Goal: Task Accomplishment & Management: Manage account settings

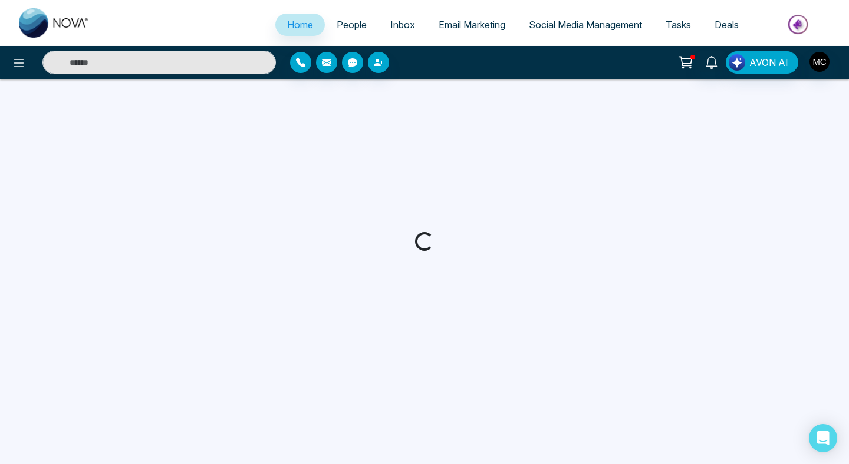
select select "*"
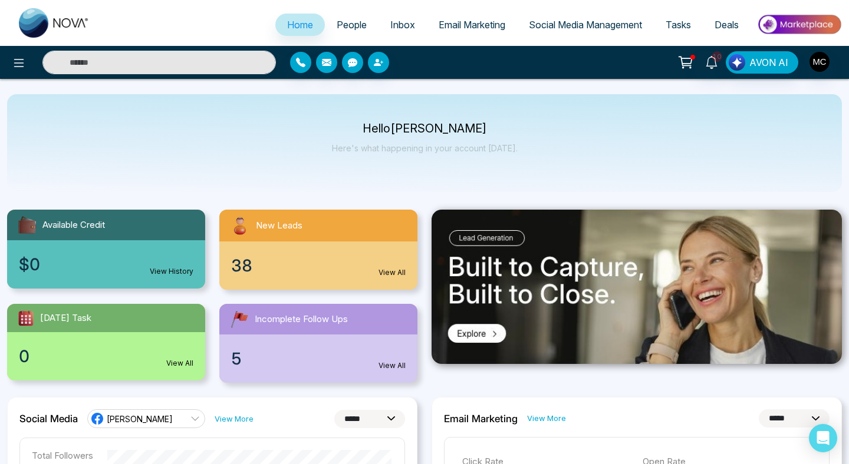
click at [355, 239] on div "New Leads" at bounding box center [318, 226] width 198 height 32
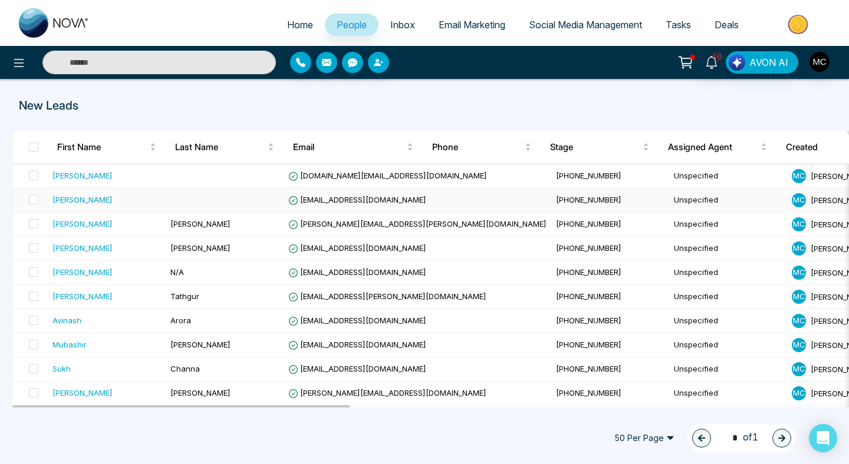
click at [101, 203] on div "[PERSON_NAME]" at bounding box center [106, 200] width 108 height 12
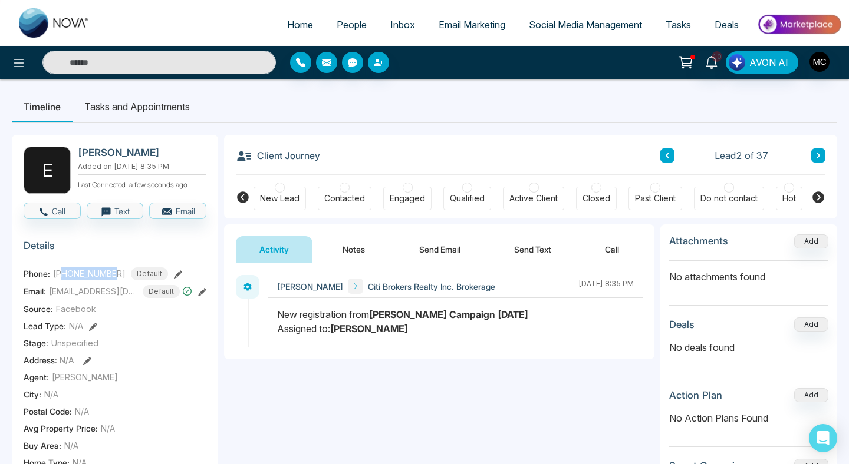
drag, startPoint x: 116, startPoint y: 282, endPoint x: 64, endPoint y: 282, distance: 51.9
click at [64, 280] on span "[PHONE_NUMBER]" at bounding box center [89, 274] width 72 height 12
copy span "4165614046"
click at [661, 153] on button at bounding box center [667, 156] width 14 height 14
click at [80, 280] on span "[PHONE_NUMBER]" at bounding box center [89, 274] width 72 height 12
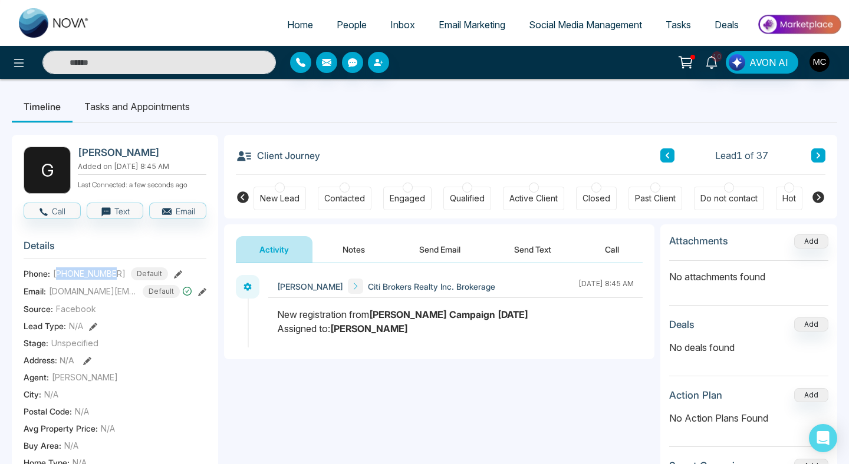
click at [80, 280] on span "[PHONE_NUMBER]" at bounding box center [89, 274] width 72 height 12
copy span "16476294910"
click at [341, 29] on span "People" at bounding box center [352, 25] width 30 height 12
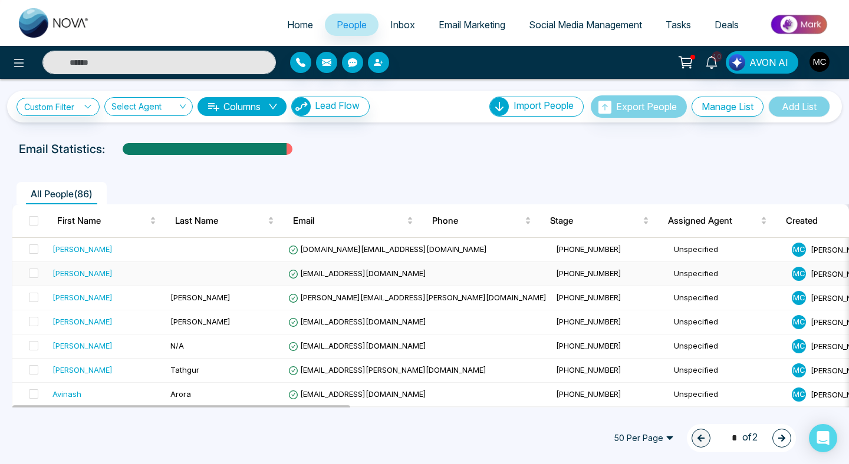
click at [203, 278] on td at bounding box center [225, 274] width 118 height 24
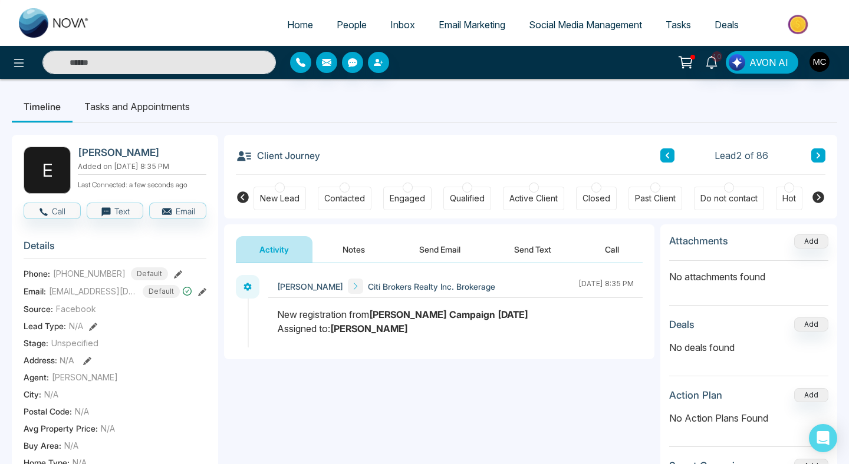
click at [296, 31] on link "Home" at bounding box center [300, 25] width 50 height 22
select select "*"
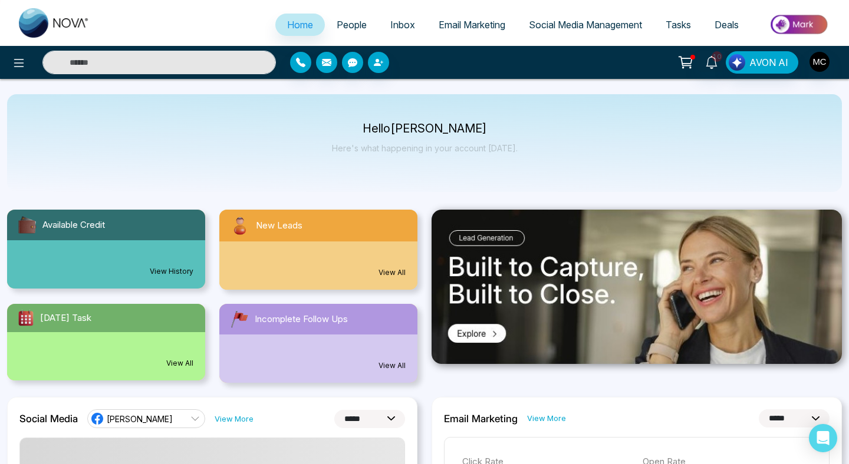
click at [322, 239] on div "New Leads" at bounding box center [318, 226] width 198 height 32
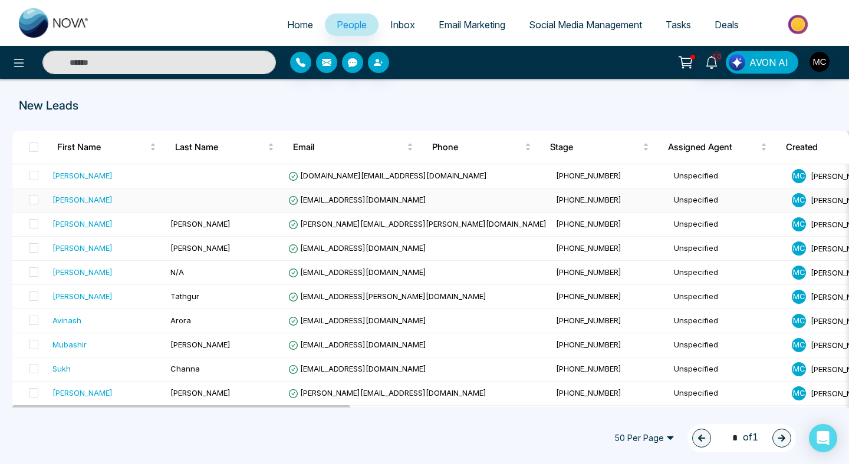
click at [124, 197] on div "[PERSON_NAME]" at bounding box center [106, 200] width 108 height 12
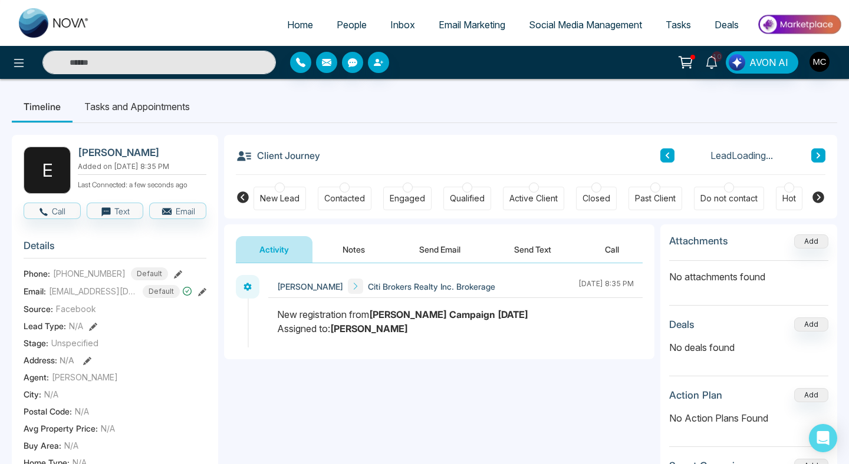
copy h2 "[PERSON_NAME]"
click at [353, 30] on link "People" at bounding box center [352, 25] width 54 height 22
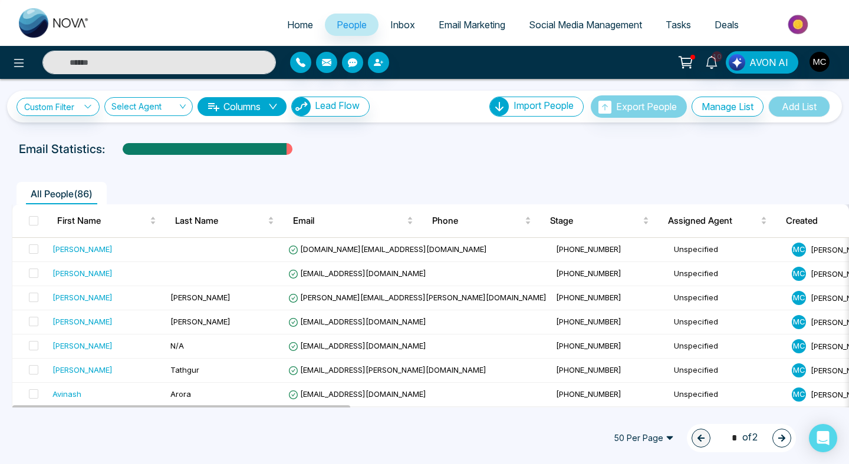
click at [292, 21] on span "Home" at bounding box center [300, 25] width 26 height 12
select select "*"
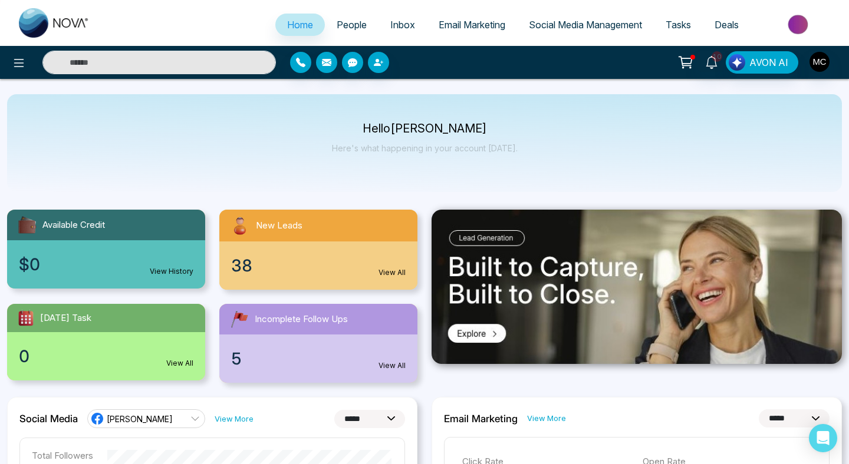
click at [358, 237] on div "New Leads" at bounding box center [318, 226] width 198 height 32
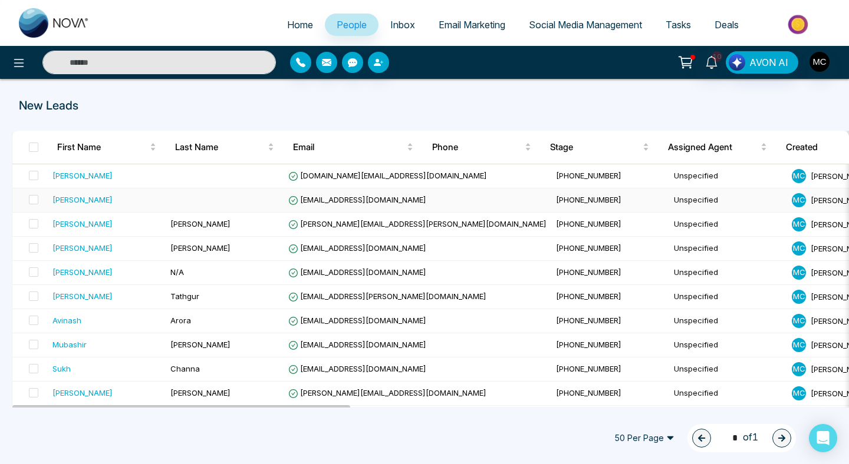
click at [556, 200] on span "[PHONE_NUMBER]" at bounding box center [588, 199] width 65 height 9
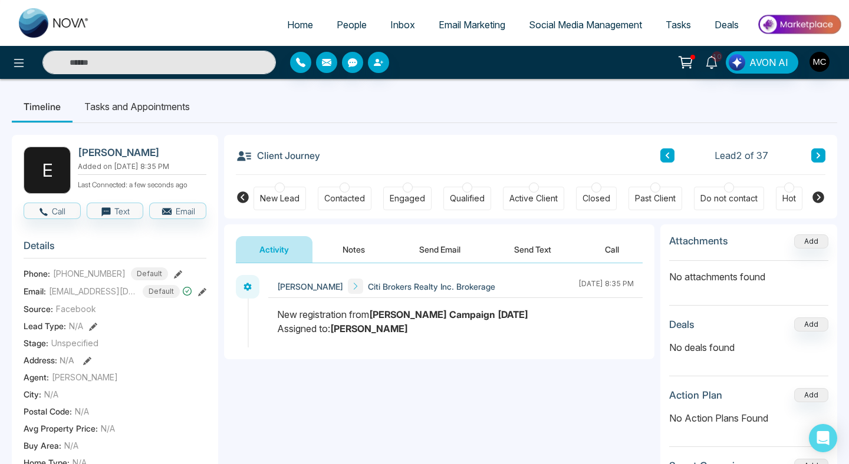
click at [339, 27] on span "People" at bounding box center [352, 25] width 30 height 12
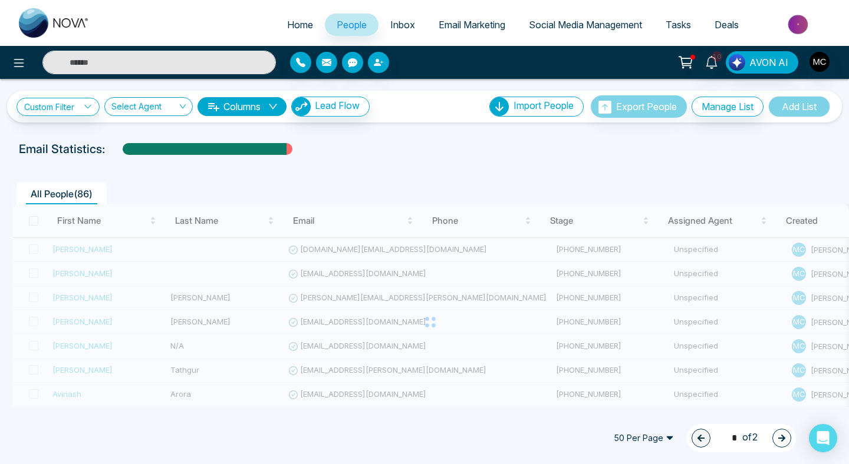
click at [301, 31] on link "Home" at bounding box center [300, 25] width 50 height 22
select select "*"
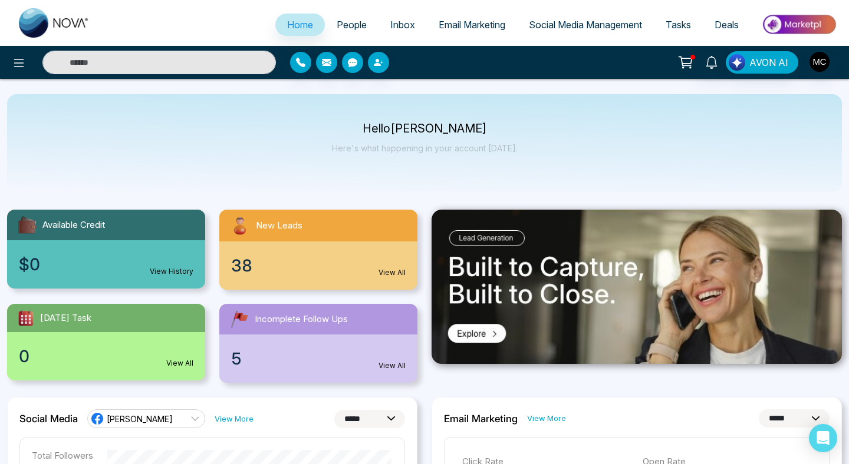
click at [344, 21] on span "People" at bounding box center [352, 25] width 30 height 12
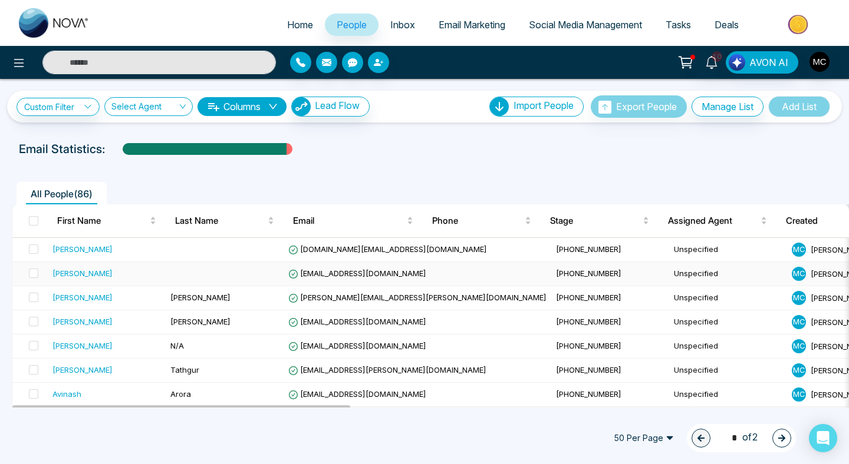
click at [69, 277] on div "[PERSON_NAME]" at bounding box center [82, 274] width 60 height 12
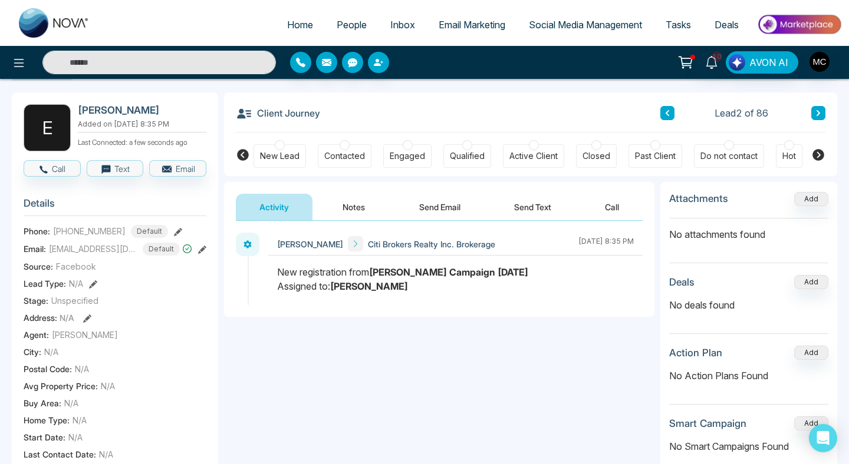
scroll to position [52, 0]
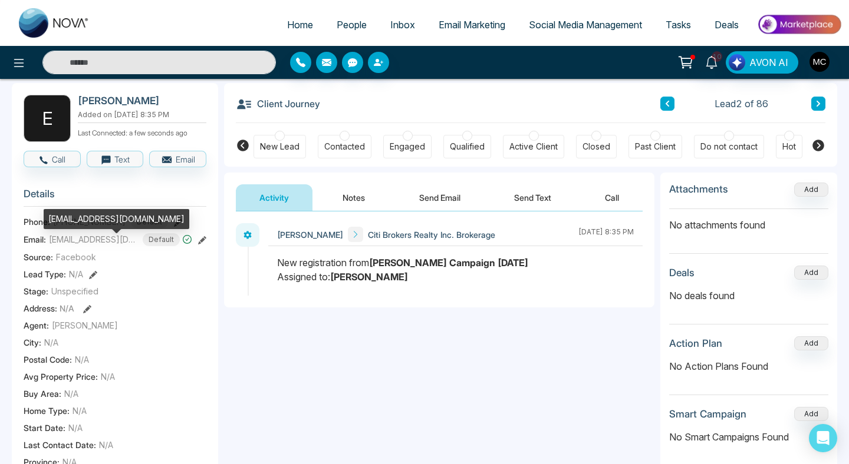
click at [136, 246] on span "[EMAIL_ADDRESS][DOMAIN_NAME]" at bounding box center [93, 239] width 88 height 12
copy span "[EMAIL_ADDRESS][DOMAIN_NAME]"
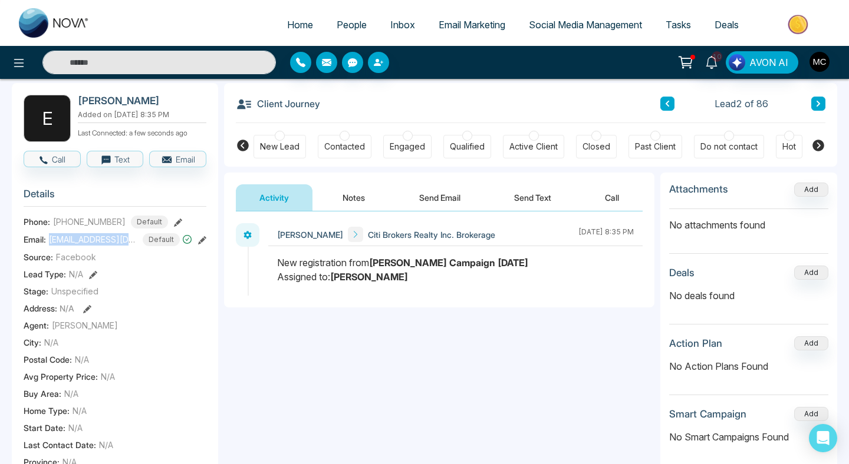
click at [347, 25] on span "People" at bounding box center [352, 25] width 30 height 12
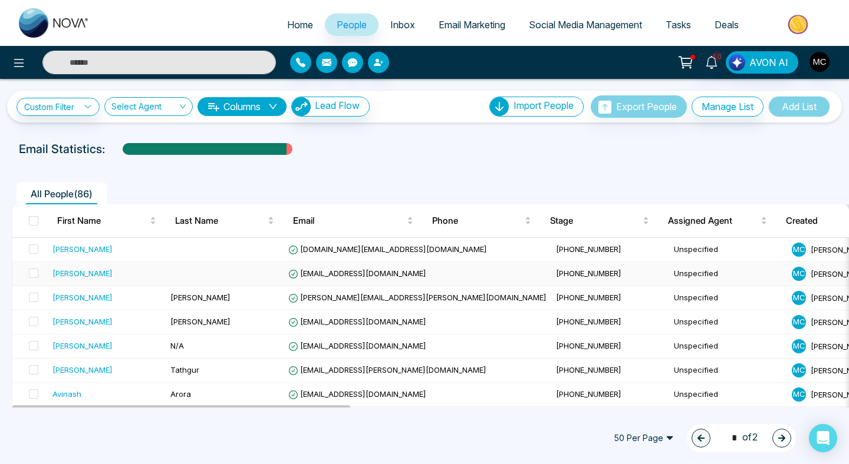
click at [127, 279] on div "[PERSON_NAME]" at bounding box center [106, 274] width 108 height 12
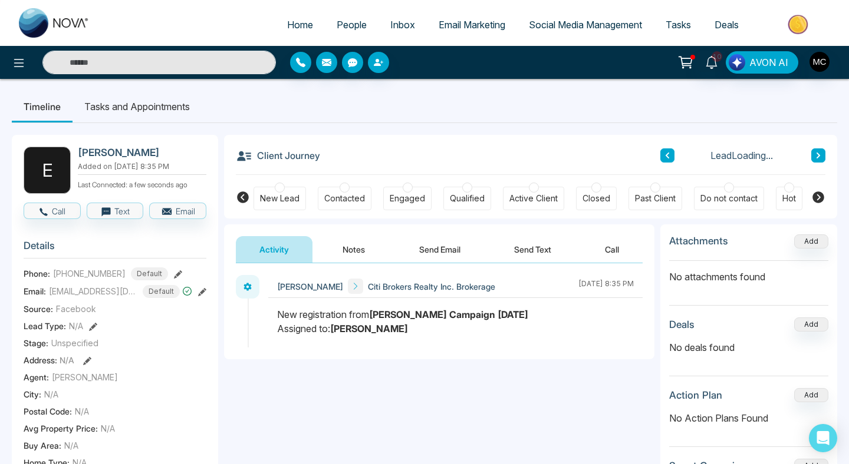
click at [364, 259] on button "Notes" at bounding box center [354, 249] width 70 height 27
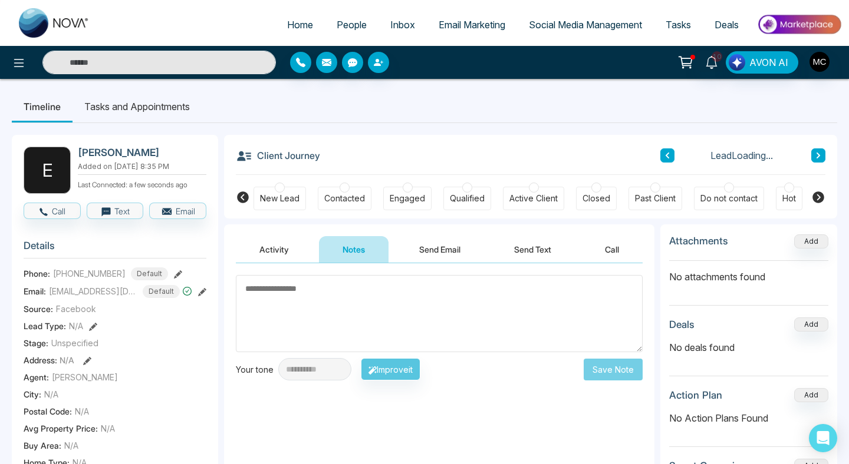
type textarea "*"
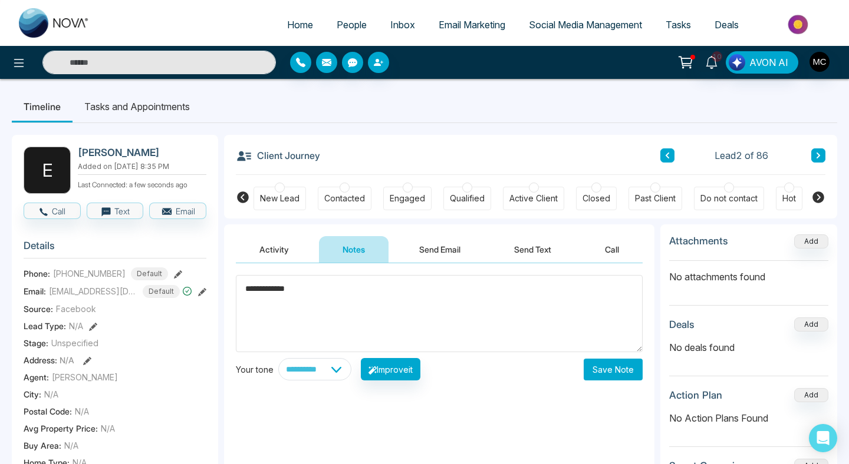
click at [245, 290] on textarea "**********" at bounding box center [439, 313] width 407 height 77
click at [377, 295] on textarea "**********" at bounding box center [439, 313] width 407 height 77
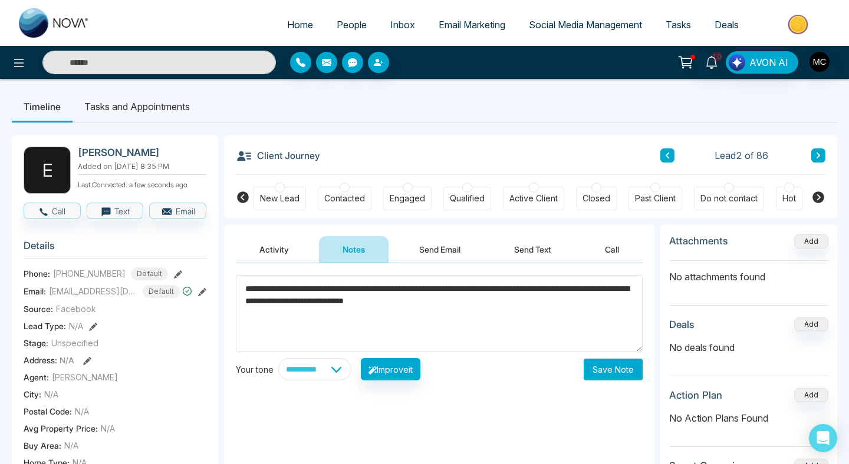
type textarea "**********"
click at [603, 371] on button "Save Note" at bounding box center [612, 370] width 59 height 22
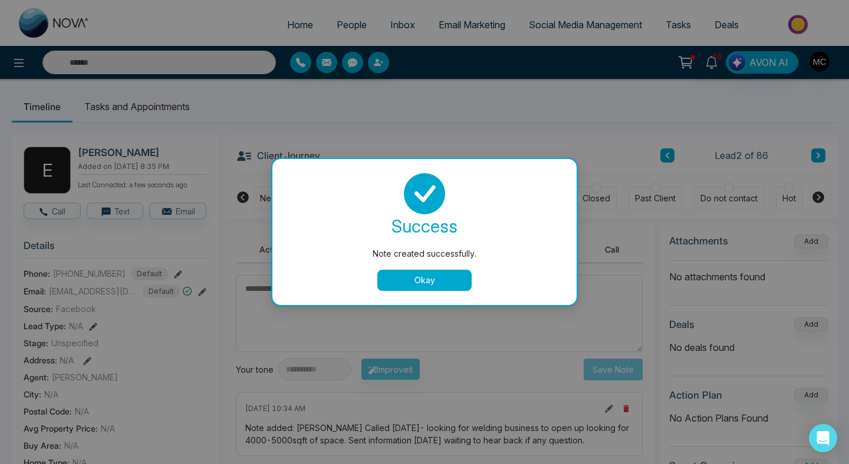
click at [433, 280] on button "Okay" at bounding box center [424, 280] width 94 height 21
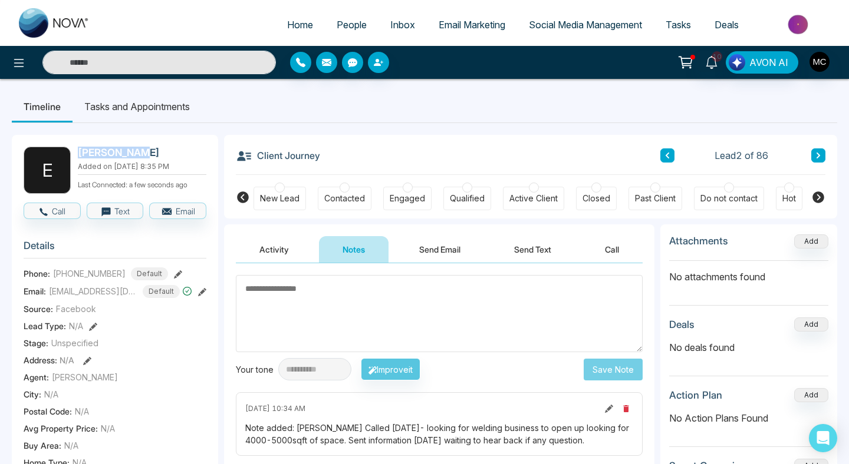
drag, startPoint x: 133, startPoint y: 151, endPoint x: 78, endPoint y: 151, distance: 54.2
click at [78, 151] on h2 "[PERSON_NAME]" at bounding box center [140, 153] width 124 height 12
copy h2 "[PERSON_NAME]"
click at [93, 280] on span "[PHONE_NUMBER]" at bounding box center [89, 274] width 72 height 12
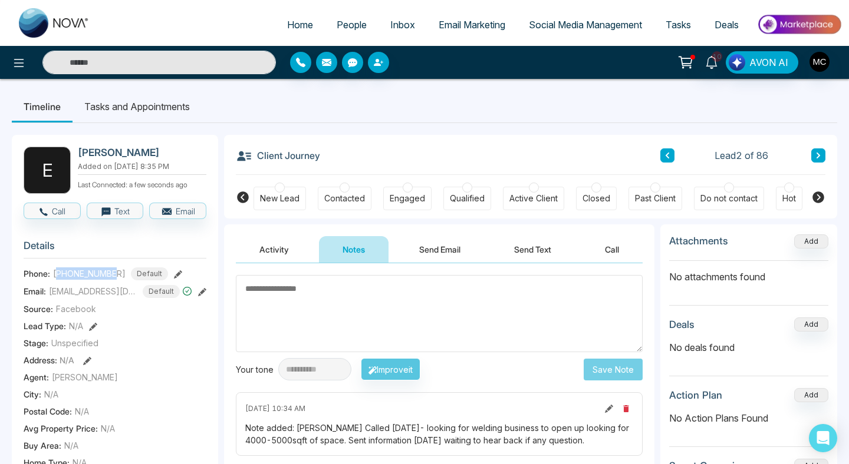
copy span "14165614046"
click at [117, 298] on span "[EMAIL_ADDRESS][DOMAIN_NAME]" at bounding box center [93, 291] width 88 height 12
click at [89, 269] on div "[EMAIL_ADDRESS][DOMAIN_NAME]" at bounding box center [117, 271] width 146 height 20
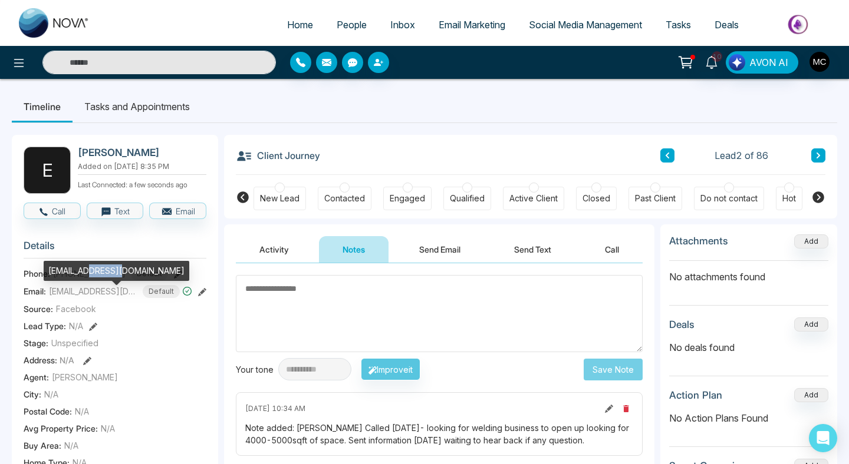
click at [89, 269] on div "[EMAIL_ADDRESS][DOMAIN_NAME]" at bounding box center [117, 271] width 146 height 20
copy div "[EMAIL_ADDRESS][DOMAIN_NAME]"
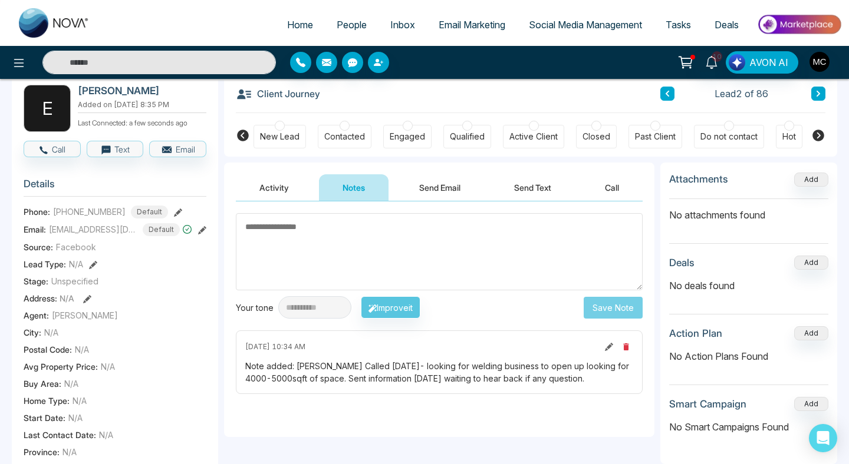
scroll to position [75, 0]
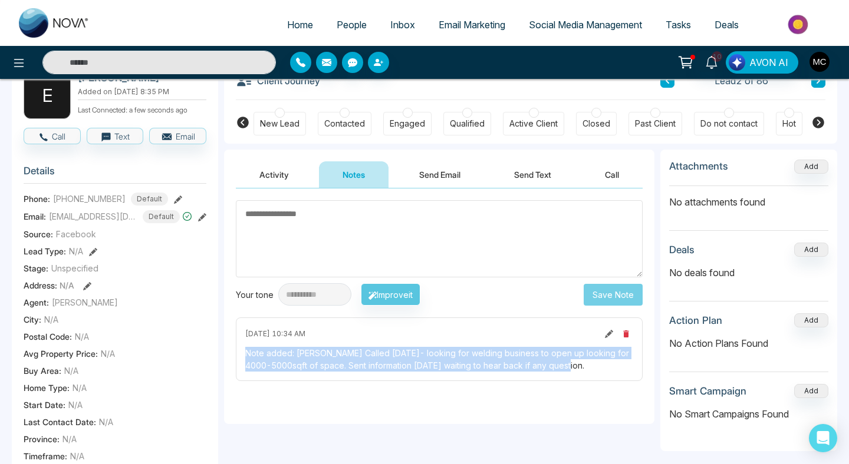
drag, startPoint x: 588, startPoint y: 367, endPoint x: 235, endPoint y: 353, distance: 353.3
click at [236, 353] on div "[DATE] 10:34 AM Note added: [PERSON_NAME] Called [DATE]- looking for welding bu…" at bounding box center [439, 350] width 407 height 64
copy div "Note added: [PERSON_NAME] Called [DATE]- looking for welding business to open u…"
click at [337, 27] on span "People" at bounding box center [352, 25] width 30 height 12
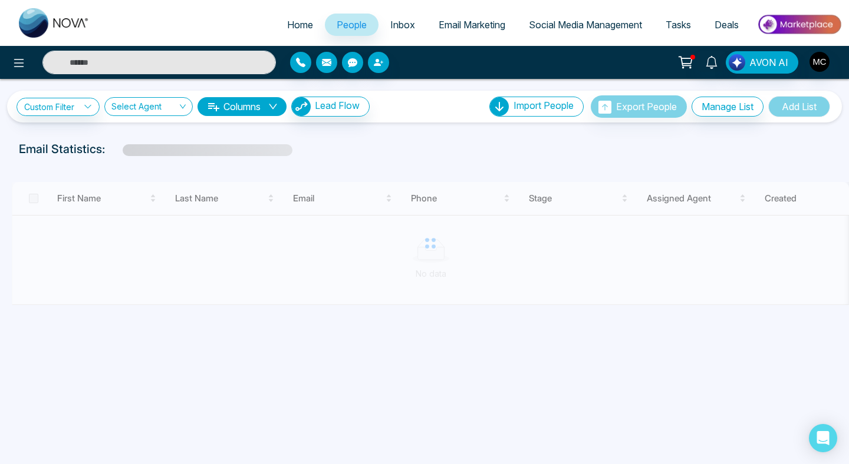
click at [299, 23] on span "Home" at bounding box center [300, 25] width 26 height 12
select select "*"
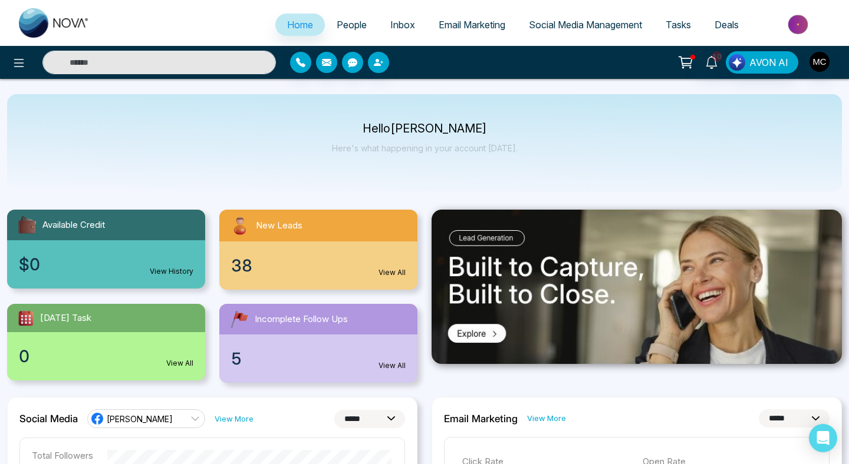
click at [271, 282] on div "38 View All" at bounding box center [318, 266] width 198 height 48
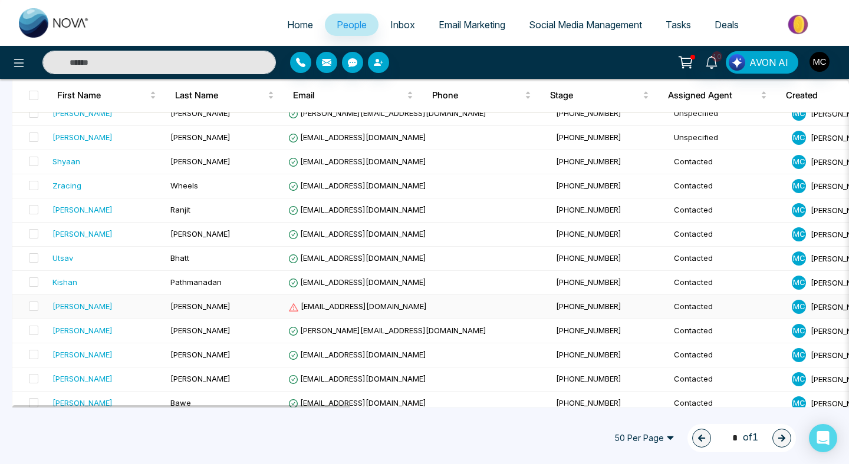
scroll to position [446, 0]
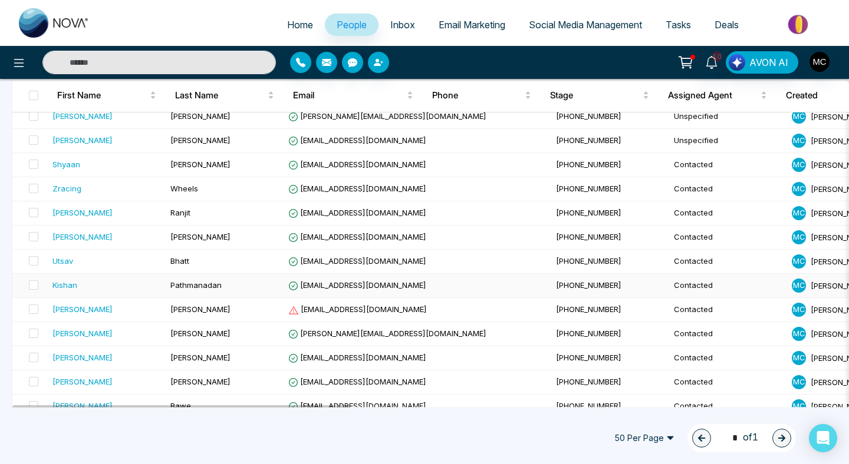
click at [408, 281] on td "[EMAIL_ADDRESS][DOMAIN_NAME]" at bounding box center [417, 286] width 268 height 24
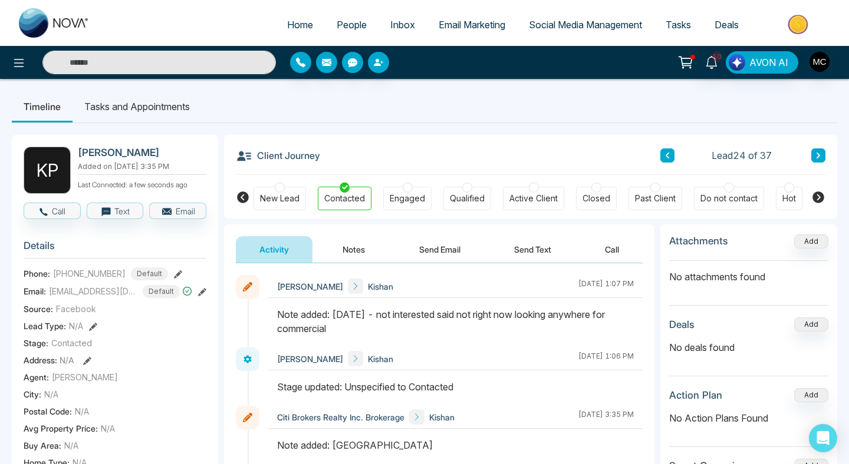
click at [669, 156] on icon at bounding box center [667, 155] width 6 height 7
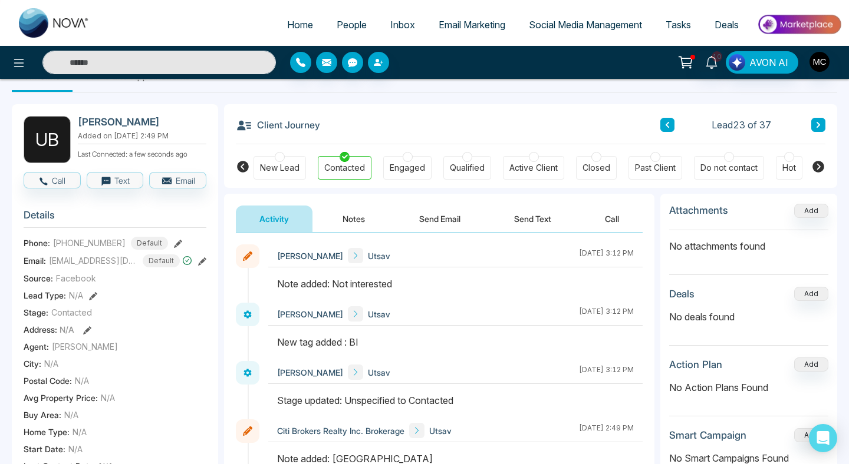
scroll to position [23, 0]
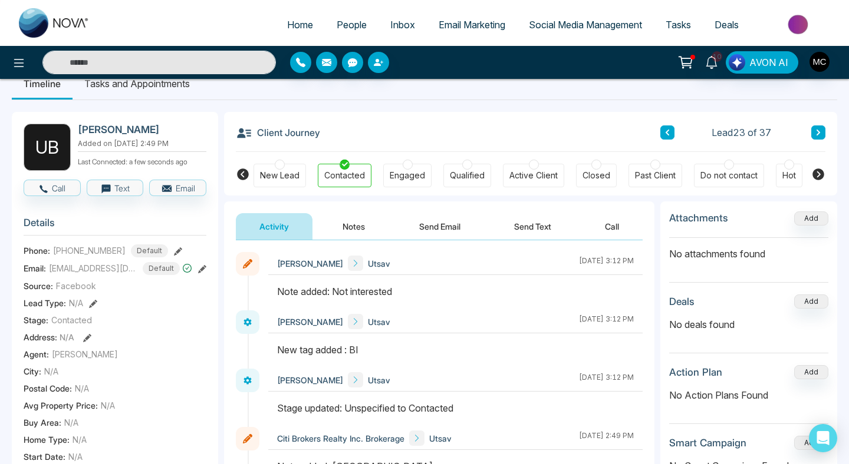
click at [668, 134] on icon at bounding box center [667, 133] width 4 height 6
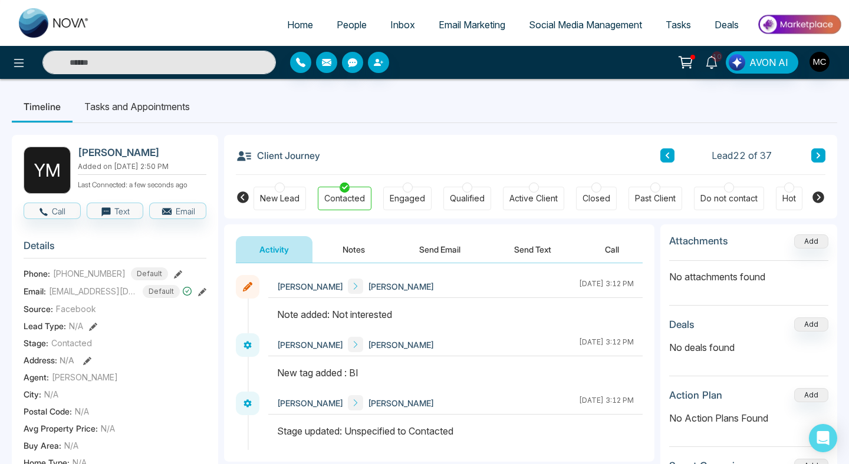
click at [669, 154] on icon at bounding box center [667, 155] width 6 height 7
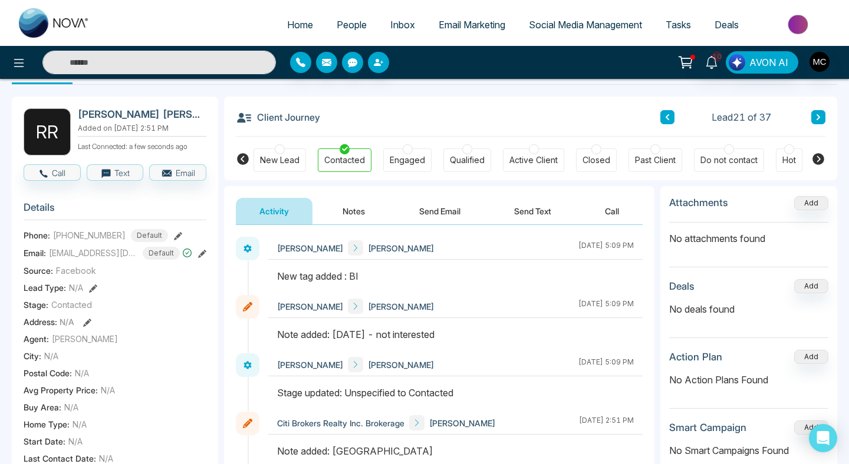
scroll to position [40, 0]
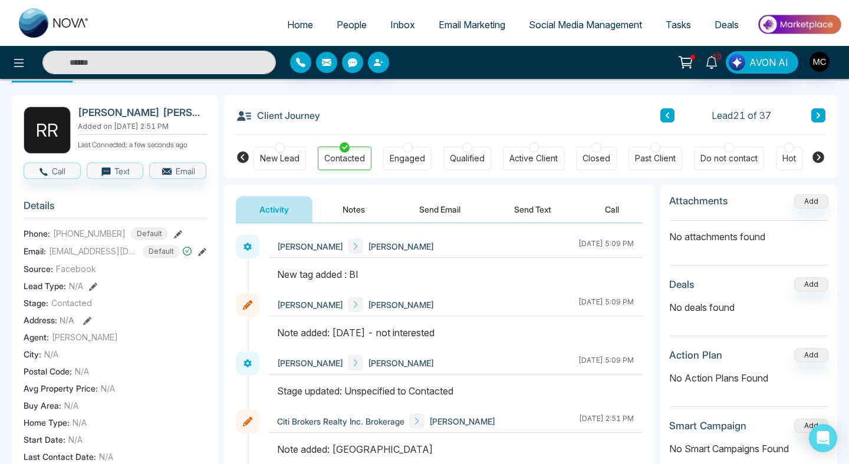
click at [669, 114] on icon at bounding box center [667, 115] width 6 height 7
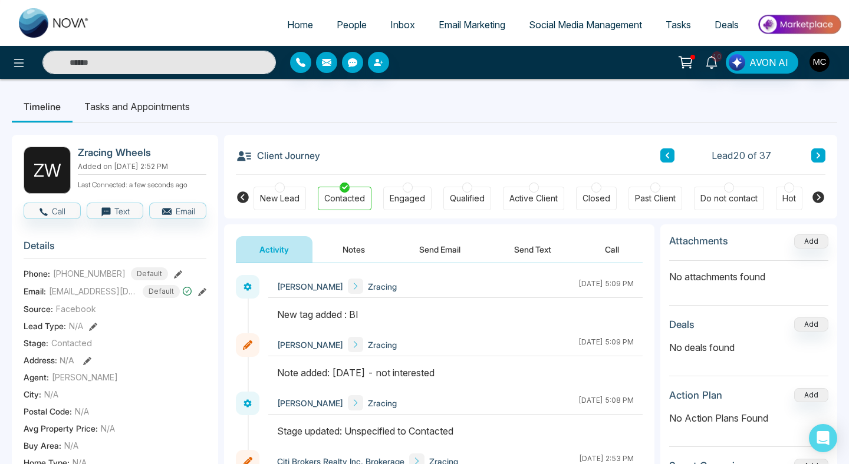
click at [667, 151] on button at bounding box center [667, 156] width 14 height 14
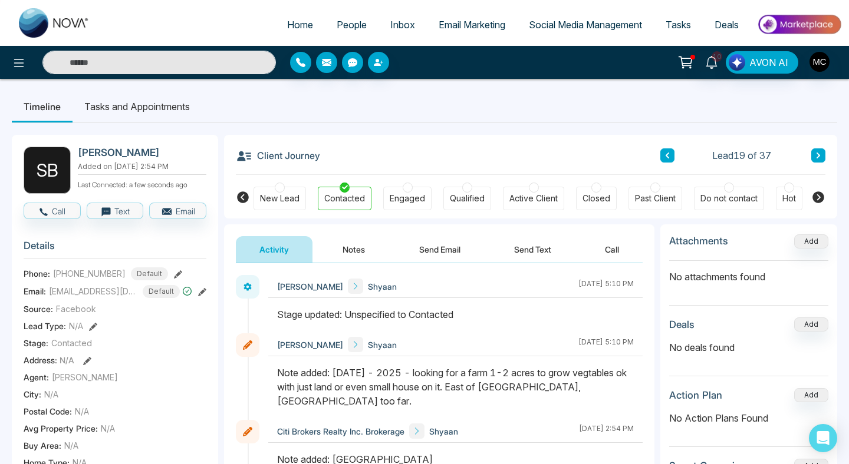
click at [667, 153] on icon at bounding box center [667, 155] width 6 height 7
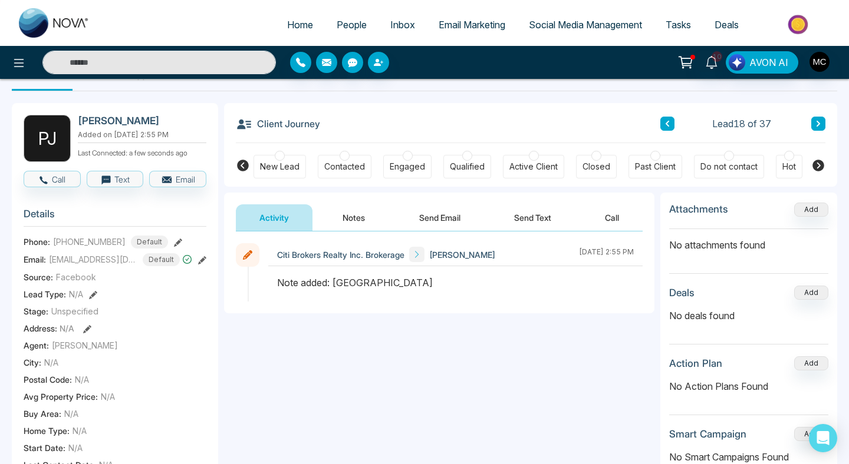
scroll to position [36, 0]
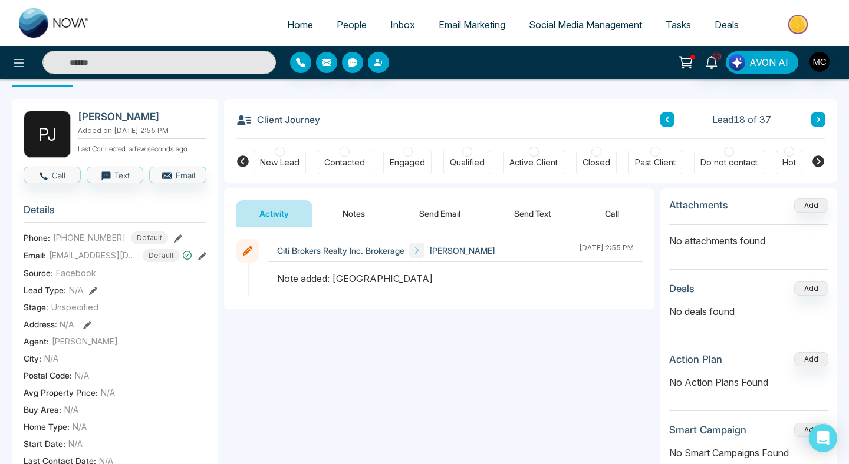
click at [343, 153] on div at bounding box center [344, 152] width 10 height 10
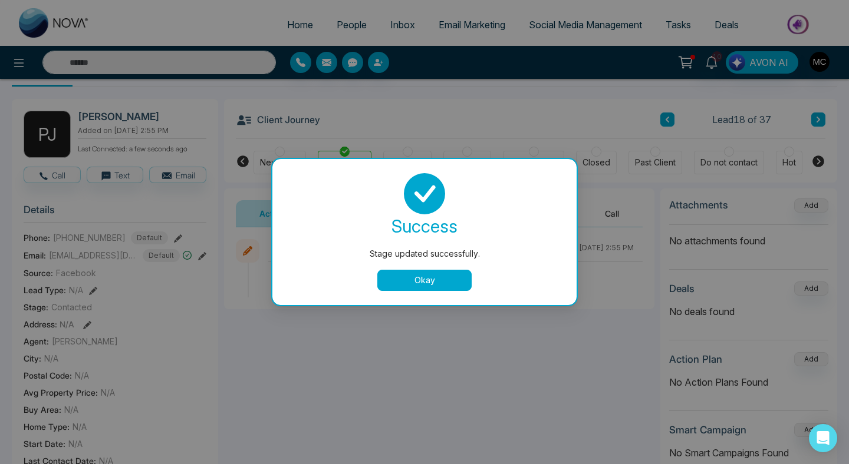
click at [390, 286] on button "Okay" at bounding box center [424, 280] width 94 height 21
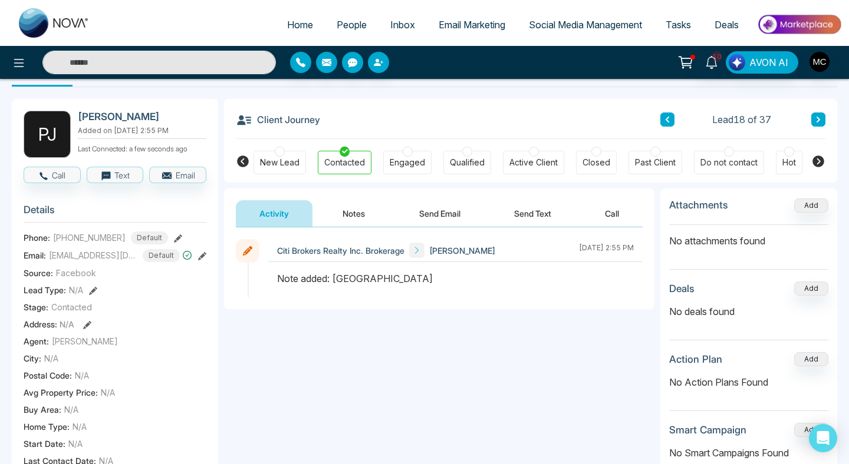
click at [355, 204] on button "Notes" at bounding box center [354, 213] width 70 height 27
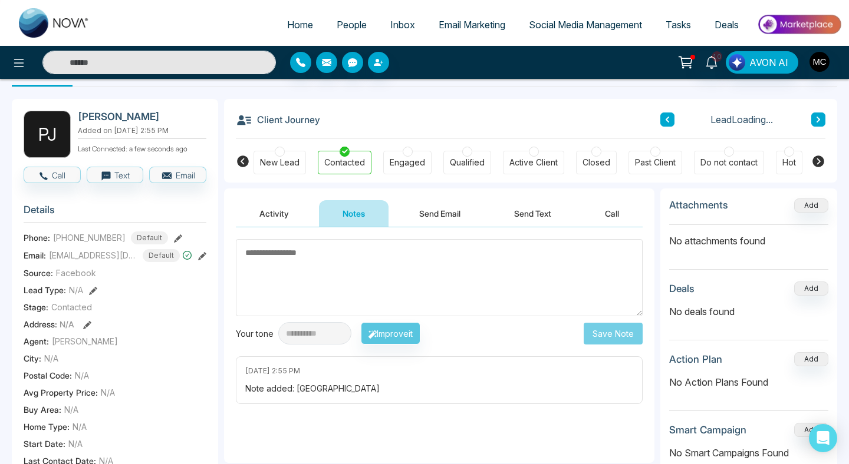
click at [277, 209] on button "Activity" at bounding box center [274, 213] width 77 height 27
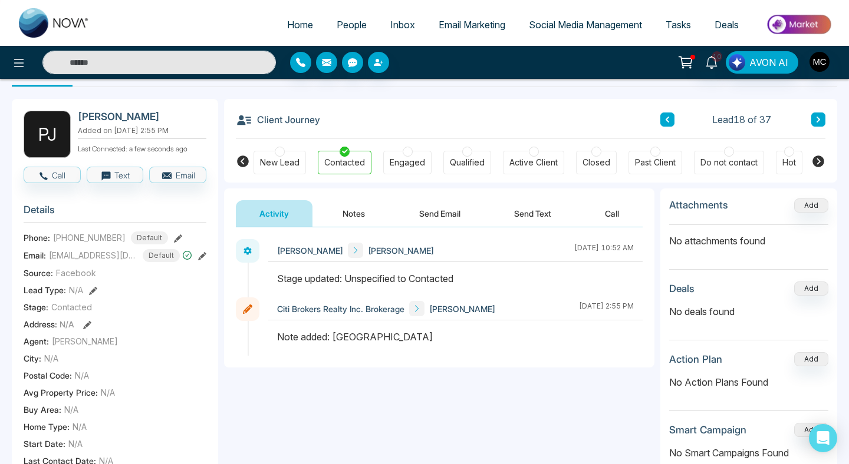
click at [347, 211] on button "Notes" at bounding box center [354, 213] width 70 height 27
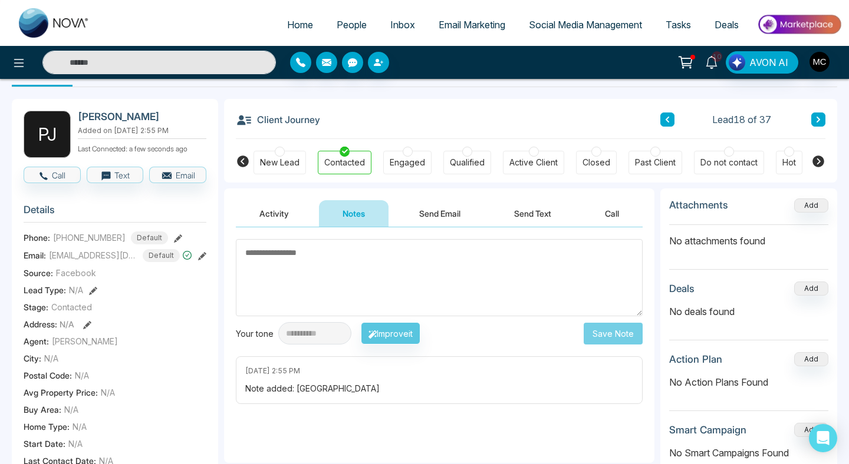
click at [712, 68] on link "10" at bounding box center [711, 61] width 28 height 21
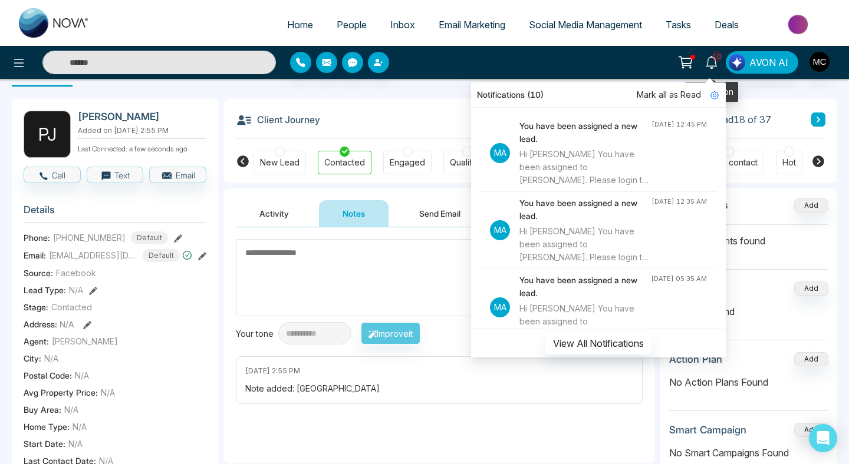
click at [712, 68] on link "10" at bounding box center [711, 61] width 28 height 21
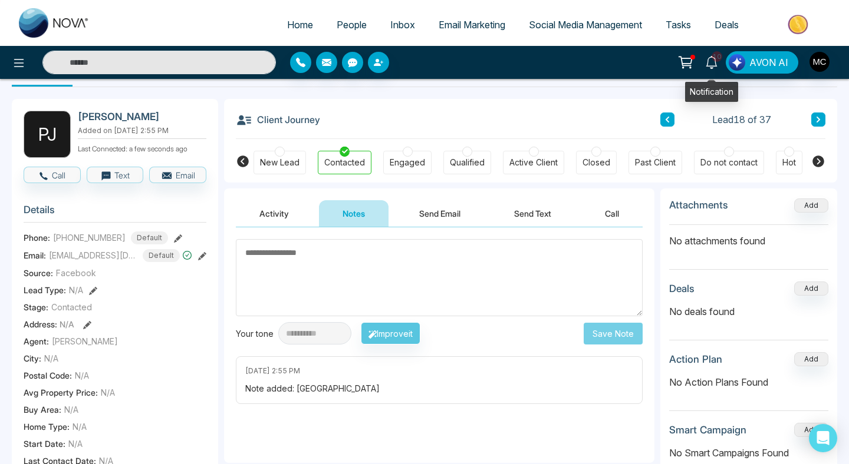
click at [709, 68] on link "10" at bounding box center [711, 61] width 28 height 21
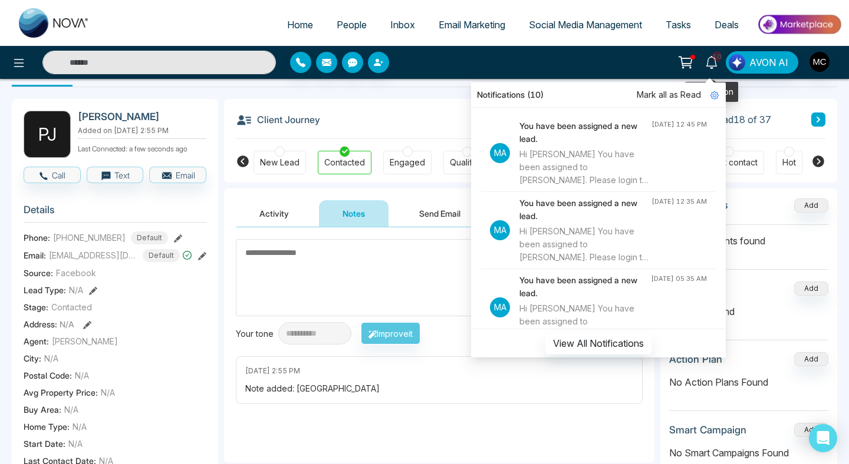
click at [720, 60] on span "10" at bounding box center [716, 56] width 11 height 11
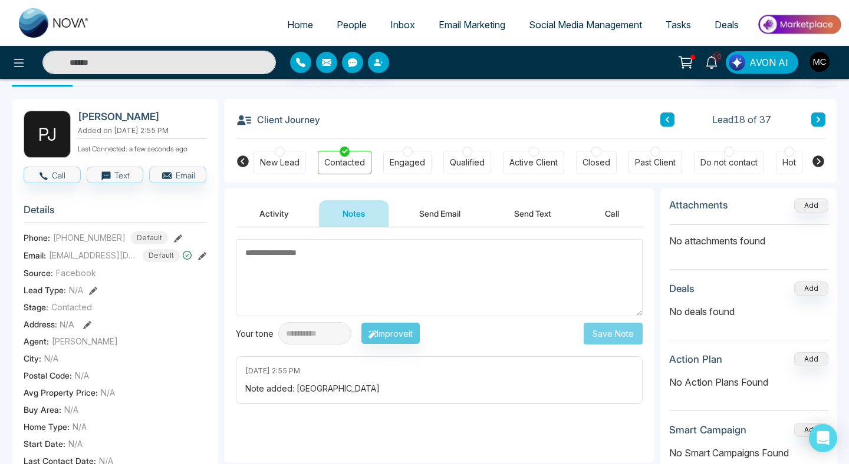
click at [371, 265] on textarea at bounding box center [439, 277] width 407 height 77
click at [659, 120] on div "Client Journey Lead 18 of 37" at bounding box center [530, 119] width 589 height 40
click at [664, 121] on icon at bounding box center [667, 119] width 6 height 7
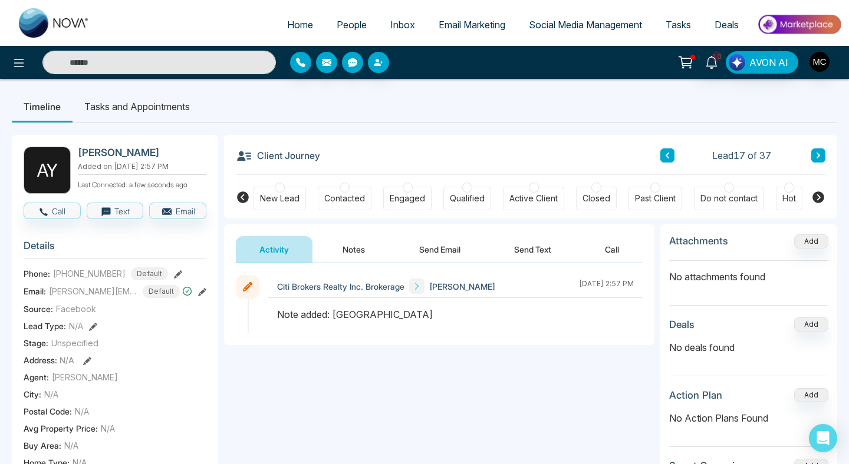
click at [820, 160] on button at bounding box center [818, 156] width 14 height 14
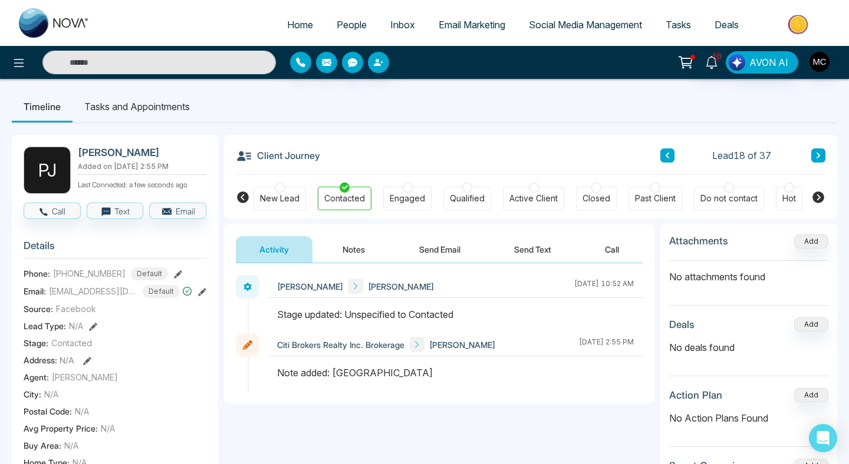
click at [357, 243] on button "Notes" at bounding box center [354, 249] width 70 height 27
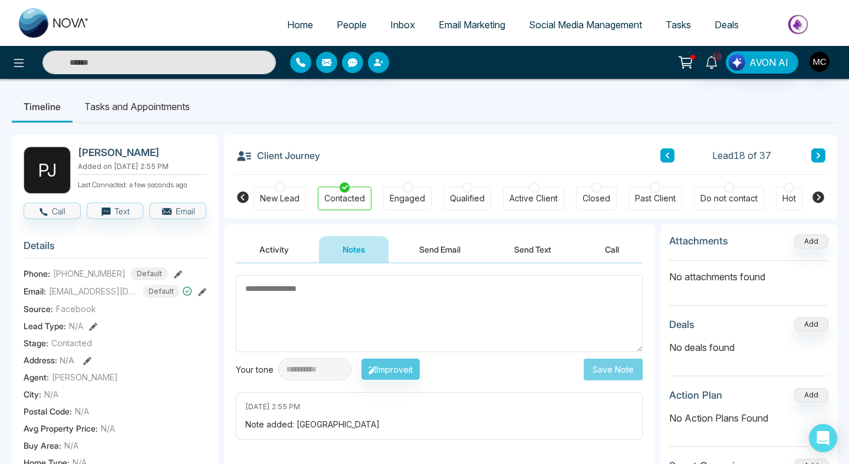
type textarea "*"
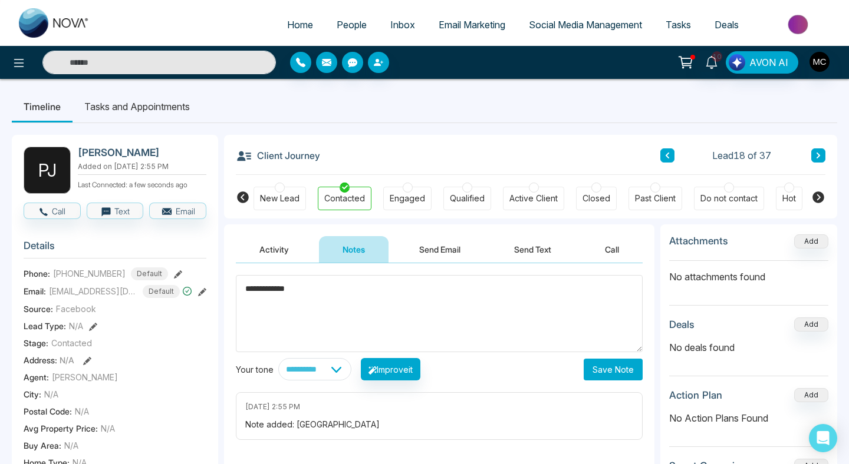
click at [250, 290] on textarea "**********" at bounding box center [439, 313] width 407 height 77
click at [248, 290] on textarea "**********" at bounding box center [439, 313] width 407 height 77
click at [359, 292] on textarea "**********" at bounding box center [439, 313] width 407 height 77
type textarea "**********"
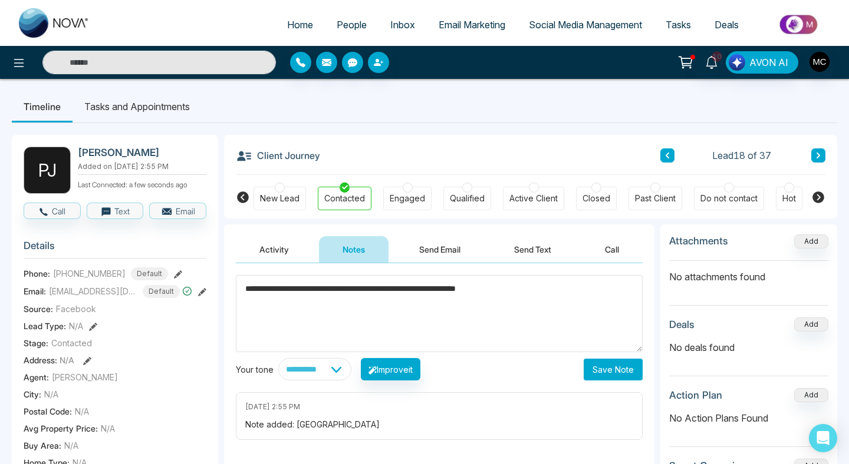
click at [603, 377] on button "Save Note" at bounding box center [612, 370] width 59 height 22
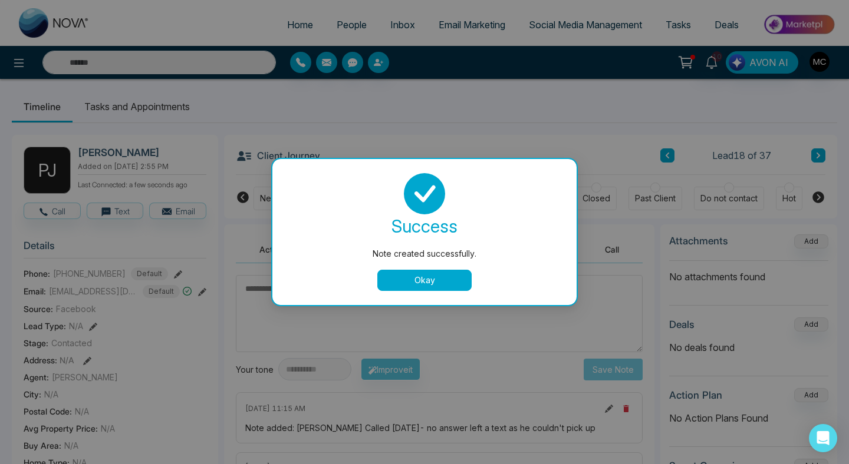
click at [458, 281] on button "Okay" at bounding box center [424, 280] width 94 height 21
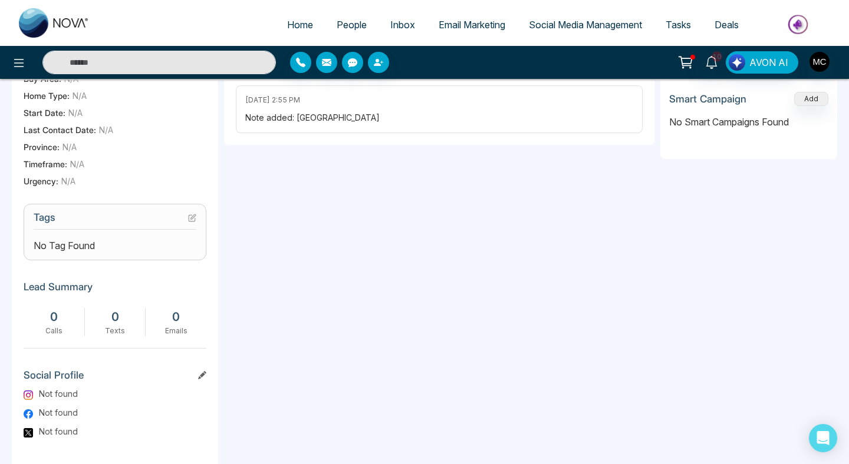
scroll to position [430, 0]
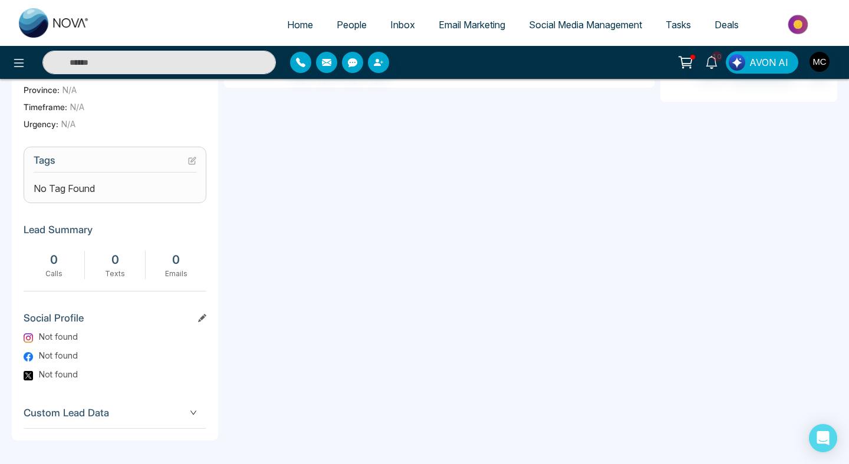
click at [190, 166] on h3 "Tags" at bounding box center [115, 163] width 163 height 18
click at [193, 163] on icon at bounding box center [192, 161] width 8 height 8
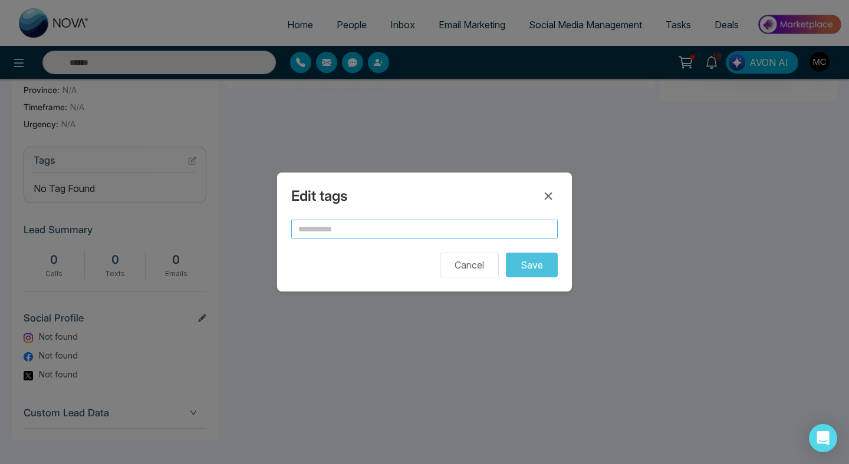
click at [358, 238] on input "text" at bounding box center [424, 229] width 266 height 19
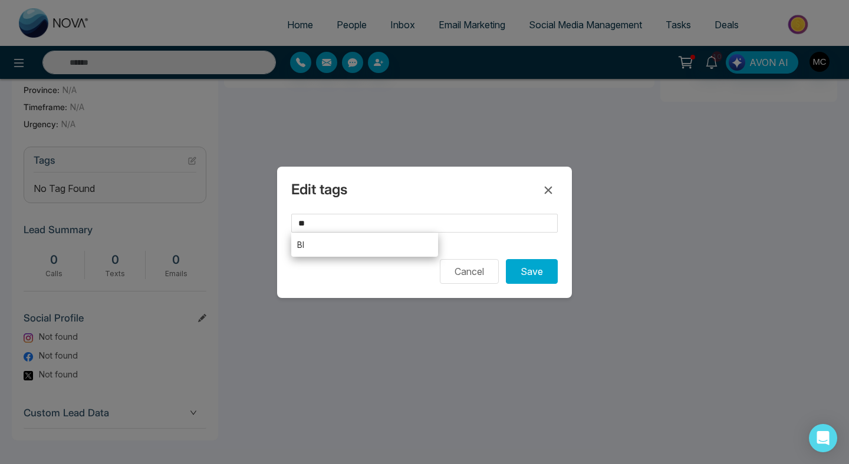
click at [357, 251] on li "BI" at bounding box center [364, 245] width 147 height 24
type input "**"
click at [516, 266] on button "Save" at bounding box center [532, 271] width 52 height 25
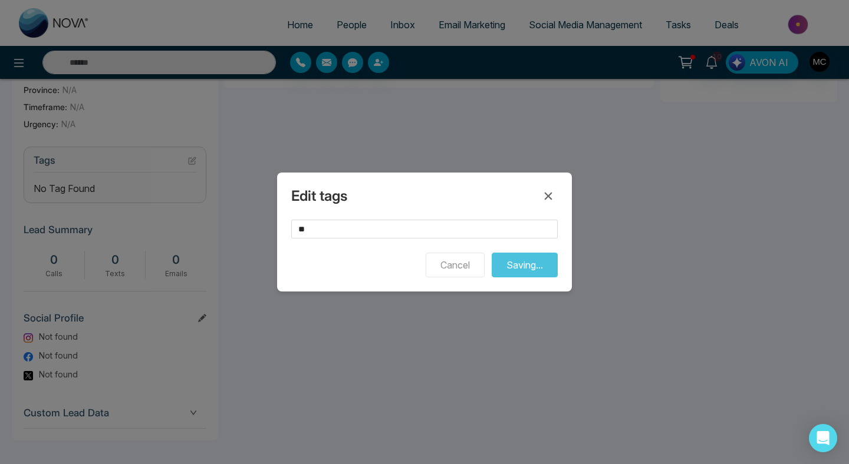
scroll to position [429, 0]
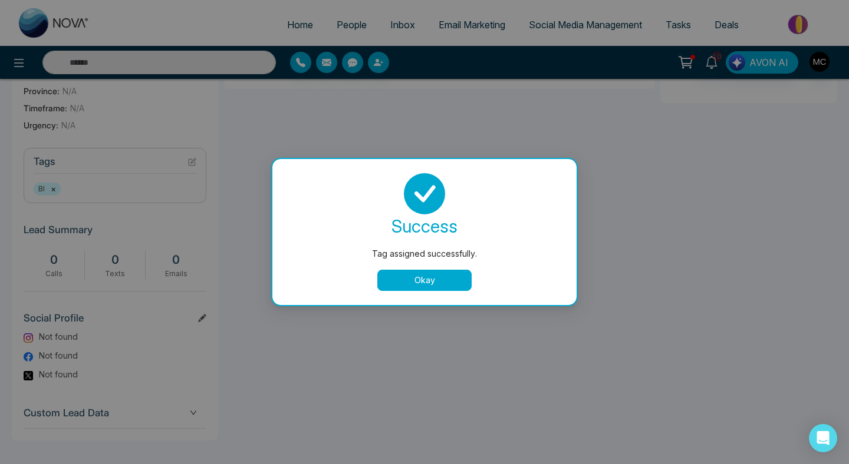
click at [423, 292] on div "success Tag assigned successfully. Okay" at bounding box center [424, 232] width 304 height 146
click at [426, 282] on button "Okay" at bounding box center [424, 280] width 94 height 21
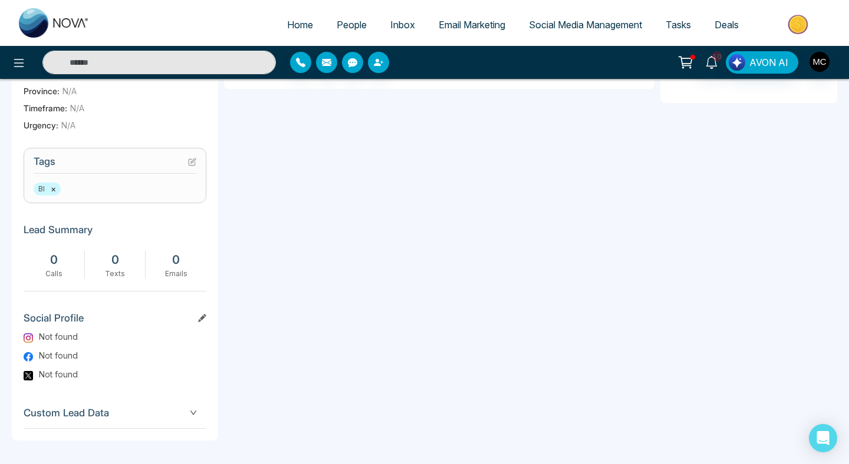
scroll to position [0, 0]
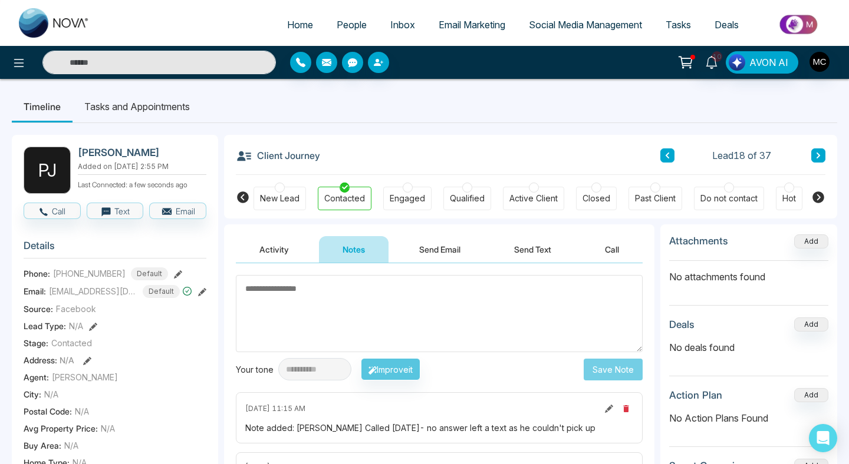
click at [664, 159] on icon at bounding box center [667, 155] width 6 height 7
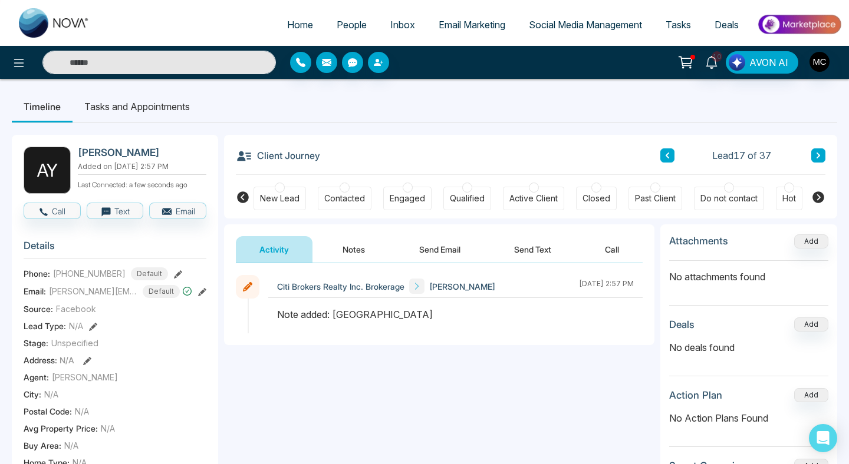
click at [121, 154] on h2 "[PERSON_NAME]" at bounding box center [140, 153] width 124 height 12
copy h2 "Abdoulfatah"
click at [191, 156] on h2 "[PERSON_NAME]" at bounding box center [140, 153] width 124 height 12
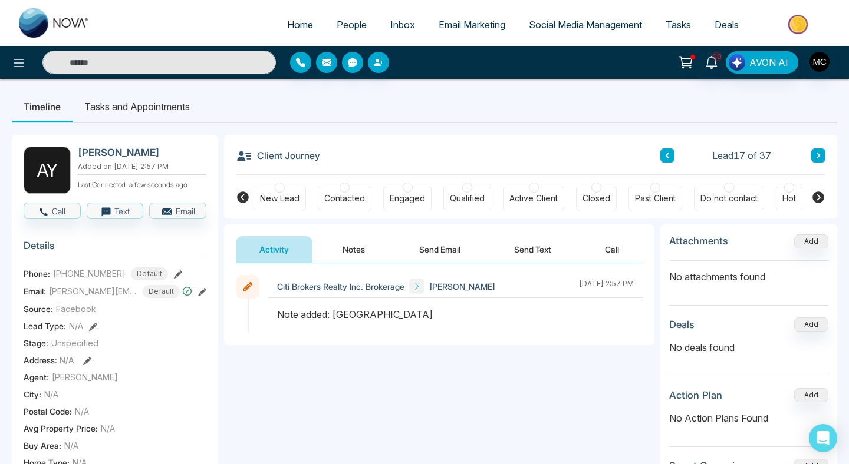
click at [337, 189] on div "Contacted" at bounding box center [345, 199] width 54 height 24
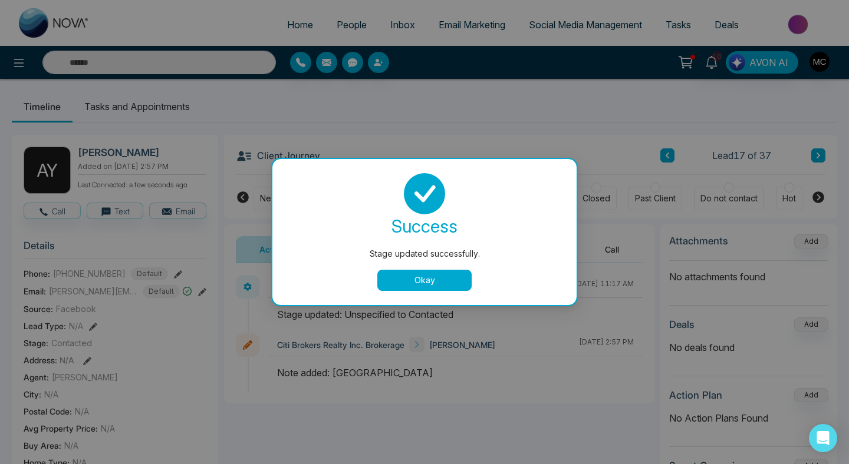
click at [401, 271] on button "Okay" at bounding box center [424, 280] width 94 height 21
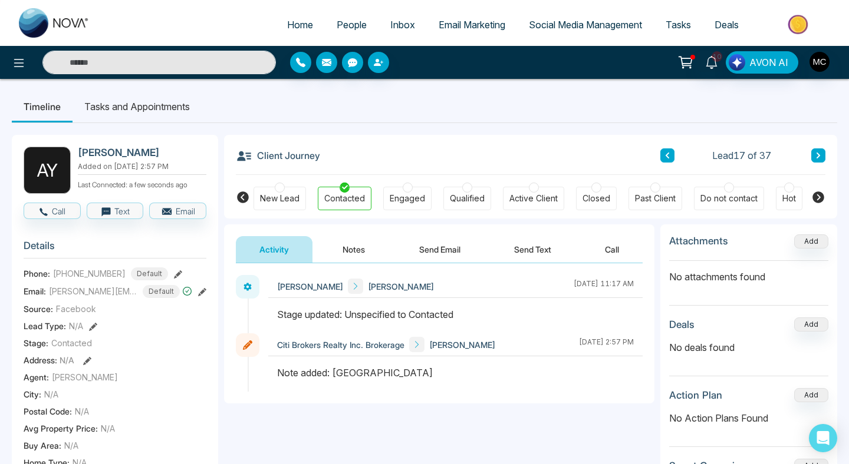
scroll to position [430, 0]
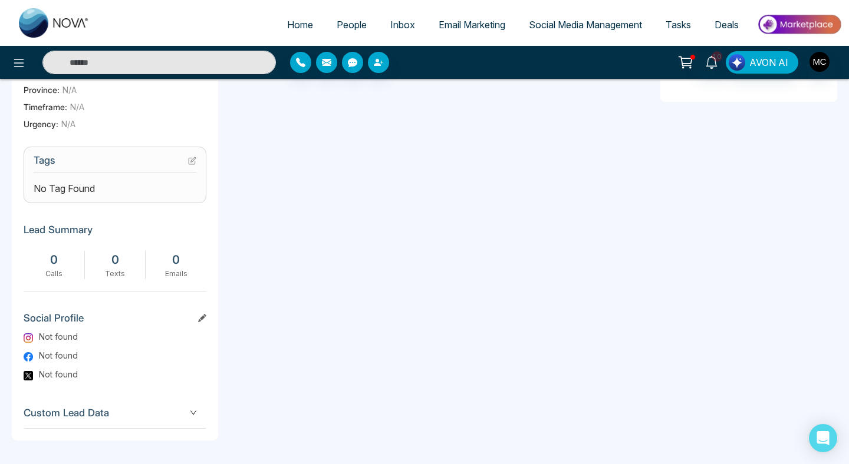
click at [193, 163] on icon at bounding box center [192, 161] width 8 height 8
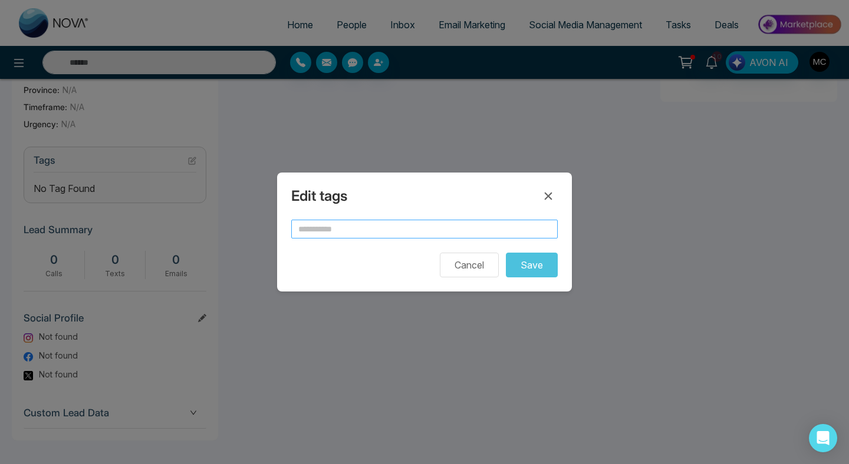
click at [362, 231] on input "text" at bounding box center [424, 229] width 266 height 19
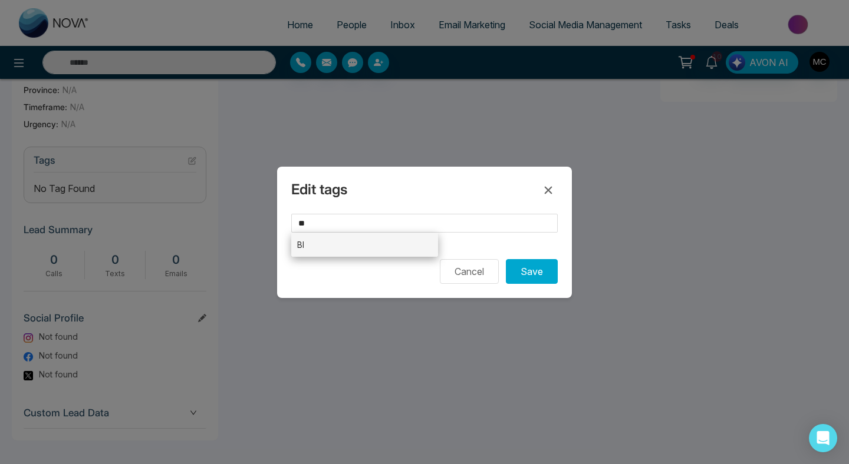
click at [396, 241] on li "BI" at bounding box center [364, 245] width 147 height 24
type input "**"
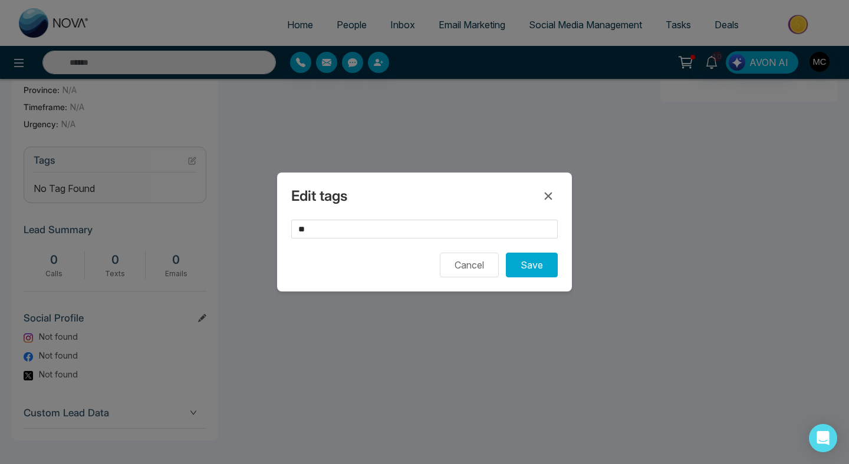
click at [527, 278] on div "Edit tags ** Cancel Save" at bounding box center [424, 232] width 295 height 119
click at [536, 264] on button "Save" at bounding box center [532, 265] width 52 height 25
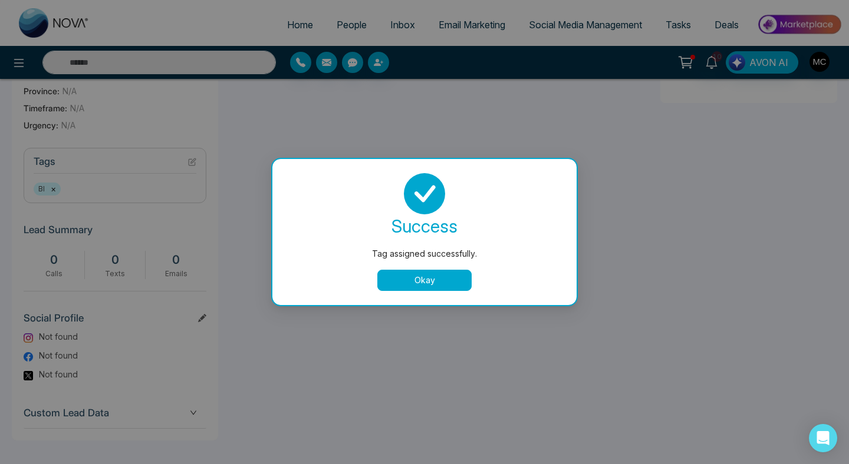
click at [444, 274] on button "Okay" at bounding box center [424, 280] width 94 height 21
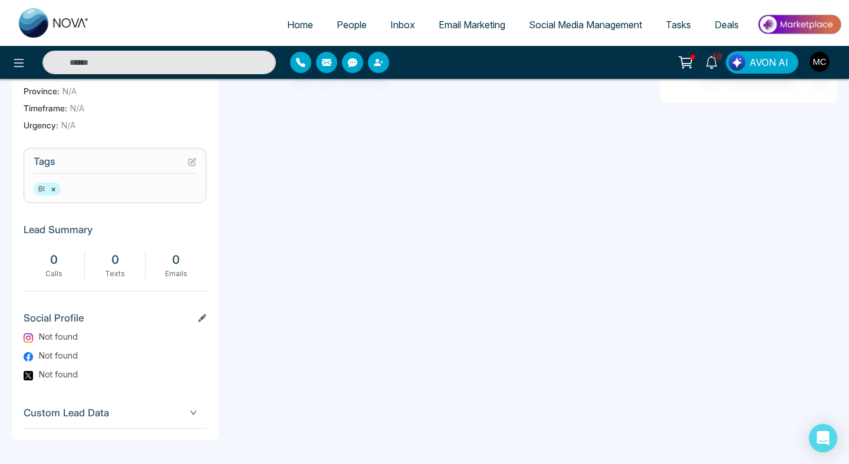
scroll to position [0, 0]
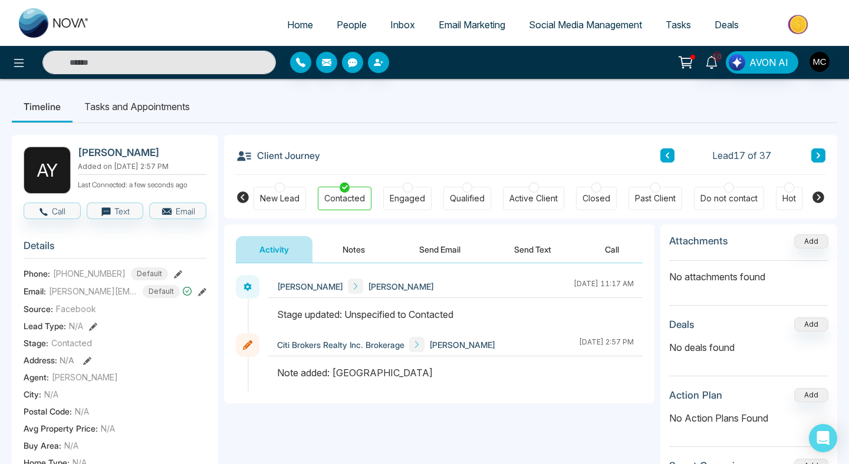
click at [678, 153] on div "Lead 17 of 37" at bounding box center [742, 156] width 165 height 14
click at [672, 155] on button at bounding box center [667, 156] width 14 height 14
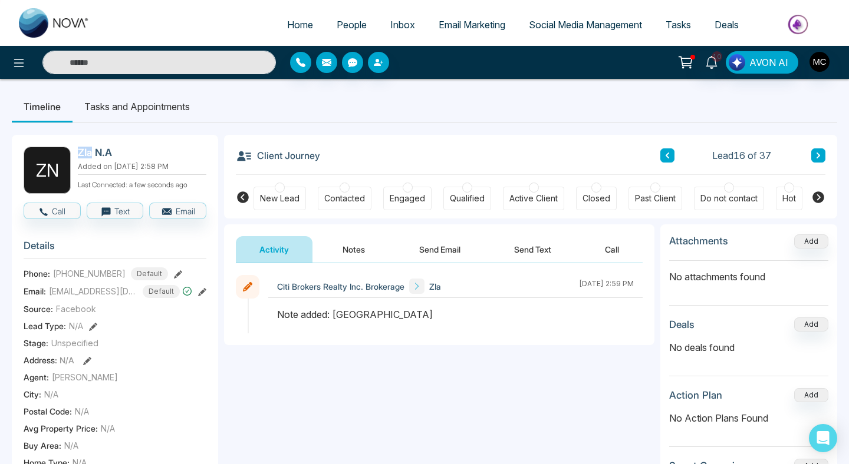
drag, startPoint x: 92, startPoint y: 154, endPoint x: 78, endPoint y: 154, distance: 13.6
click at [78, 154] on h2 "ZIa N.A" at bounding box center [140, 153] width 124 height 12
copy h2 "ZIa"
click at [341, 194] on div "Contacted" at bounding box center [344, 199] width 41 height 12
click at [341, 249] on button "Notes" at bounding box center [354, 249] width 70 height 27
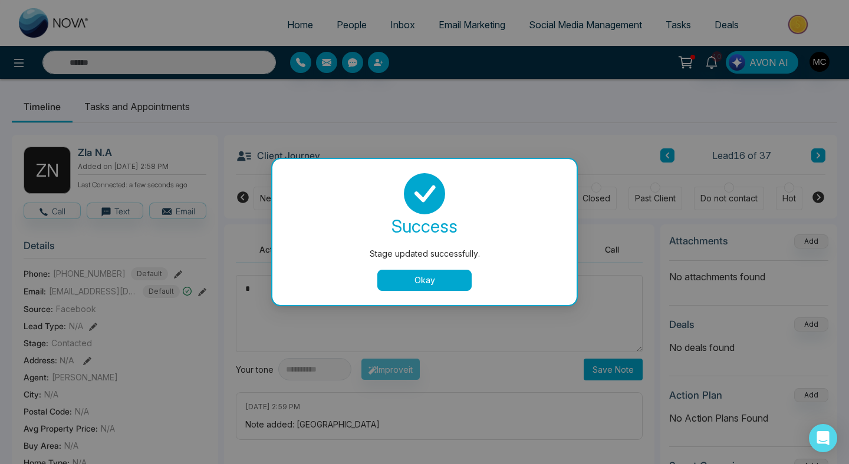
click at [430, 280] on button "Okay" at bounding box center [424, 280] width 94 height 21
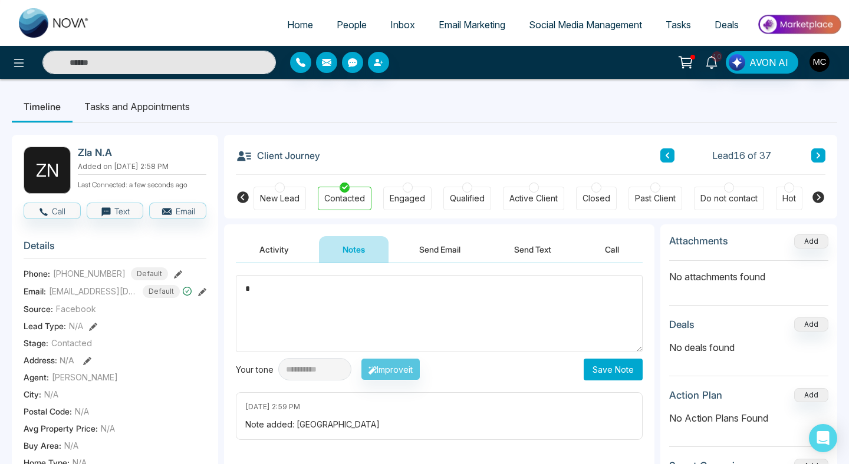
click at [419, 291] on textarea "*" at bounding box center [439, 313] width 407 height 77
type textarea "*"
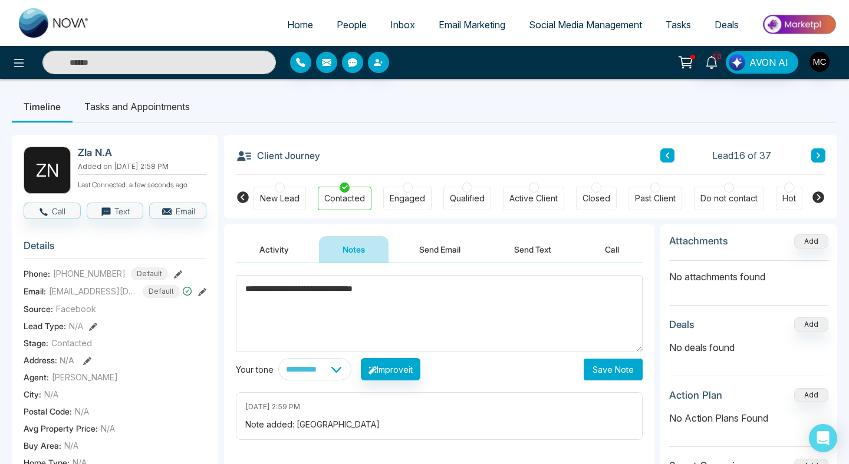
click at [301, 292] on textarea "**********" at bounding box center [439, 313] width 407 height 77
type textarea "**********"
click at [625, 372] on button "Save Note" at bounding box center [612, 370] width 59 height 22
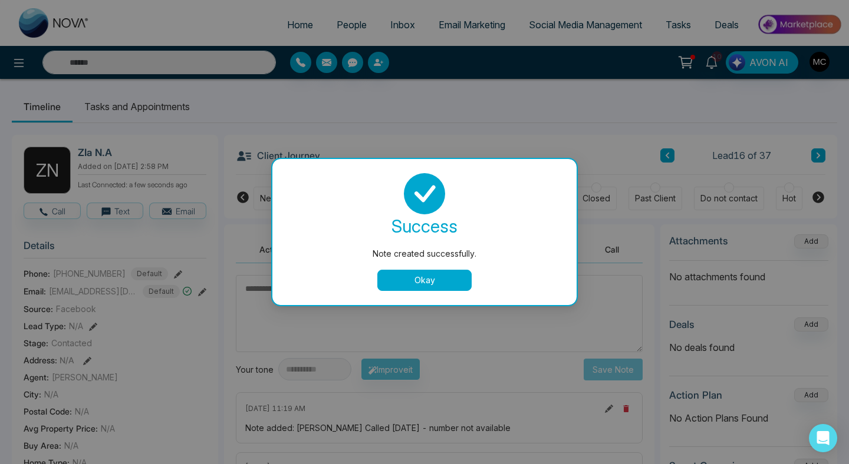
click at [399, 264] on div "success Note created successfully. Okay" at bounding box center [424, 232] width 276 height 118
click at [407, 285] on button "Okay" at bounding box center [424, 280] width 94 height 21
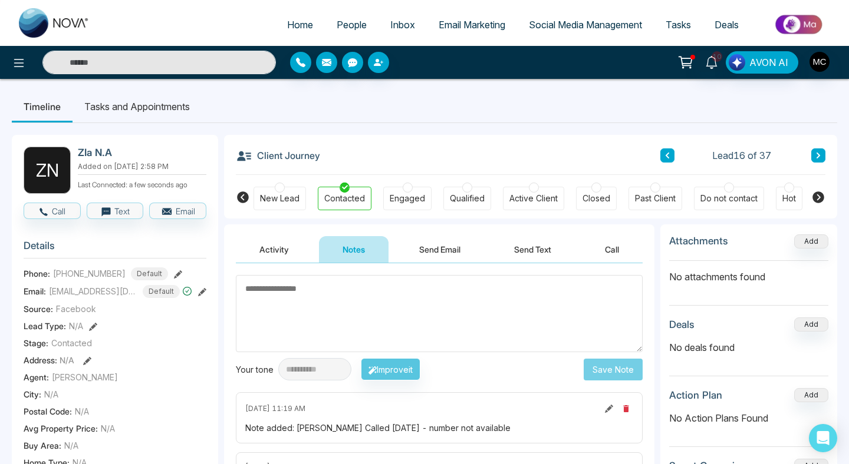
click at [673, 159] on button at bounding box center [667, 156] width 14 height 14
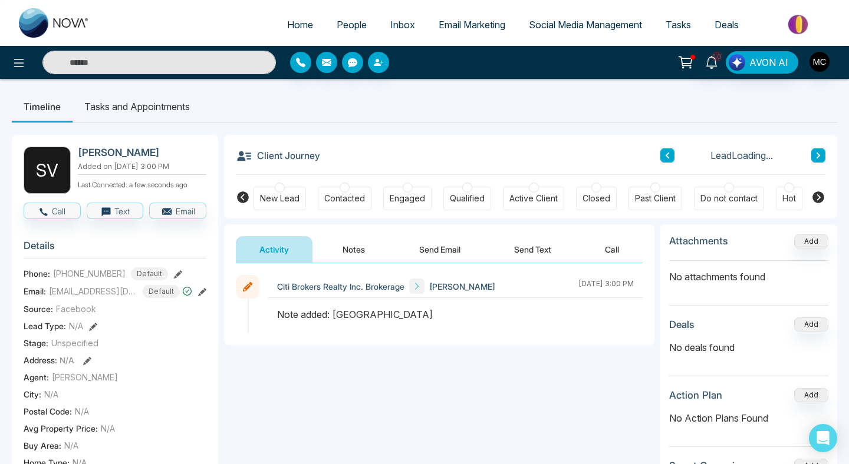
click at [813, 160] on button at bounding box center [818, 156] width 14 height 14
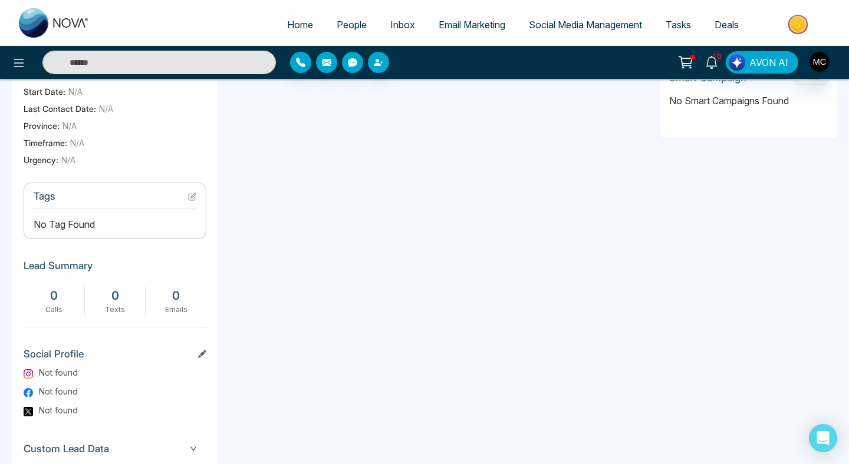
scroll to position [388, 0]
click at [195, 202] on icon at bounding box center [192, 197] width 8 height 8
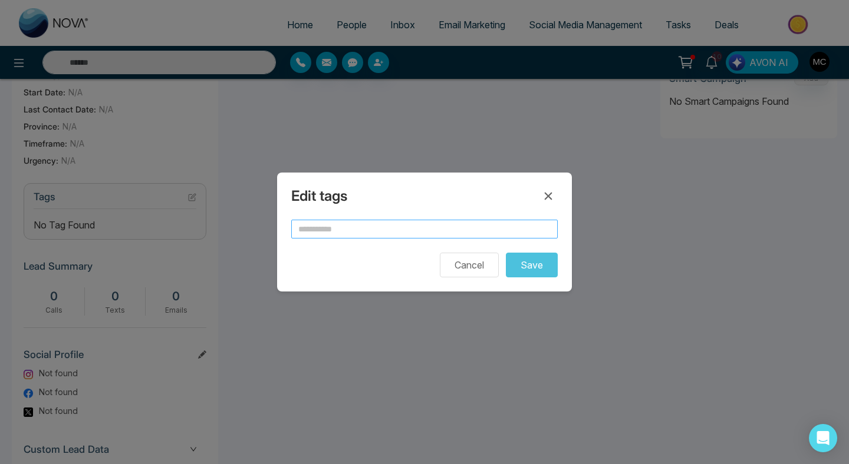
click at [306, 231] on input "text" at bounding box center [424, 229] width 266 height 19
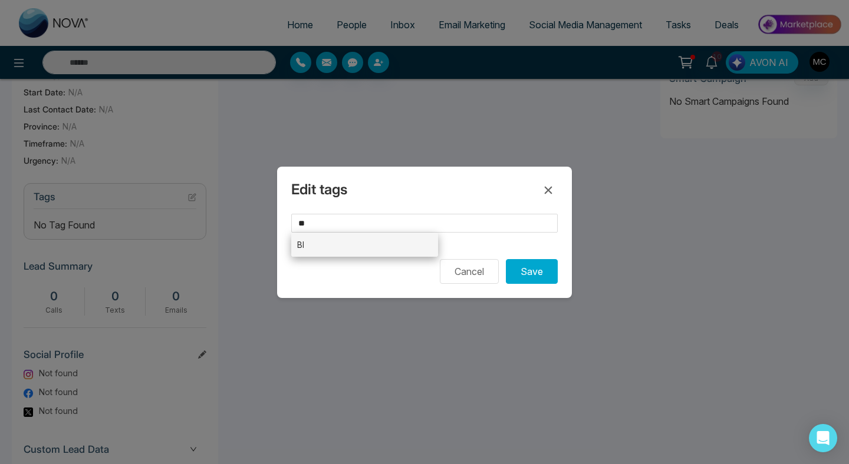
click at [370, 245] on li "BI" at bounding box center [364, 245] width 147 height 24
type input "**"
click at [550, 283] on div "Edit tags ** BI sa Cancel Save" at bounding box center [424, 232] width 295 height 131
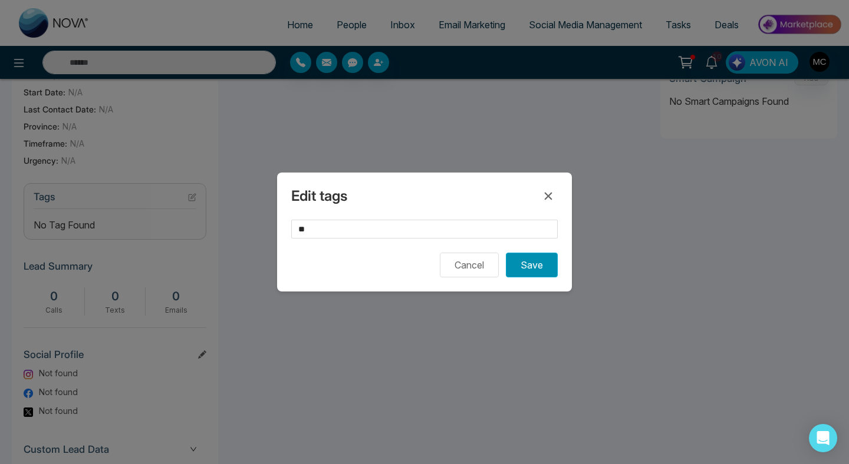
click at [545, 271] on button "Save" at bounding box center [532, 265] width 52 height 25
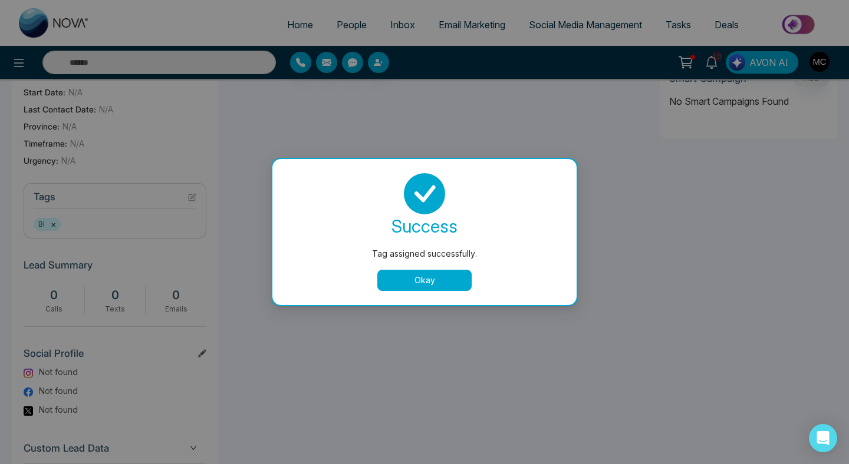
click at [423, 289] on button "Okay" at bounding box center [424, 280] width 94 height 21
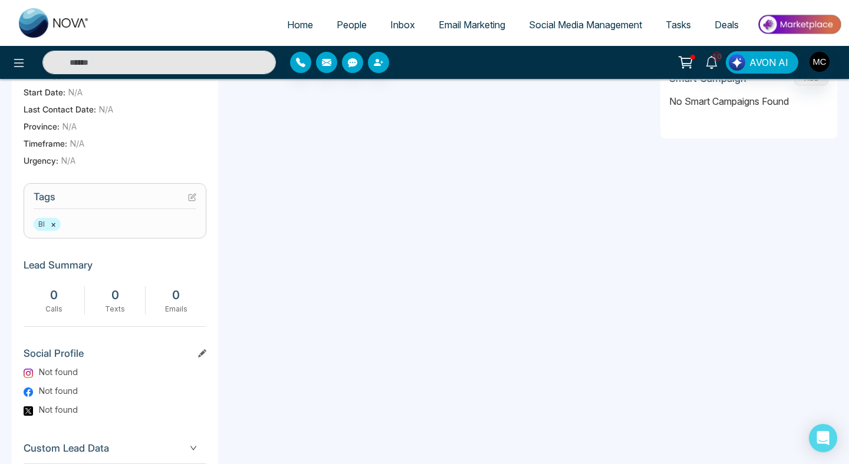
scroll to position [0, 0]
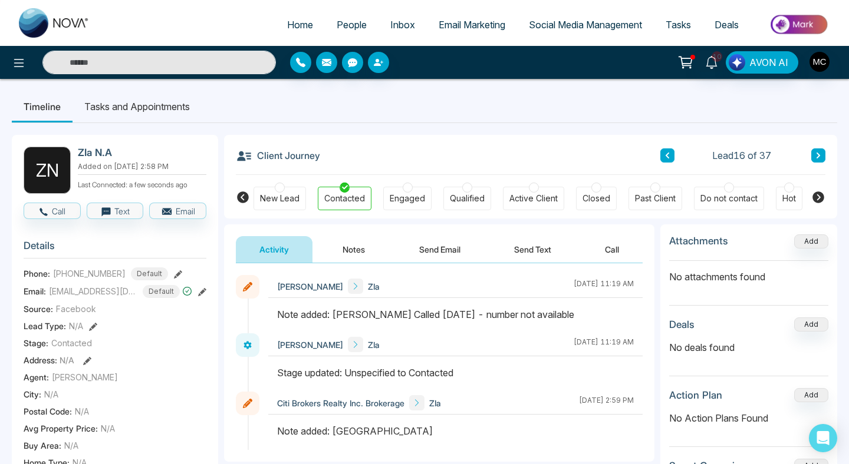
click at [676, 151] on div "Lead 16 of 37" at bounding box center [742, 156] width 165 height 14
click at [664, 156] on icon at bounding box center [667, 155] width 6 height 7
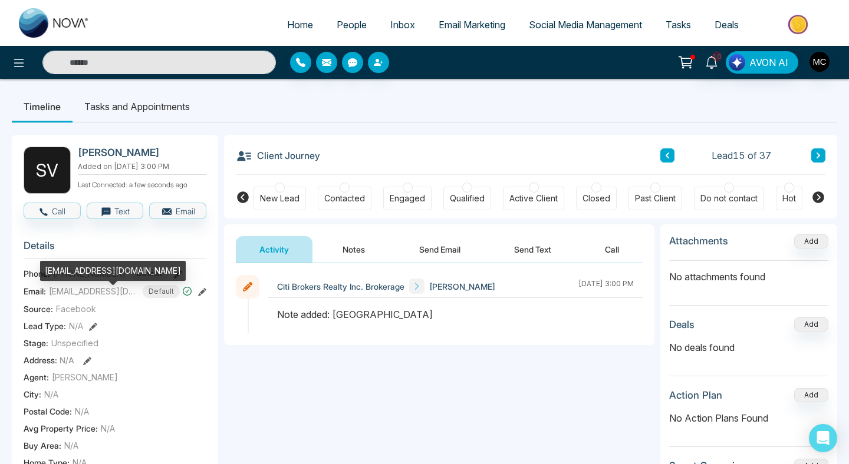
click at [114, 298] on span "[EMAIL_ADDRESS][DOMAIN_NAME]" at bounding box center [93, 291] width 88 height 12
click at [90, 271] on div "[EMAIL_ADDRESS][DOMAIN_NAME]" at bounding box center [113, 271] width 146 height 20
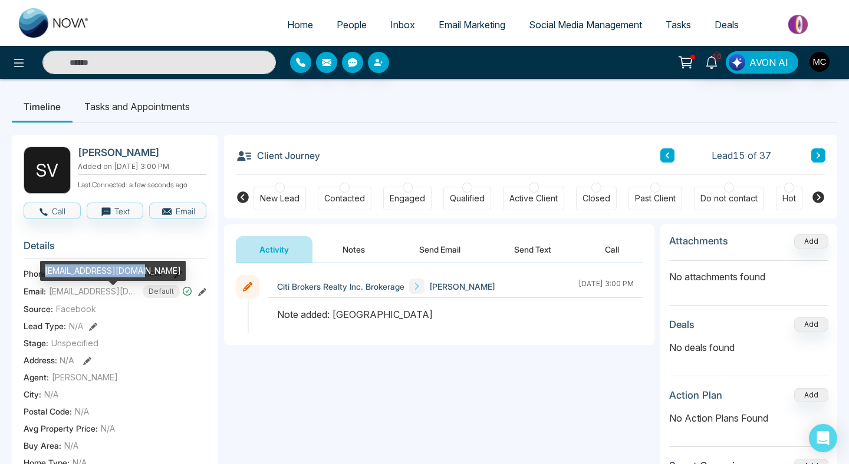
click at [90, 271] on div "[EMAIL_ADDRESS][DOMAIN_NAME]" at bounding box center [113, 271] width 146 height 20
click at [116, 295] on span "[EMAIL_ADDRESS][DOMAIN_NAME]" at bounding box center [93, 291] width 88 height 12
click at [107, 272] on div "[EMAIL_ADDRESS][DOMAIN_NAME]" at bounding box center [113, 271] width 146 height 20
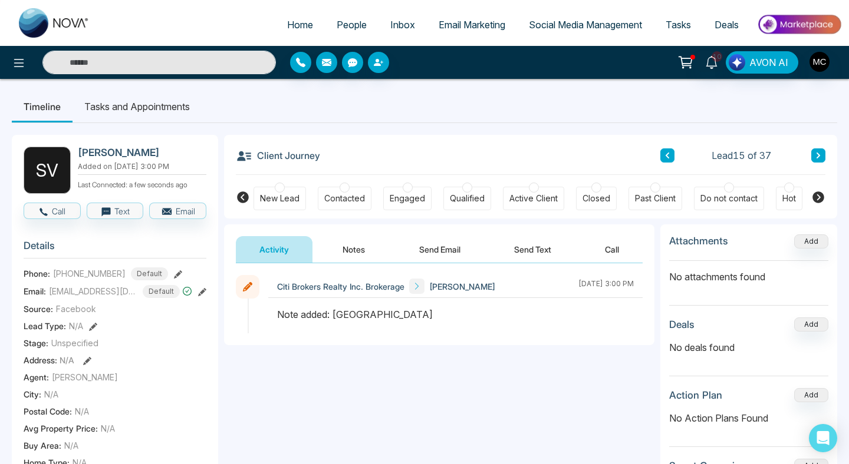
click at [355, 251] on button "Notes" at bounding box center [354, 249] width 70 height 27
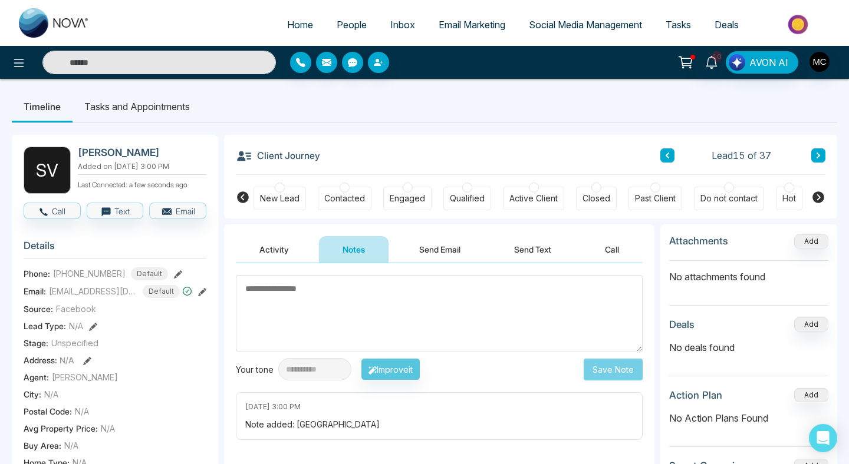
type textarea "*"
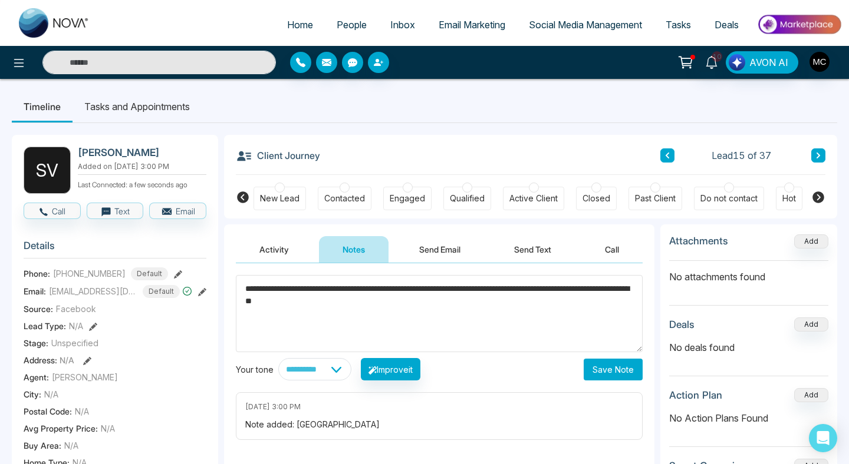
type textarea "**********"
click at [590, 365] on button "Save Note" at bounding box center [612, 370] width 59 height 22
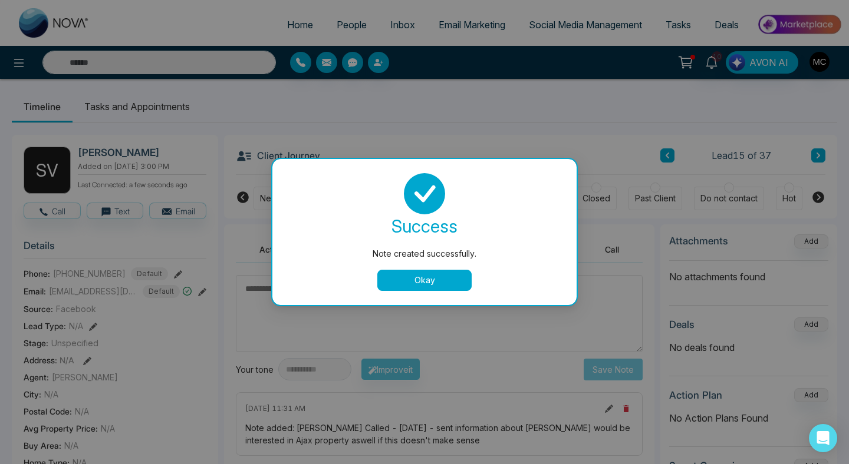
click at [415, 285] on button "Okay" at bounding box center [424, 280] width 94 height 21
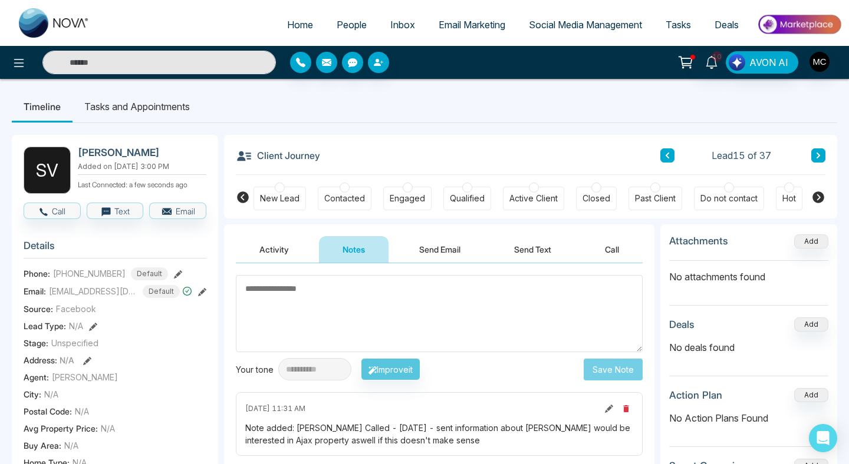
click at [328, 188] on div "Contacted" at bounding box center [345, 199] width 54 height 24
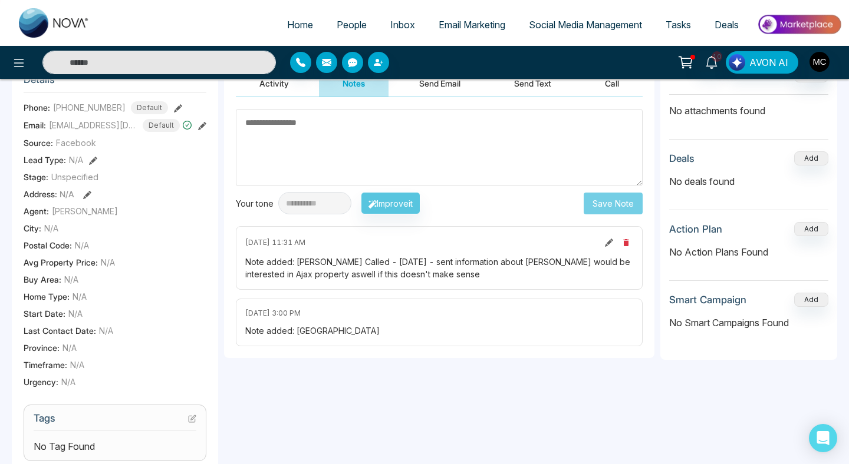
scroll to position [430, 0]
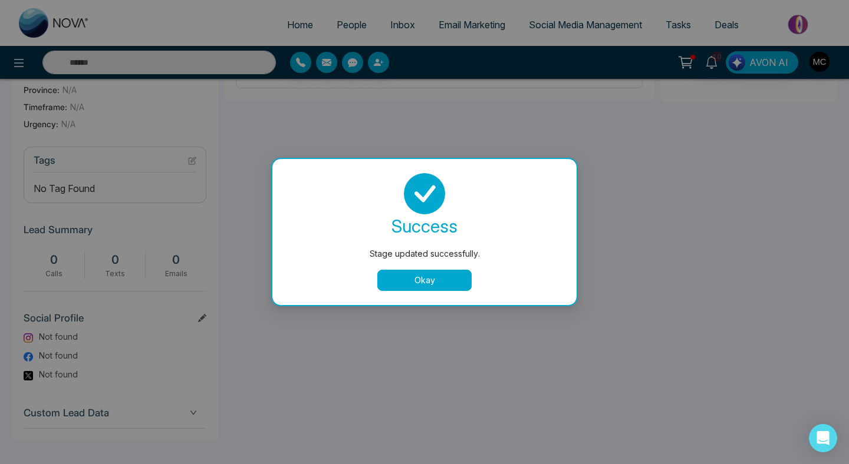
click at [391, 279] on button "Okay" at bounding box center [424, 280] width 94 height 21
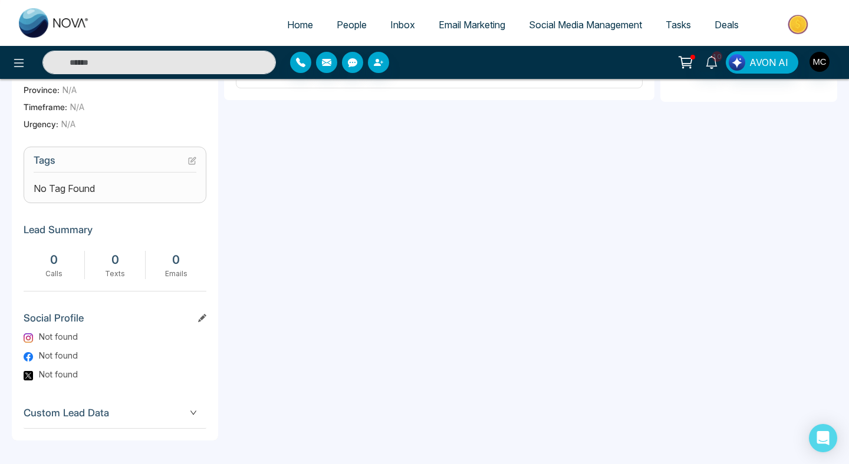
click at [196, 159] on section "Tags No Tag Found" at bounding box center [115, 175] width 183 height 57
click at [192, 159] on icon at bounding box center [192, 161] width 8 height 8
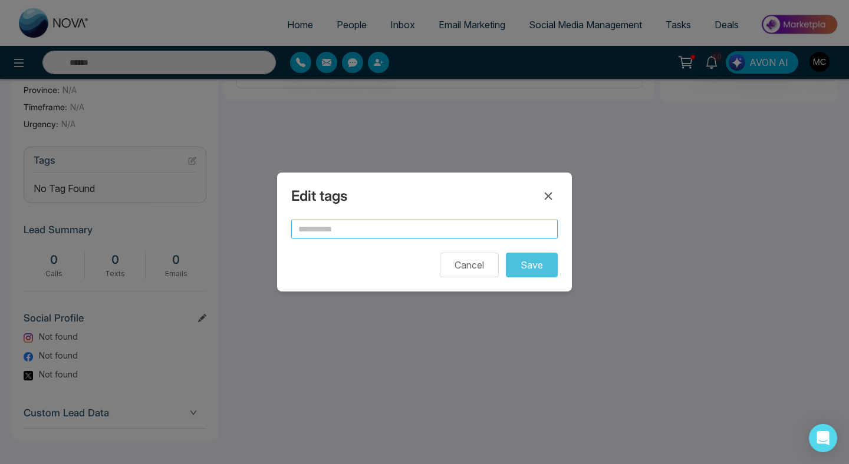
click at [372, 235] on input "text" at bounding box center [424, 229] width 266 height 19
click at [474, 239] on form "** Cancel Save" at bounding box center [424, 249] width 266 height 58
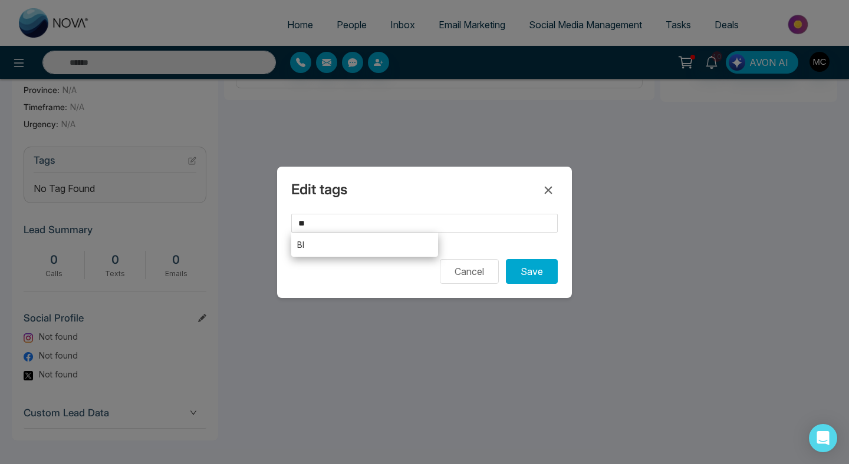
click at [364, 246] on form "** BI sa Cancel Save" at bounding box center [424, 249] width 266 height 70
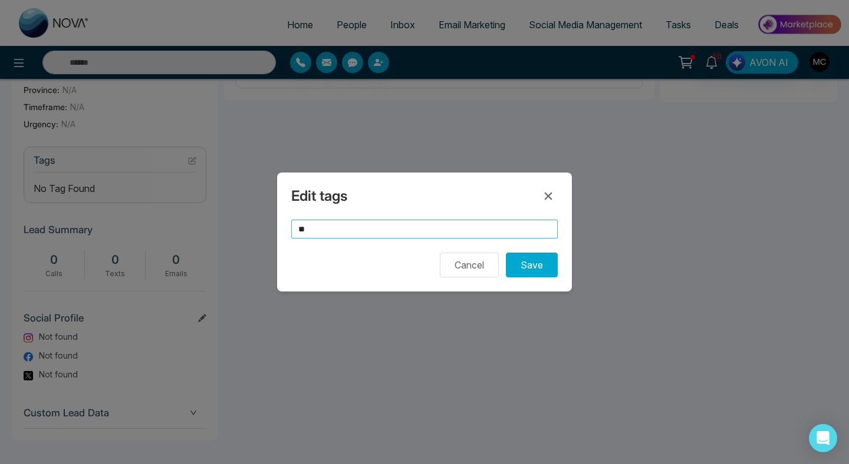
click at [494, 234] on input "**" at bounding box center [424, 229] width 266 height 19
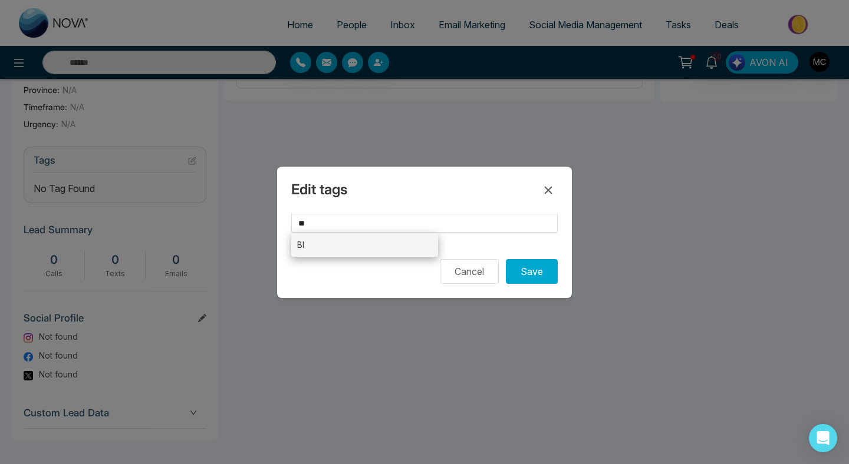
click at [334, 250] on li "BI" at bounding box center [364, 245] width 147 height 24
type input "**"
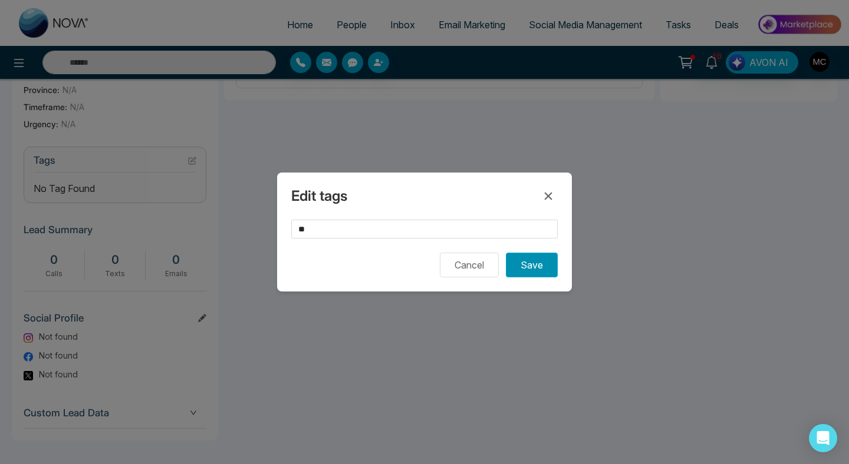
click at [519, 269] on button "Save" at bounding box center [532, 265] width 52 height 25
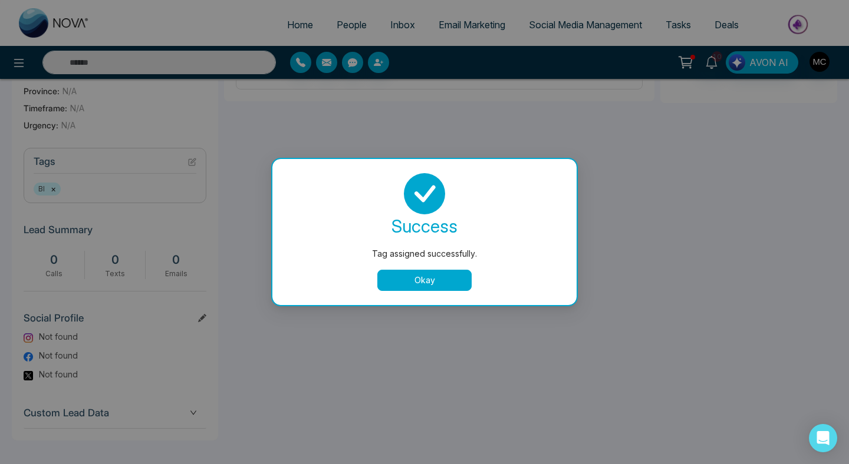
click at [403, 285] on button "Okay" at bounding box center [424, 280] width 94 height 21
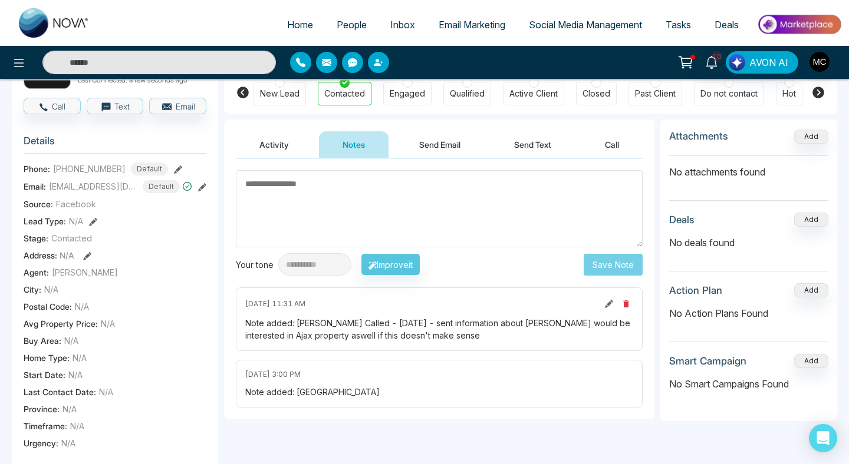
scroll to position [0, 0]
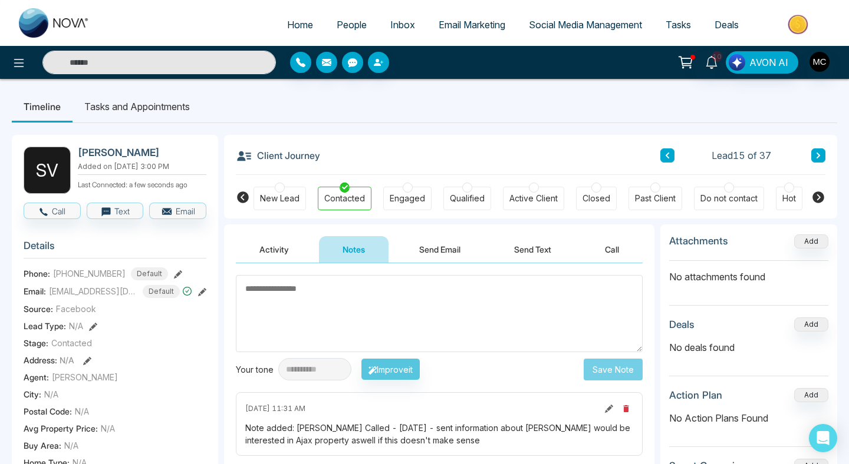
click at [664, 157] on icon at bounding box center [667, 155] width 6 height 7
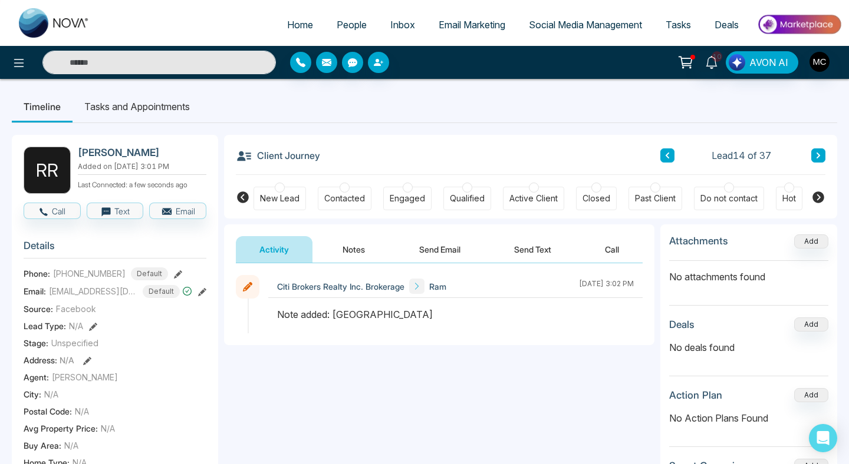
click at [346, 27] on span "People" at bounding box center [352, 25] width 30 height 12
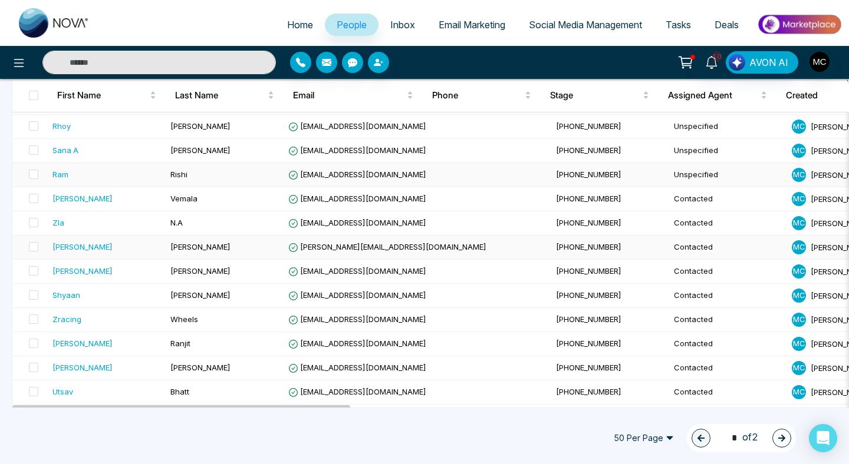
scroll to position [364, 0]
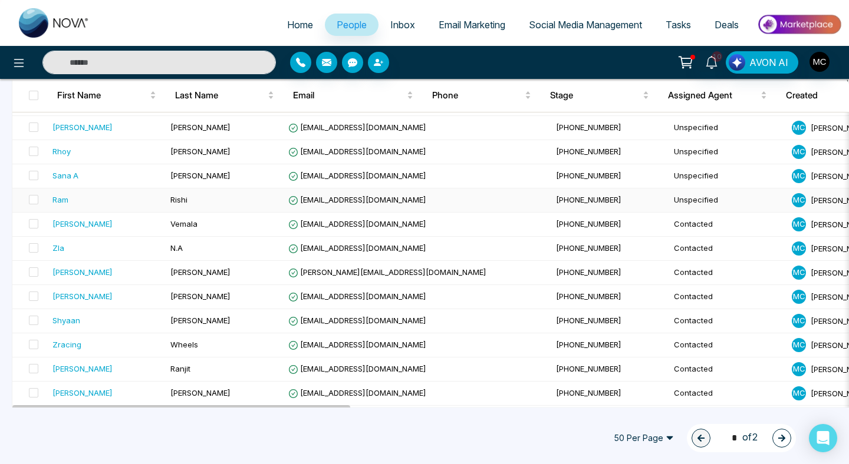
click at [150, 203] on div "Ram" at bounding box center [106, 200] width 108 height 12
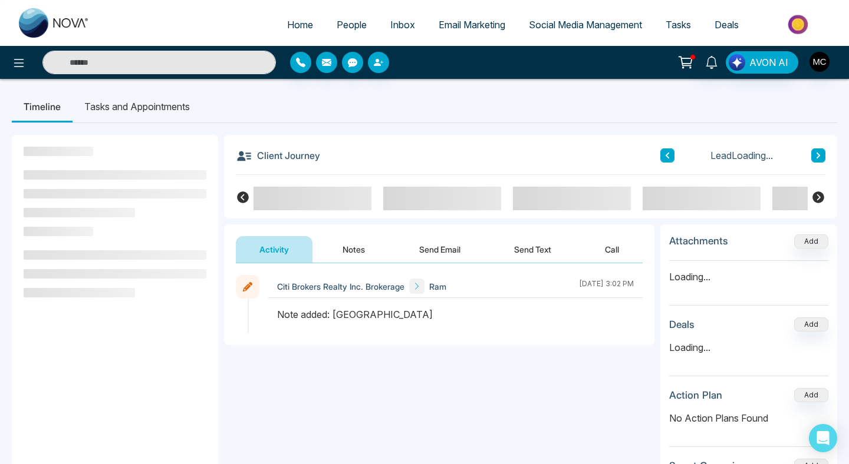
click at [344, 245] on button "Notes" at bounding box center [354, 249] width 70 height 27
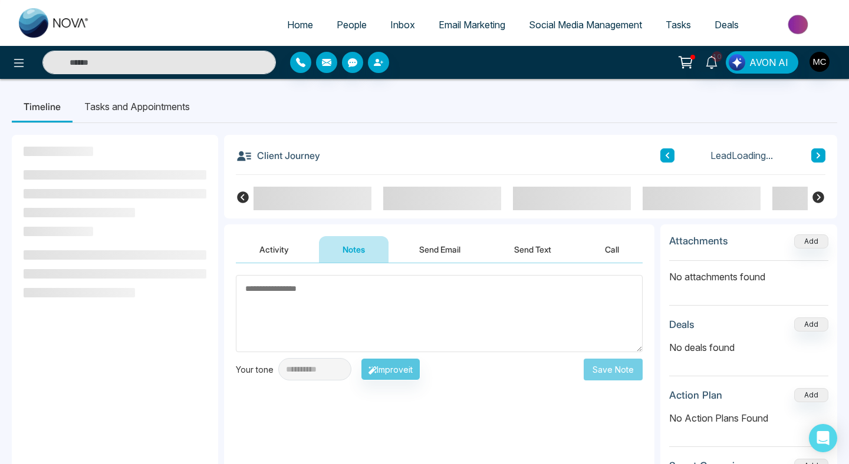
type textarea "*"
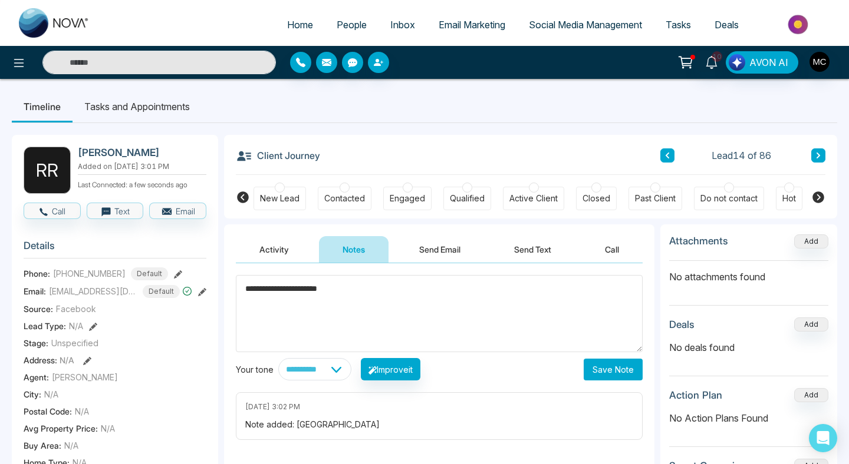
click at [331, 286] on textarea "**********" at bounding box center [439, 313] width 407 height 77
click at [405, 294] on textarea "**********" at bounding box center [439, 313] width 407 height 77
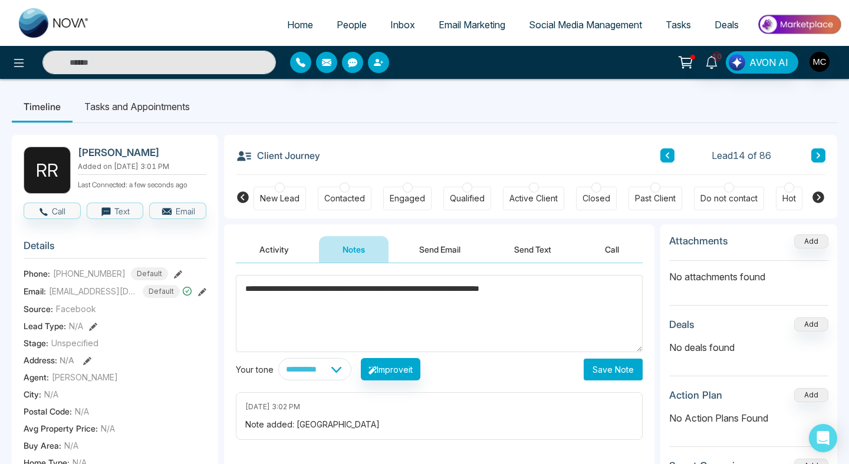
type textarea "**********"
click at [623, 367] on button "Save Note" at bounding box center [612, 370] width 59 height 22
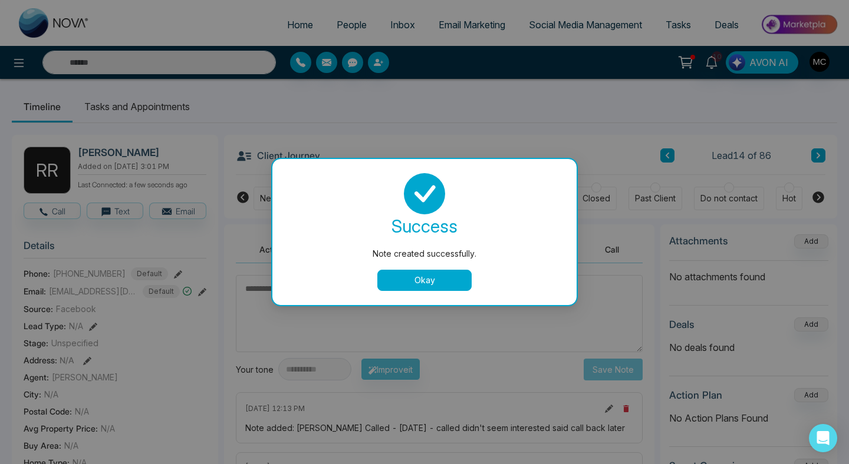
click at [410, 281] on button "Okay" at bounding box center [424, 280] width 94 height 21
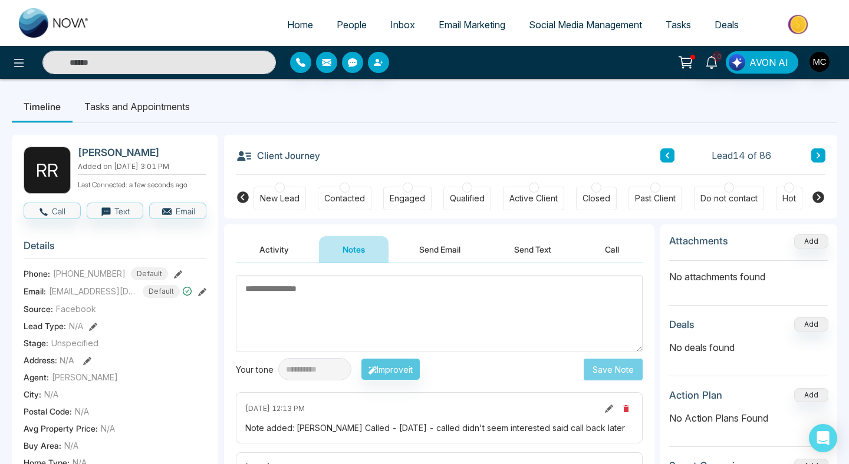
click at [344, 192] on div at bounding box center [344, 188] width 10 height 10
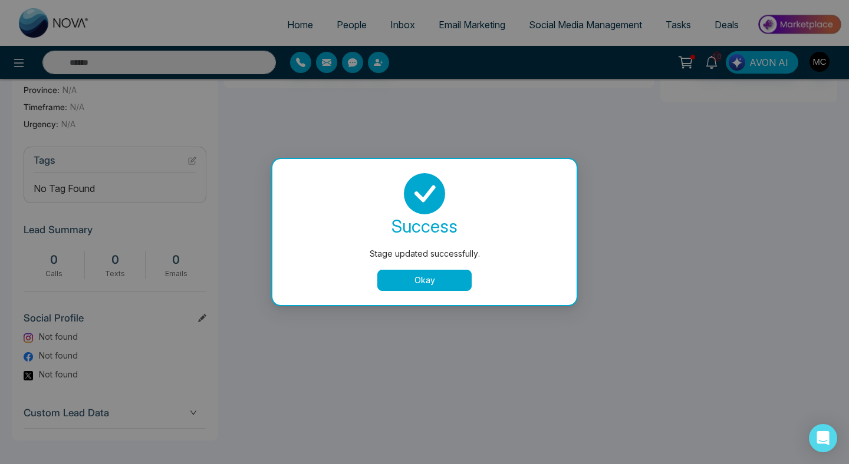
click at [193, 156] on div "Stage updated successfully. success Stage updated successfully. Okay" at bounding box center [424, 232] width 849 height 464
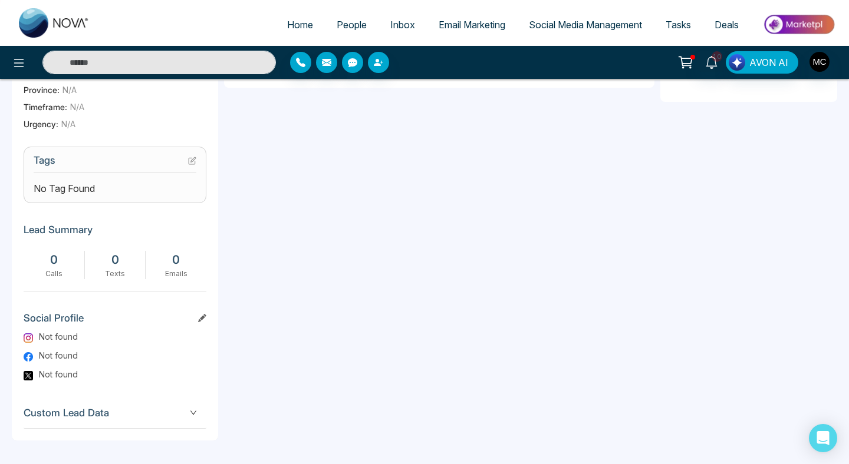
click at [187, 160] on h3 "Tags" at bounding box center [115, 163] width 163 height 18
click at [195, 157] on icon at bounding box center [193, 159] width 5 height 5
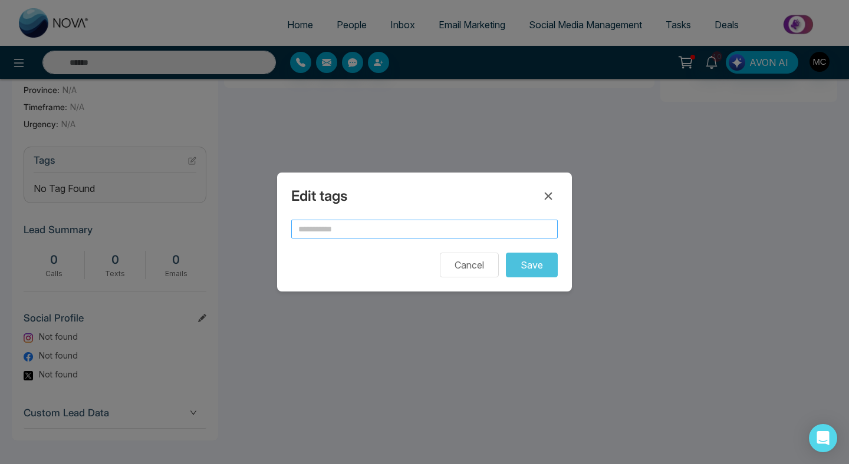
click at [421, 233] on input "text" at bounding box center [424, 229] width 266 height 19
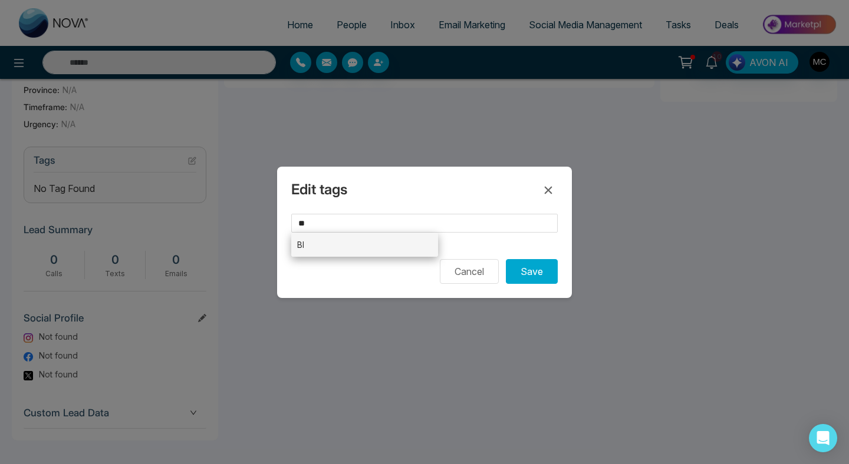
click at [433, 251] on li "BI" at bounding box center [364, 245] width 147 height 24
type input "**"
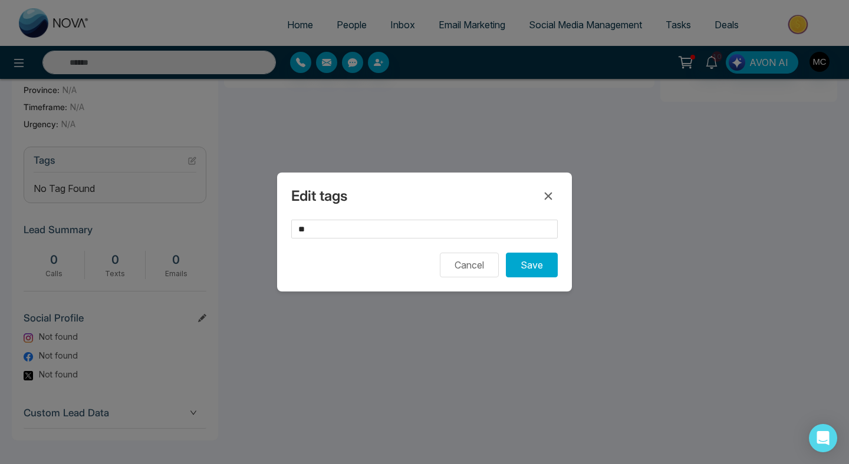
click at [527, 278] on div "Edit tags ** Cancel Save" at bounding box center [424, 232] width 295 height 119
click at [529, 266] on button "Save" at bounding box center [532, 265] width 52 height 25
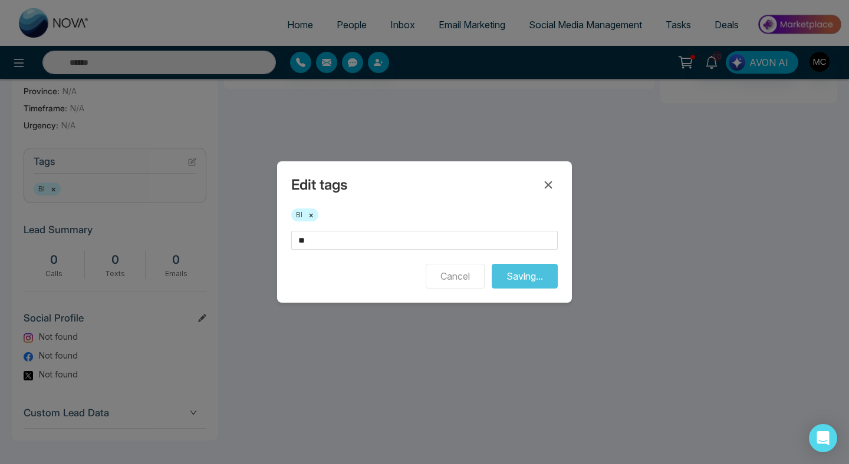
scroll to position [429, 0]
click at [599, 240] on div "Edit tags BI × ** Cancel Saving..." at bounding box center [424, 232] width 849 height 464
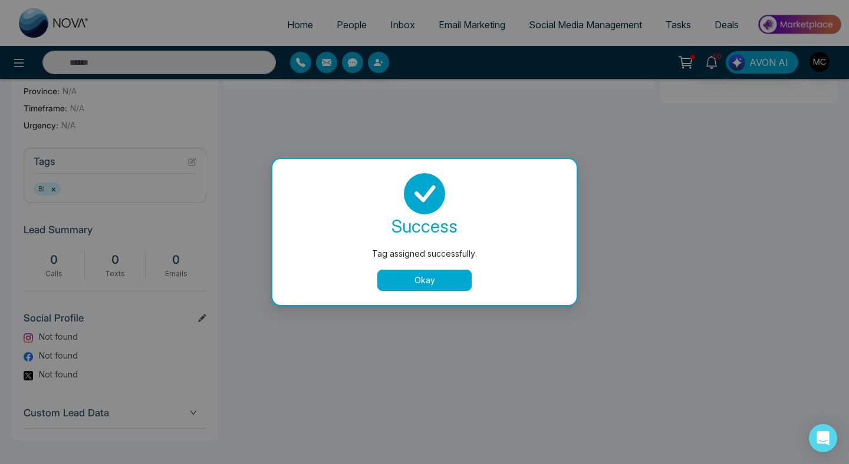
click at [438, 293] on div "success Tag assigned successfully. Okay" at bounding box center [424, 232] width 304 height 146
click at [441, 285] on button "Okay" at bounding box center [424, 280] width 94 height 21
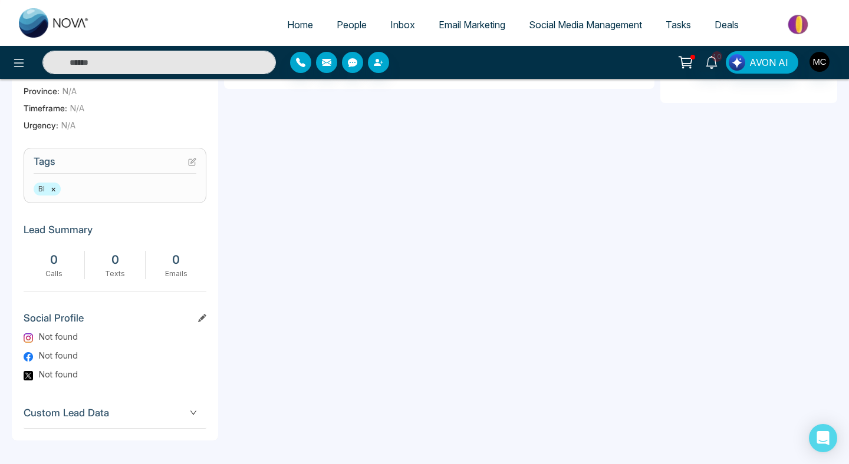
scroll to position [0, 0]
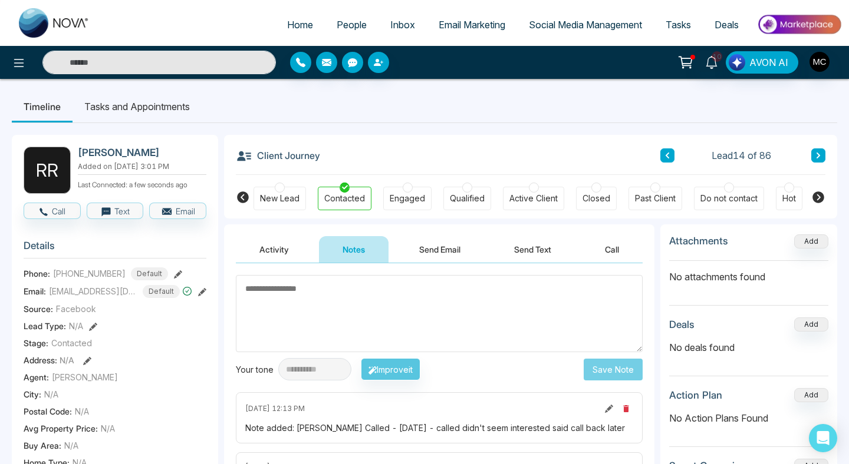
click at [670, 154] on button at bounding box center [667, 156] width 14 height 14
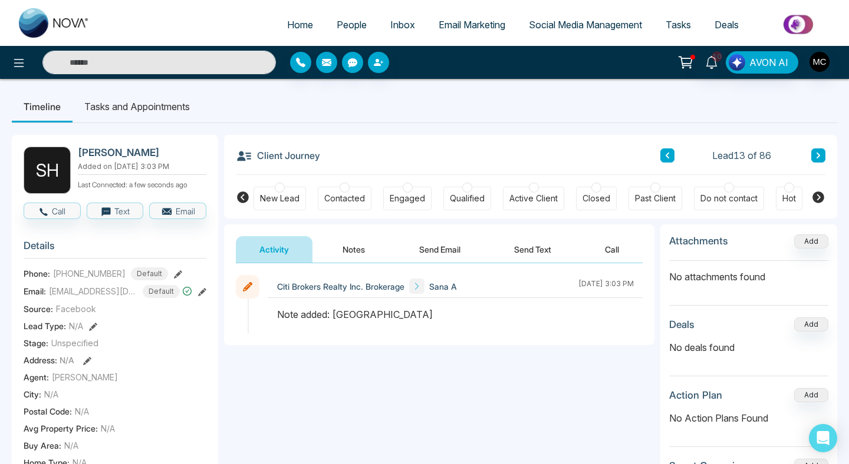
click at [341, 22] on span "People" at bounding box center [352, 25] width 30 height 12
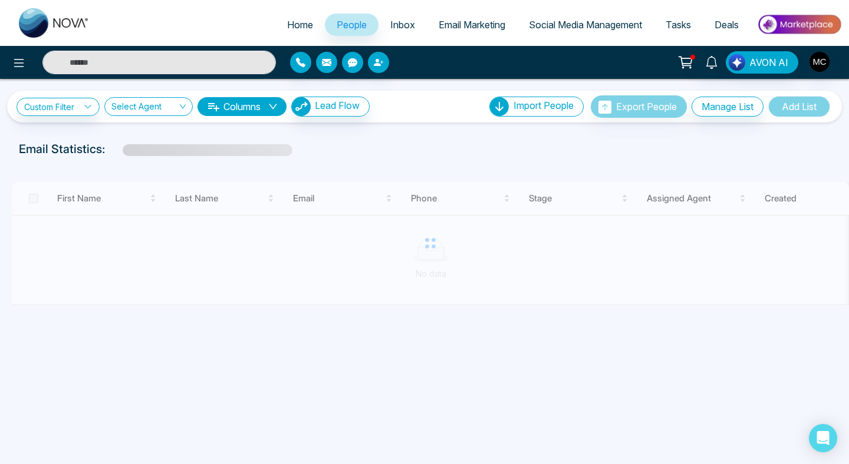
click at [151, 65] on input "text" at bounding box center [158, 63] width 233 height 24
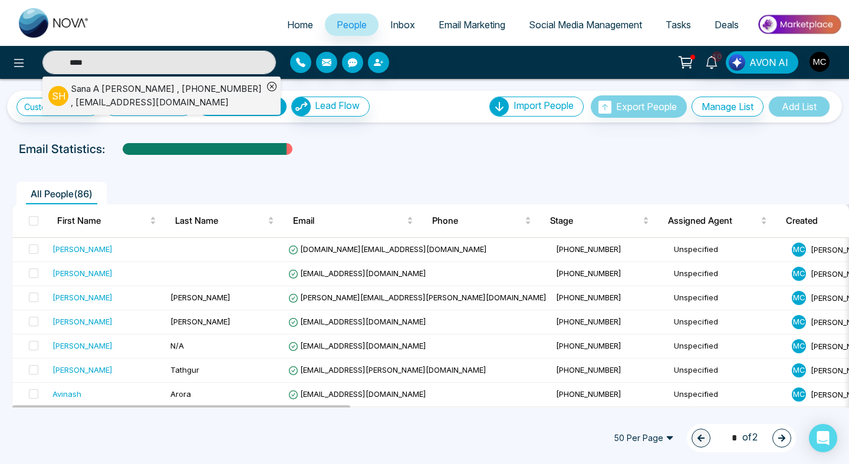
type input "****"
click at [153, 103] on div "[PERSON_NAME] , [PHONE_NUMBER] , [EMAIL_ADDRESS][DOMAIN_NAME]" at bounding box center [167, 96] width 192 height 27
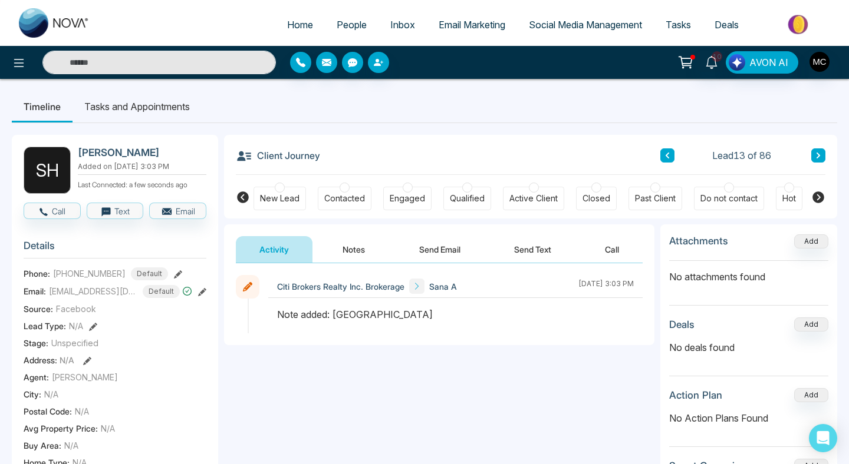
click at [348, 199] on div "Contacted" at bounding box center [344, 199] width 41 height 12
click at [355, 249] on button "Notes" at bounding box center [354, 249] width 70 height 27
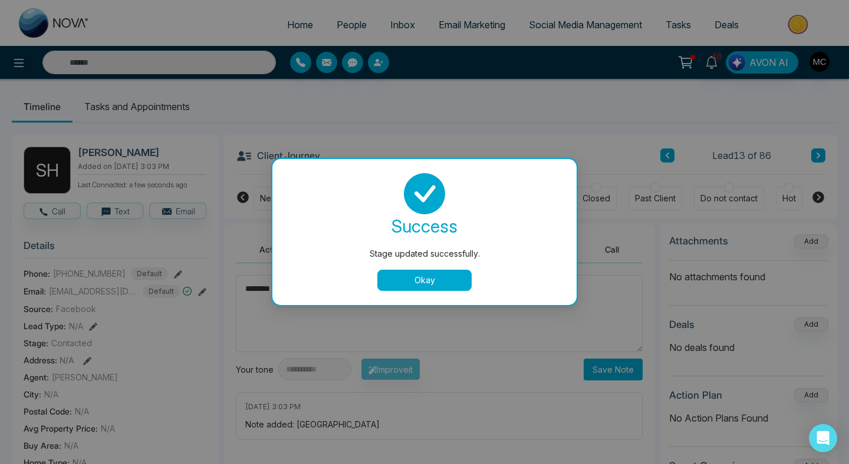
click at [386, 283] on button "Okay" at bounding box center [424, 280] width 94 height 21
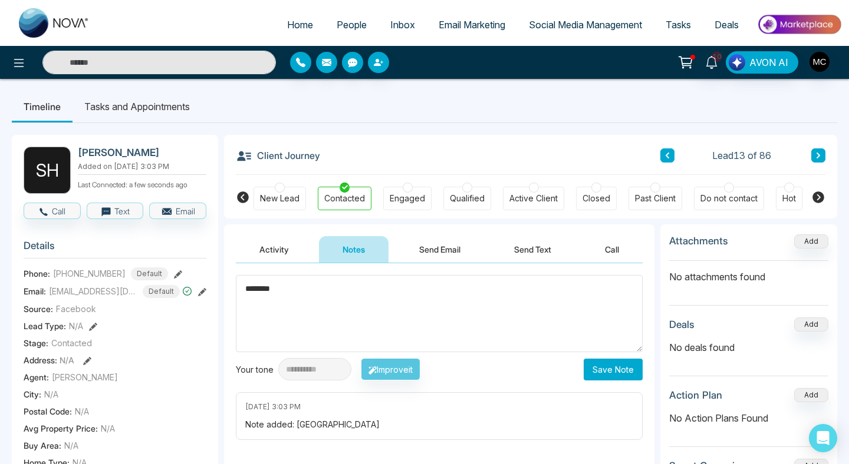
click at [384, 284] on textarea "********" at bounding box center [439, 313] width 407 height 77
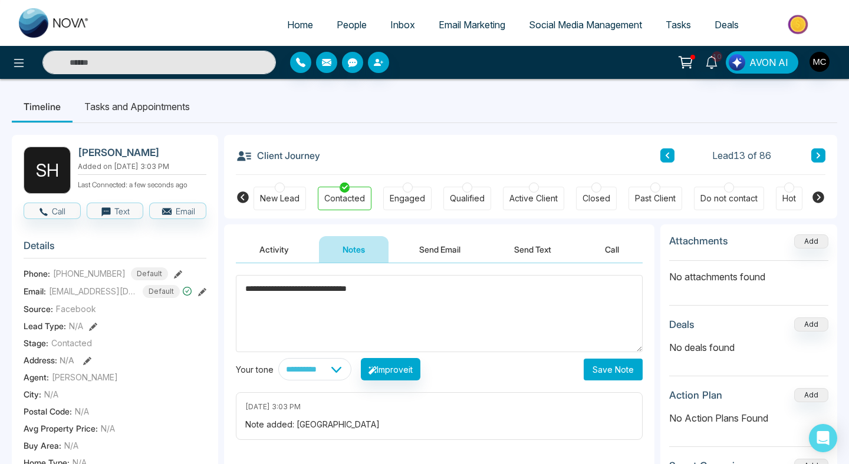
click at [298, 289] on textarea "**********" at bounding box center [439, 313] width 407 height 77
type textarea "**********"
click at [605, 371] on button "Save Note" at bounding box center [612, 370] width 59 height 22
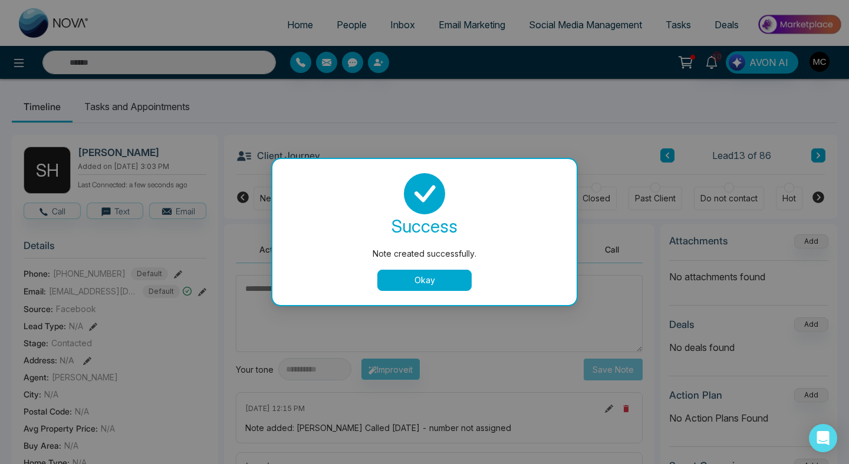
click at [410, 291] on div "success Note created successfully. Okay" at bounding box center [424, 232] width 304 height 146
click at [404, 283] on button "Okay" at bounding box center [424, 280] width 94 height 21
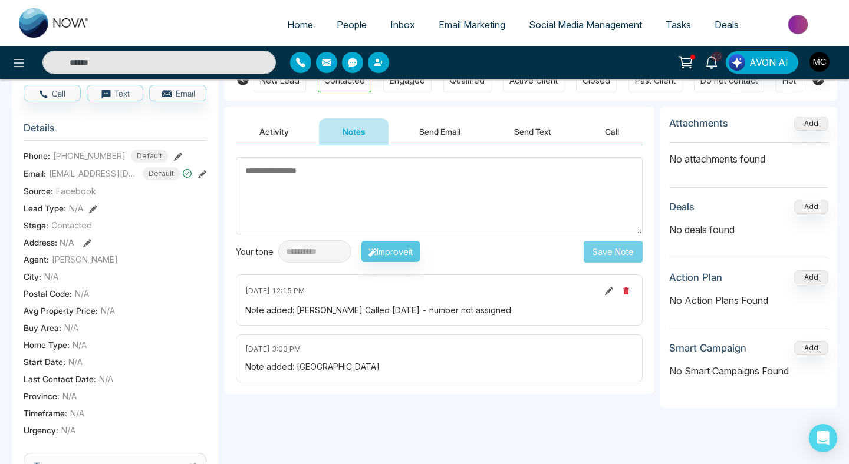
scroll to position [430, 0]
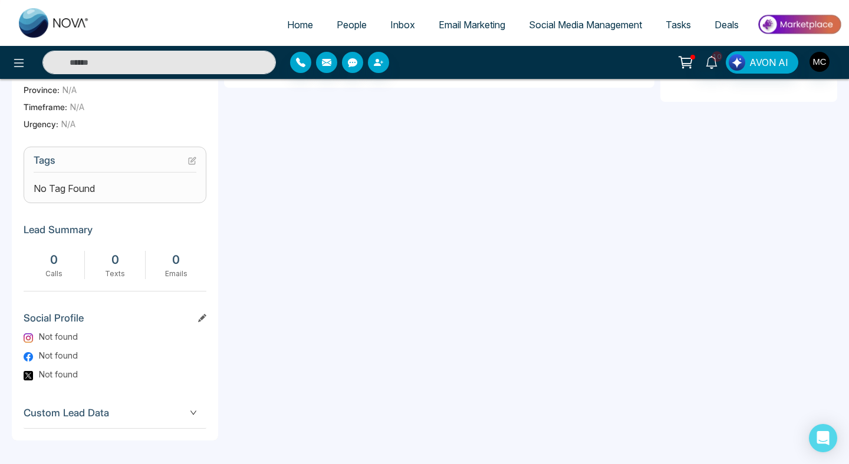
click at [192, 159] on icon at bounding box center [193, 159] width 5 height 5
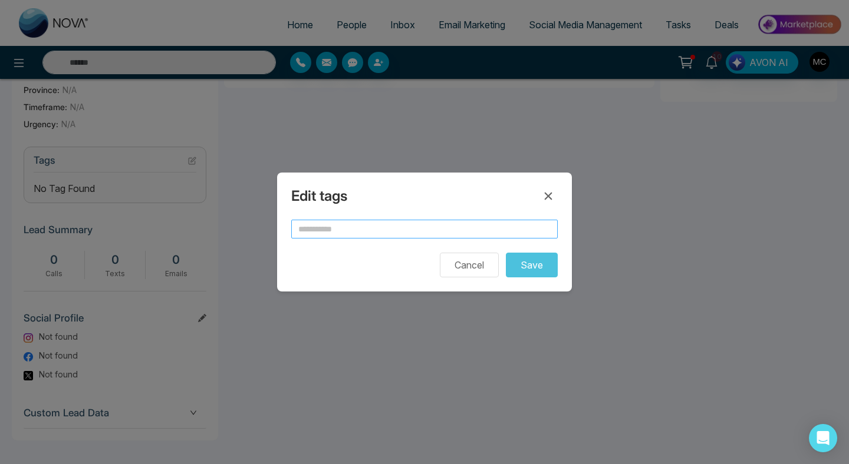
click at [317, 225] on input "text" at bounding box center [424, 229] width 266 height 19
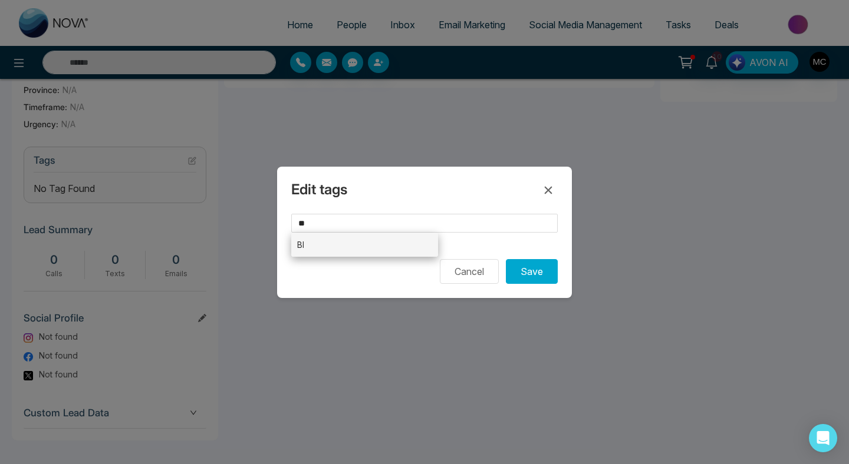
click at [338, 246] on li "BI" at bounding box center [364, 245] width 147 height 24
type input "**"
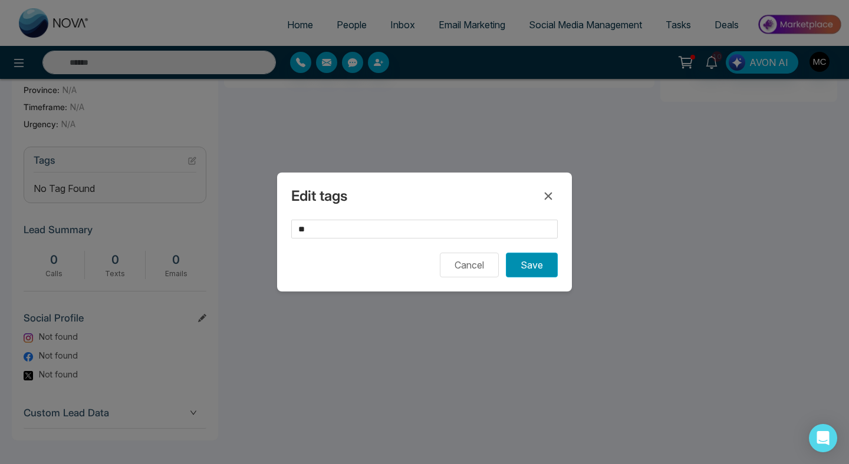
click at [530, 275] on button "Save" at bounding box center [532, 265] width 52 height 25
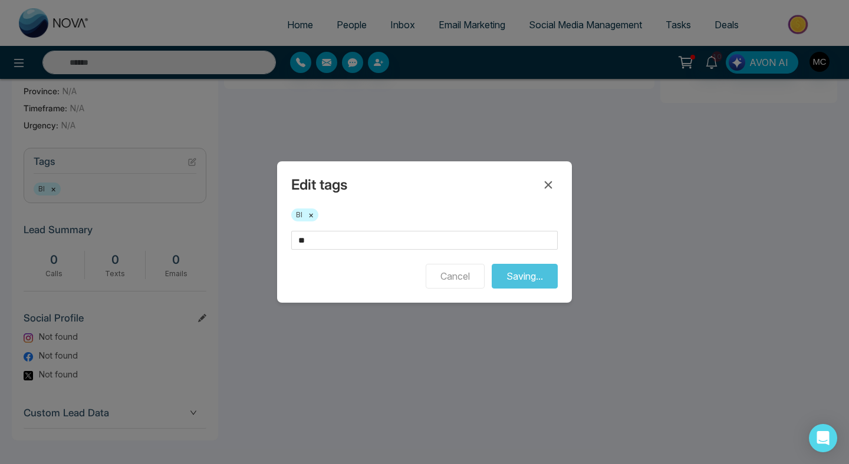
scroll to position [429, 0]
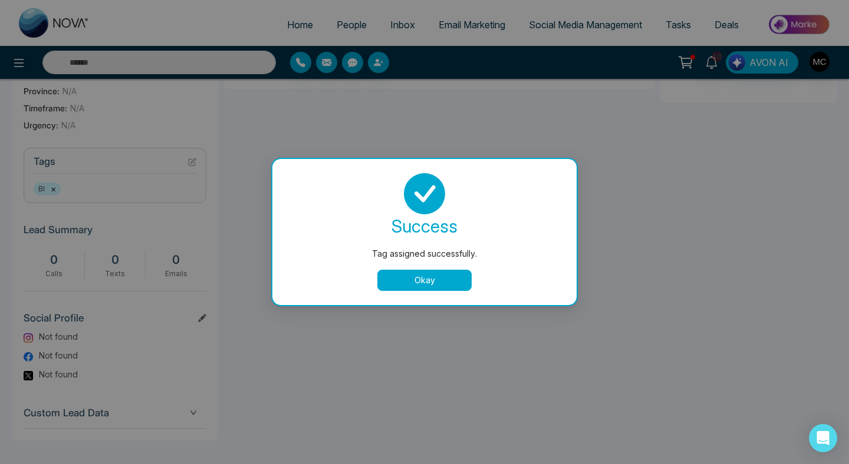
click at [426, 279] on button "Okay" at bounding box center [424, 280] width 94 height 21
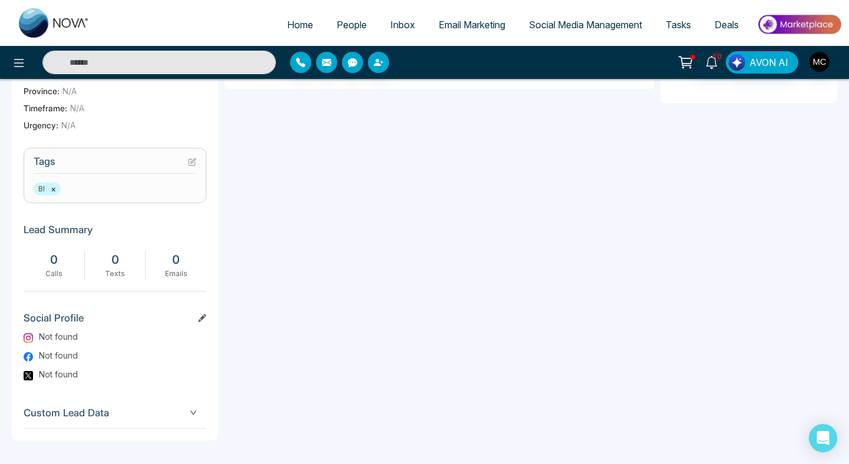
scroll to position [0, 0]
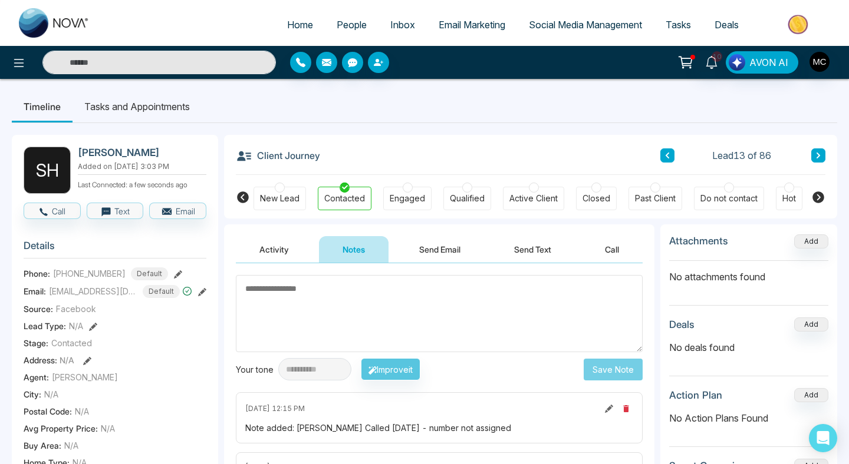
click at [668, 158] on icon at bounding box center [667, 156] width 4 height 6
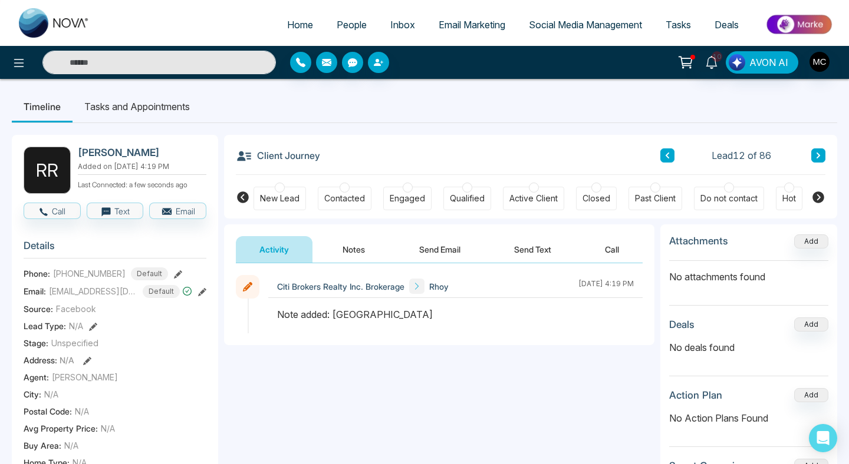
click at [89, 155] on h2 "[PERSON_NAME]" at bounding box center [140, 153] width 124 height 12
click at [346, 192] on div at bounding box center [344, 188] width 10 height 10
click at [340, 242] on button "Notes" at bounding box center [354, 249] width 70 height 27
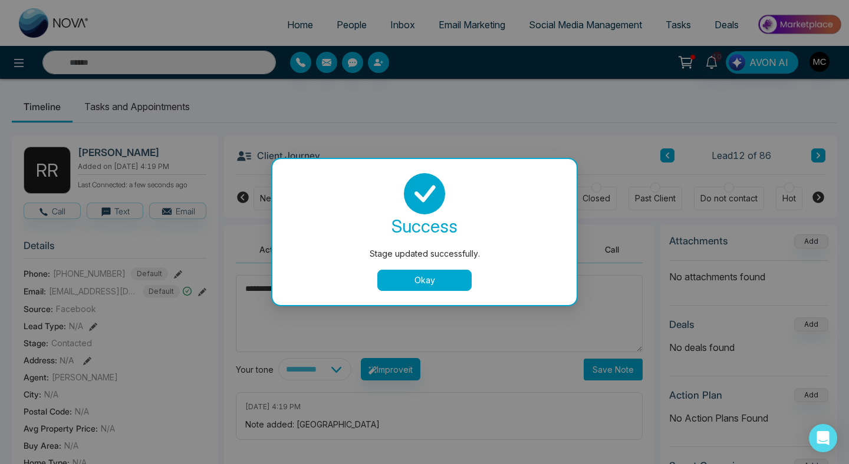
click at [460, 282] on button "Okay" at bounding box center [424, 280] width 94 height 21
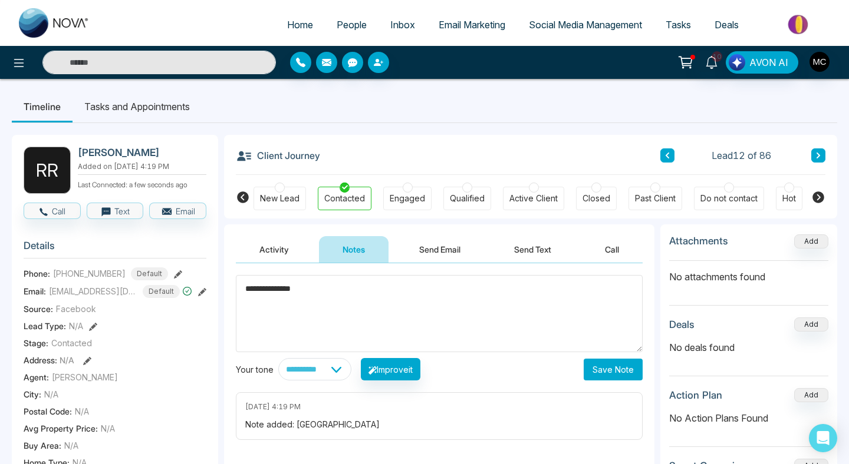
click at [400, 294] on textarea "**********" at bounding box center [439, 313] width 407 height 77
type textarea "**********"
click at [602, 374] on button "Save Note" at bounding box center [612, 370] width 59 height 22
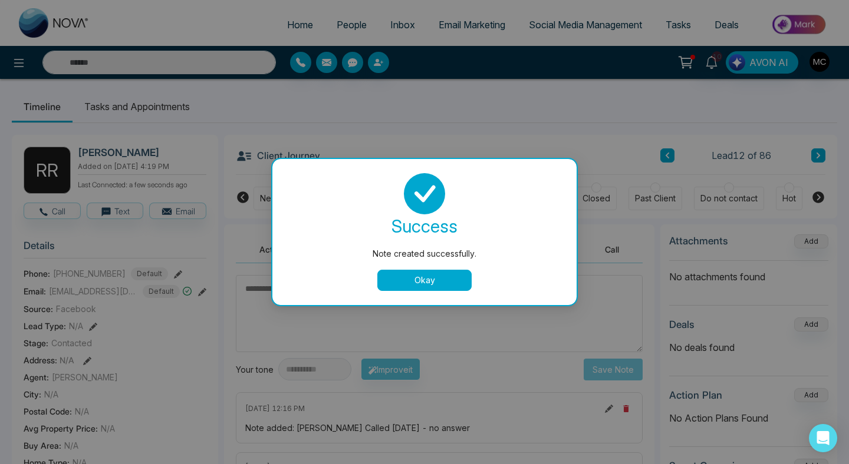
click at [421, 276] on button "Okay" at bounding box center [424, 280] width 94 height 21
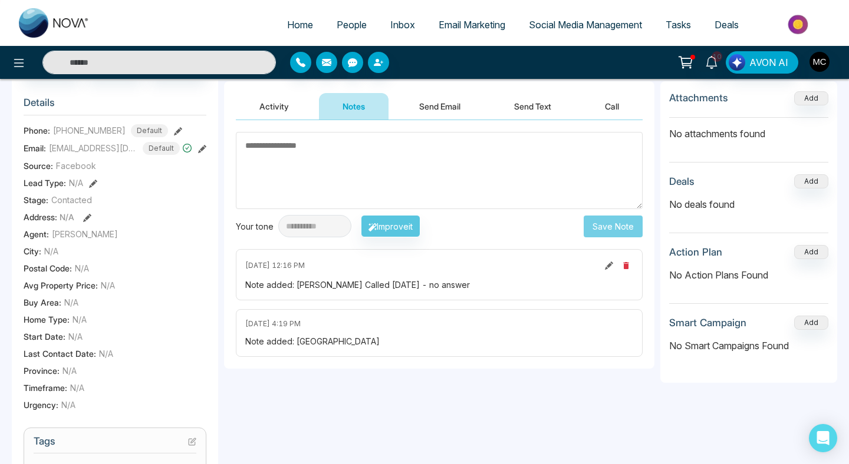
scroll to position [430, 0]
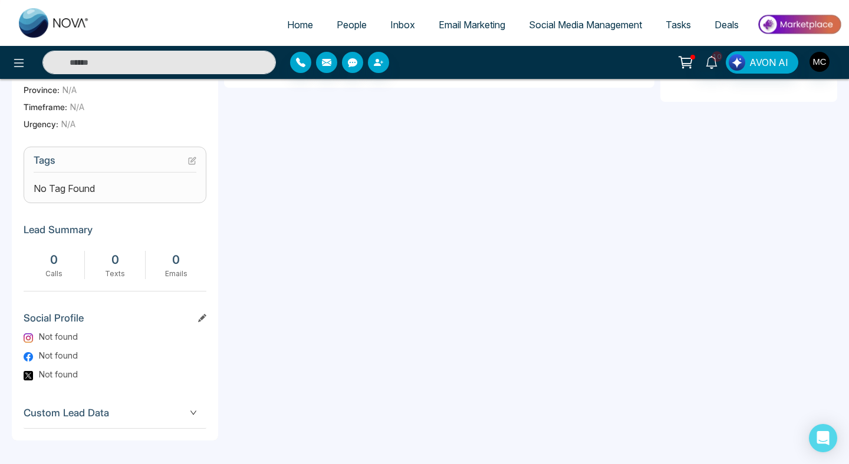
click at [193, 163] on icon at bounding box center [192, 161] width 8 height 8
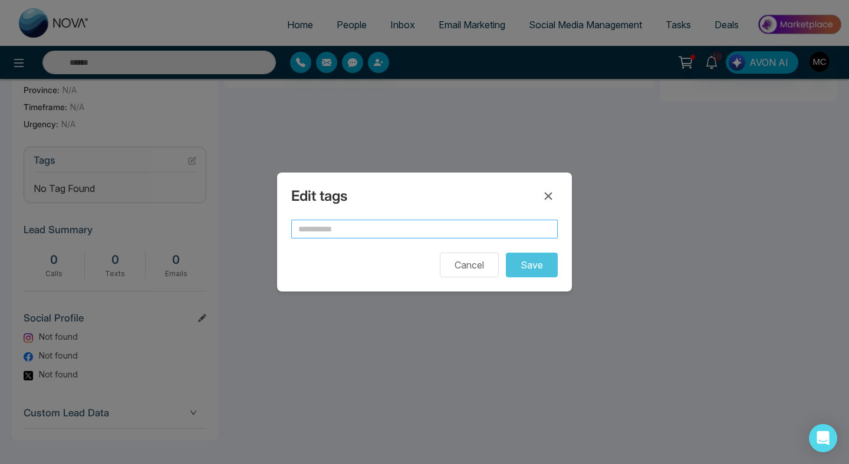
click at [347, 234] on input "text" at bounding box center [424, 229] width 266 height 19
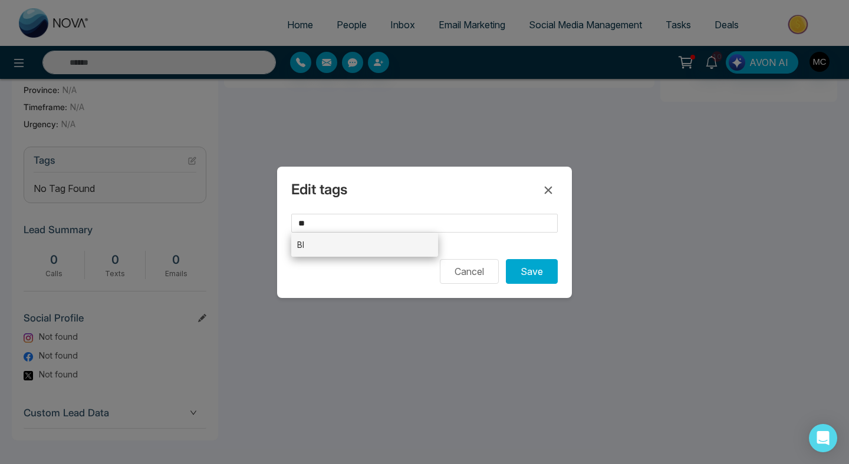
click at [359, 256] on li "BI" at bounding box center [364, 245] width 147 height 24
type input "**"
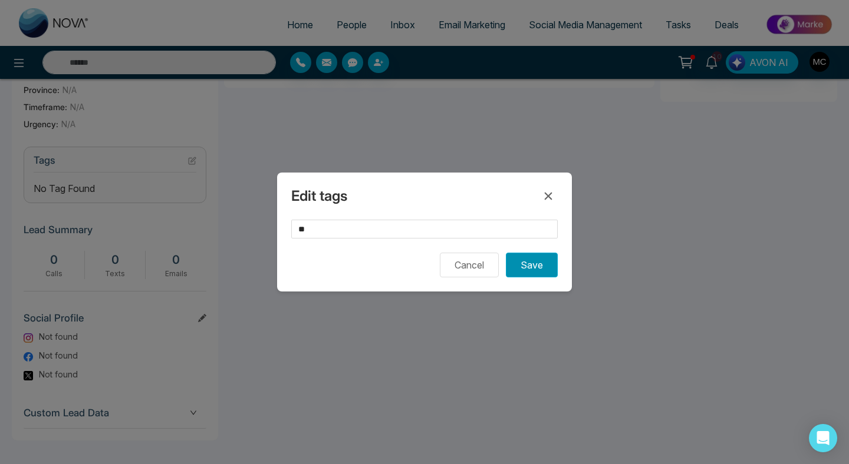
click at [516, 271] on button "Save" at bounding box center [532, 265] width 52 height 25
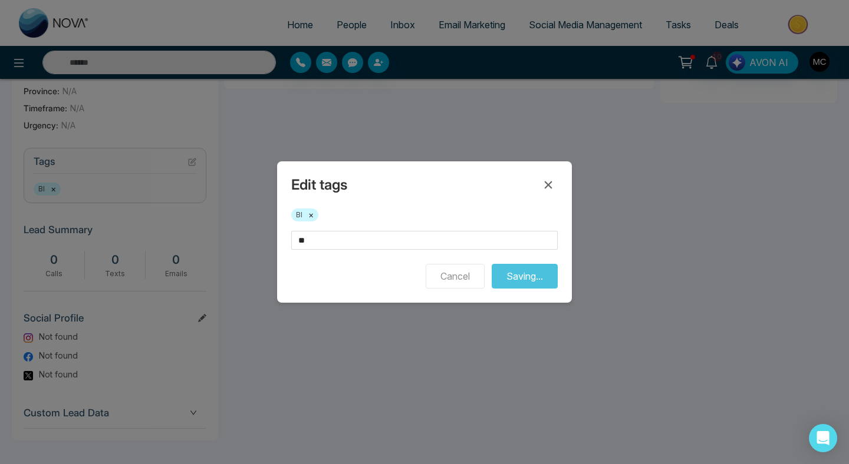
scroll to position [429, 0]
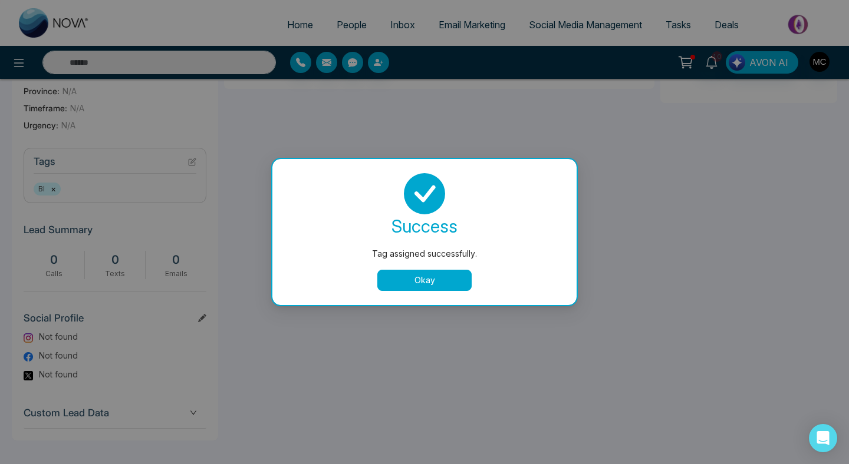
click at [438, 278] on button "Okay" at bounding box center [424, 280] width 94 height 21
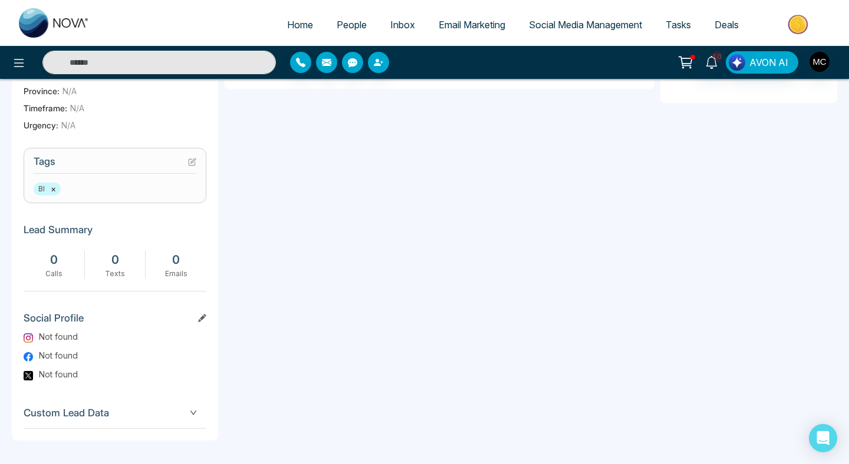
scroll to position [0, 0]
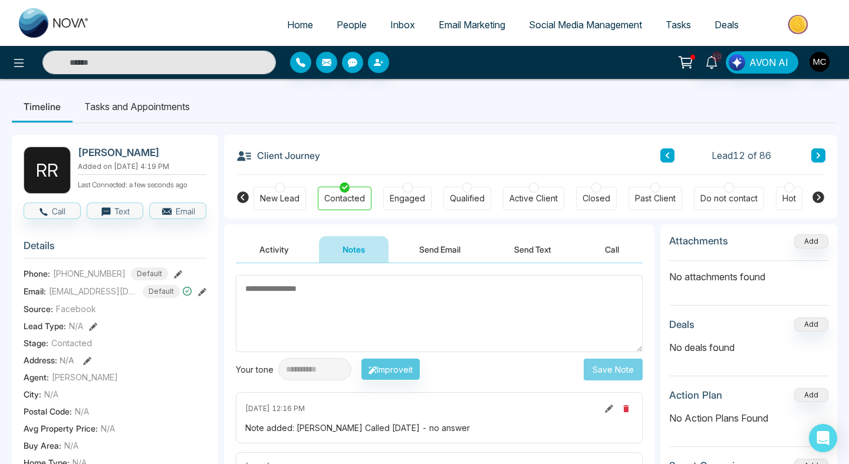
click at [658, 154] on div "Client Journey Lead 12 of 86" at bounding box center [530, 155] width 589 height 40
click at [664, 156] on icon at bounding box center [667, 155] width 6 height 7
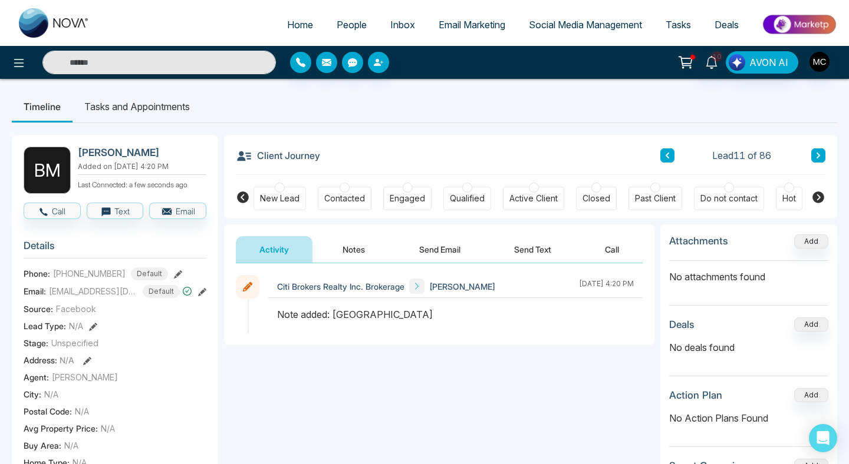
click at [348, 194] on div "Contacted" at bounding box center [344, 199] width 41 height 12
click at [353, 249] on button "Notes" at bounding box center [354, 249] width 70 height 27
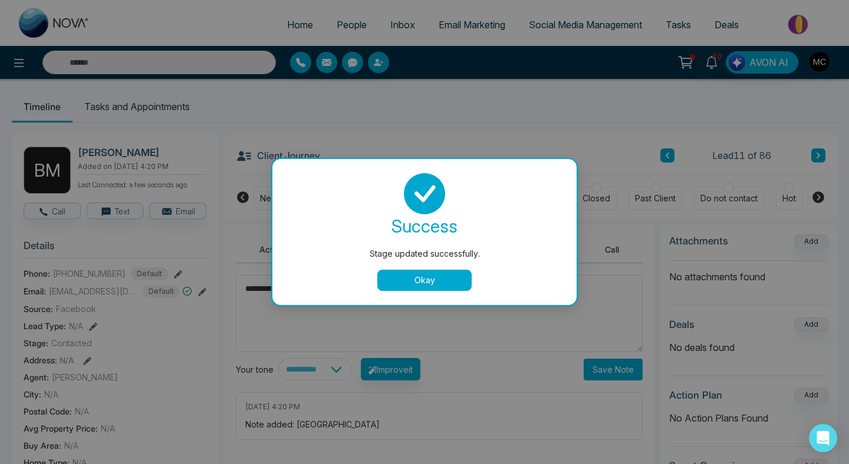
click at [413, 278] on button "Okay" at bounding box center [424, 280] width 94 height 21
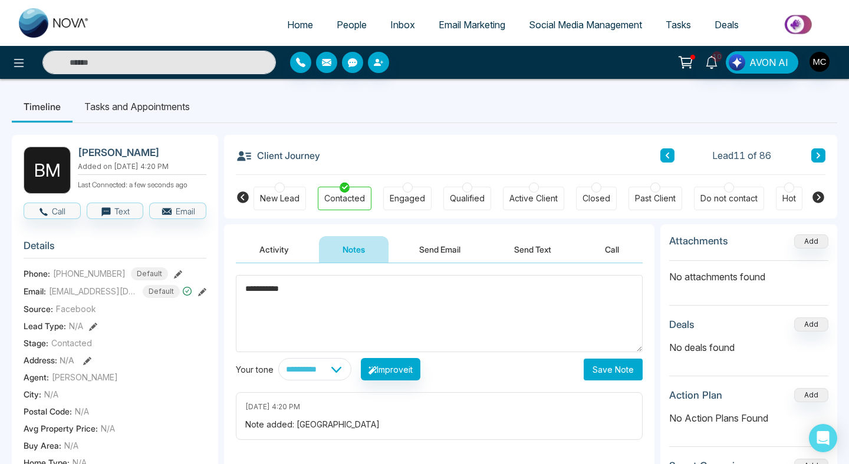
click at [333, 289] on textarea "**********" at bounding box center [439, 313] width 407 height 77
type textarea "**********"
click at [592, 370] on button "Save Note" at bounding box center [612, 370] width 59 height 22
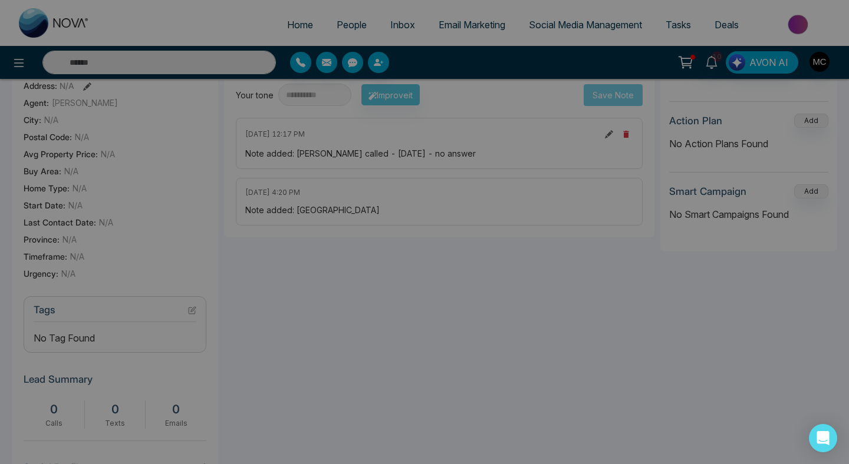
scroll to position [280, 0]
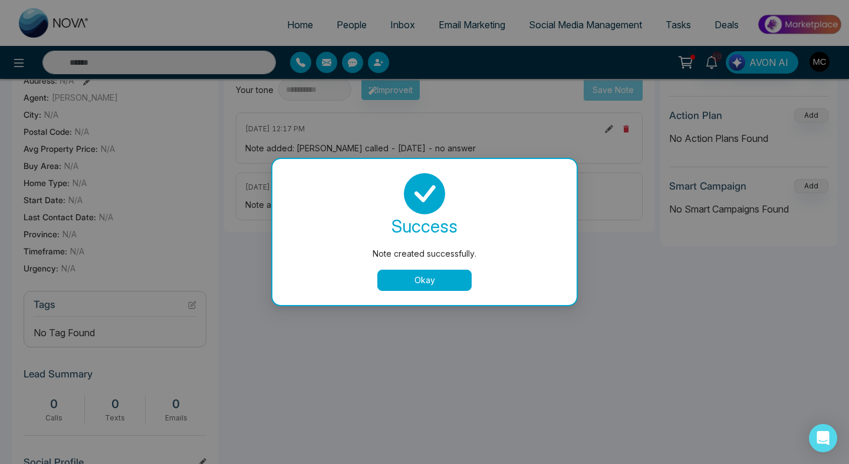
click at [395, 269] on div "success Note created successfully. Okay" at bounding box center [424, 232] width 276 height 118
click at [430, 276] on button "Okay" at bounding box center [424, 280] width 94 height 21
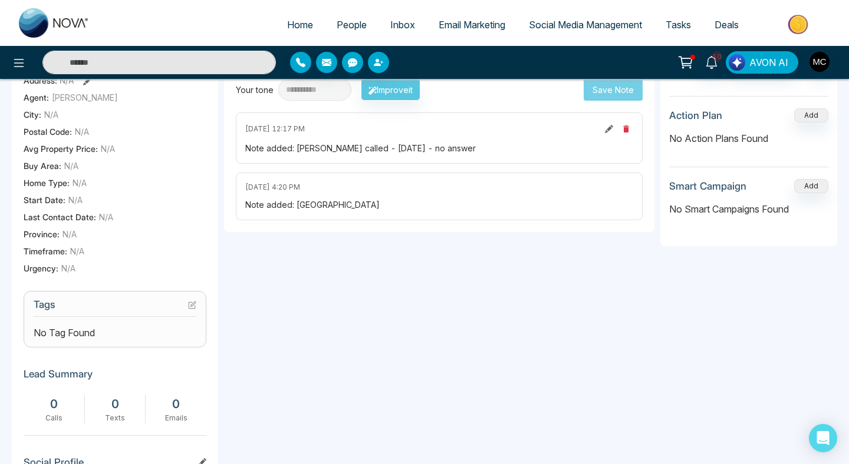
click at [193, 309] on icon at bounding box center [192, 305] width 8 height 8
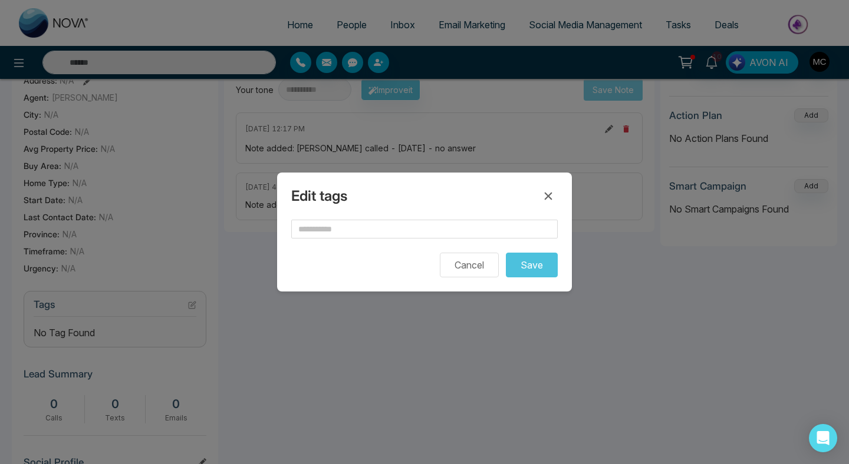
click at [343, 244] on form "Cancel Save" at bounding box center [424, 249] width 266 height 58
click at [343, 236] on input "text" at bounding box center [424, 229] width 266 height 19
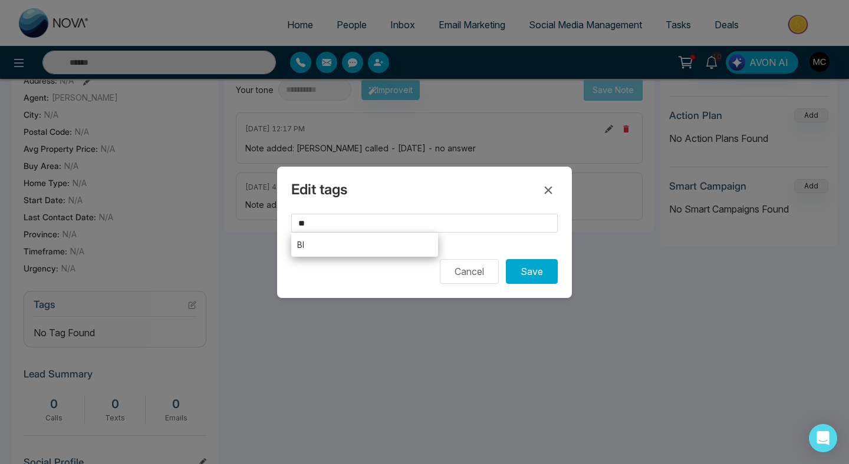
click at [359, 250] on li "BI" at bounding box center [364, 245] width 147 height 24
type input "**"
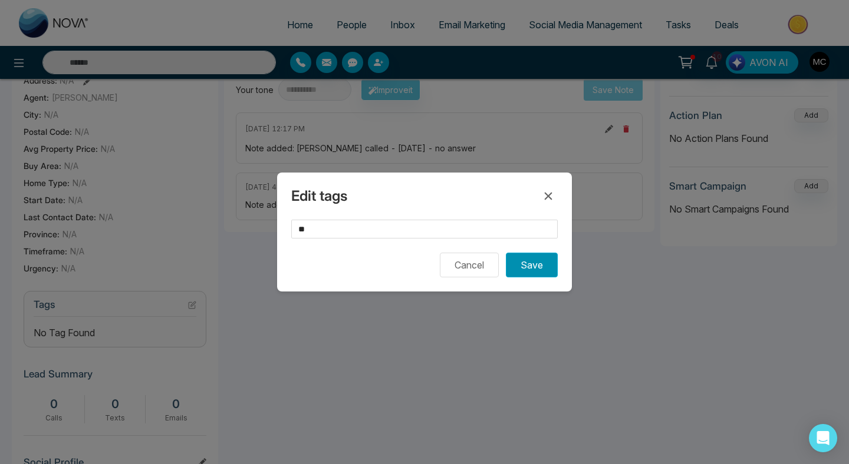
click at [518, 263] on button "Save" at bounding box center [532, 265] width 52 height 25
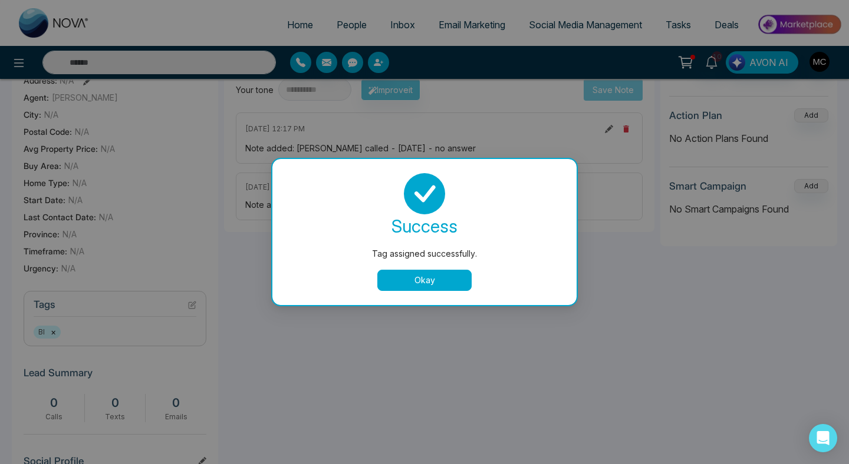
click at [447, 270] on button "Okay" at bounding box center [424, 280] width 94 height 21
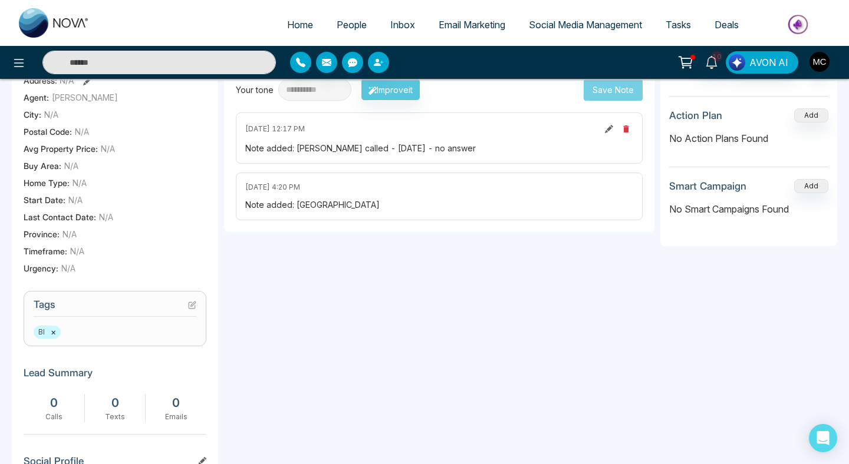
scroll to position [0, 0]
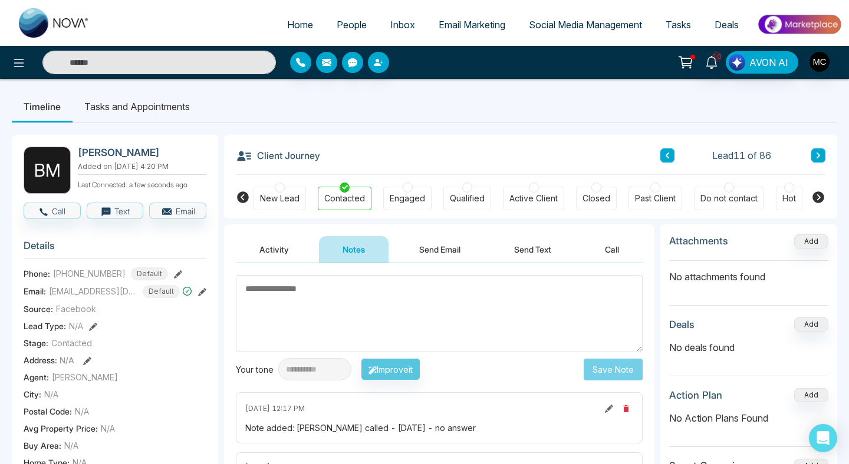
click at [669, 162] on button at bounding box center [667, 156] width 14 height 14
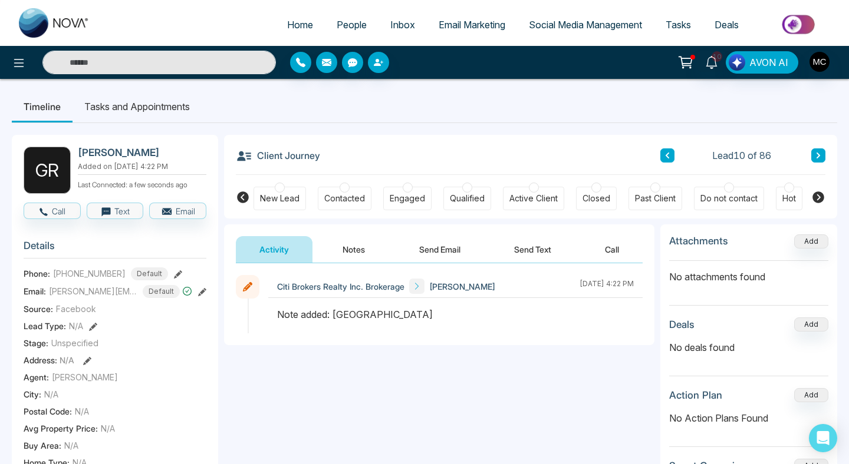
click at [344, 184] on div at bounding box center [344, 188] width 10 height 10
click at [347, 254] on button "Notes" at bounding box center [354, 249] width 70 height 27
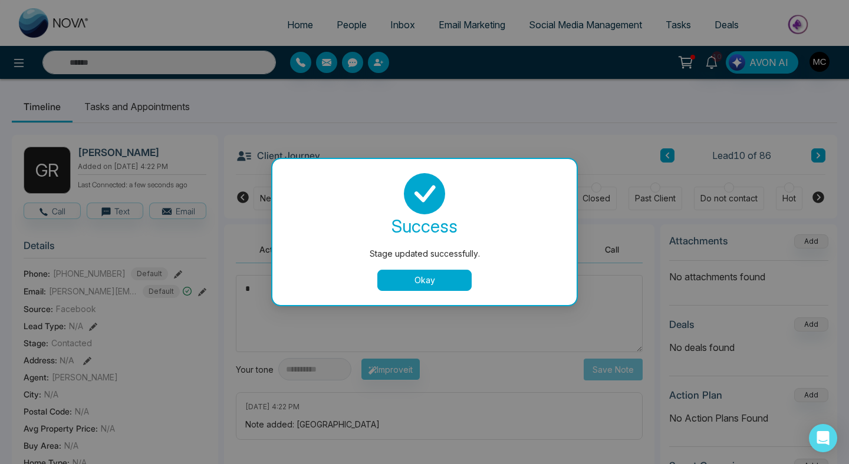
type textarea "*"
click at [441, 270] on button "Okay" at bounding box center [424, 280] width 94 height 21
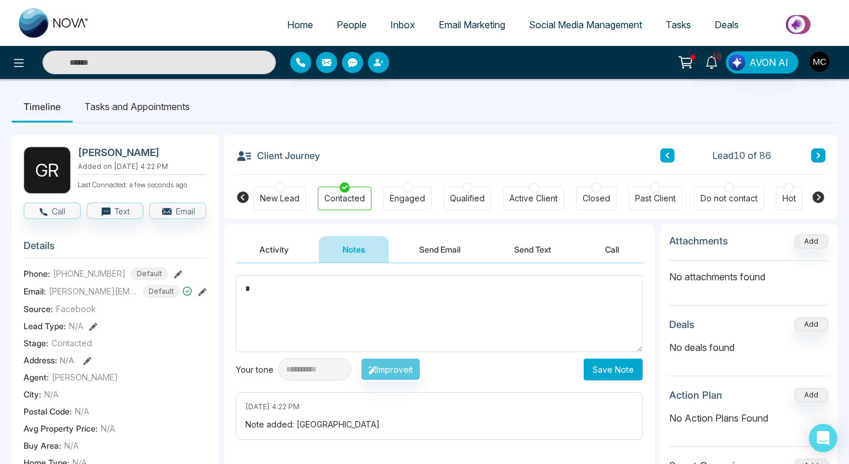
click at [376, 305] on textarea "*" at bounding box center [439, 313] width 407 height 77
click at [243, 291] on textarea "**********" at bounding box center [439, 313] width 407 height 77
click at [377, 290] on textarea "**********" at bounding box center [439, 313] width 407 height 77
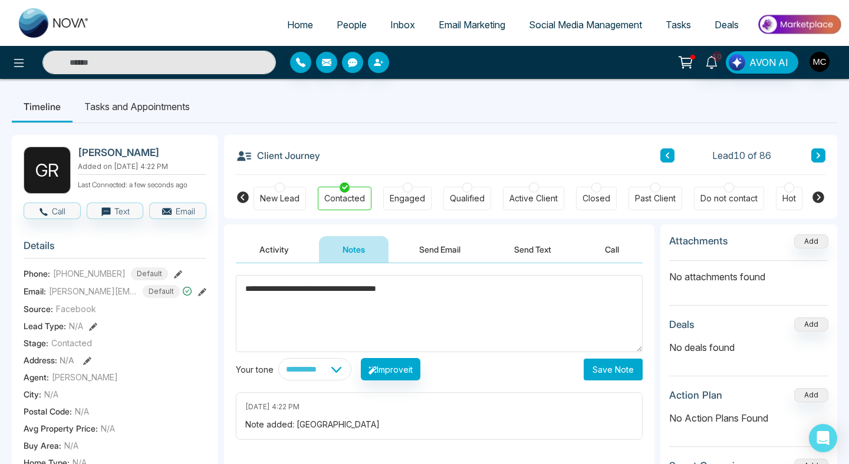
type textarea "**********"
click at [611, 371] on button "Save Note" at bounding box center [612, 370] width 59 height 22
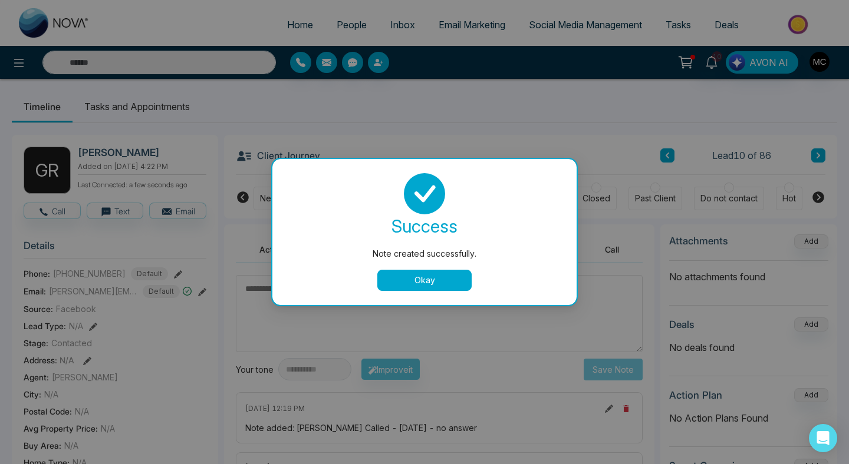
click at [428, 284] on button "Okay" at bounding box center [424, 280] width 94 height 21
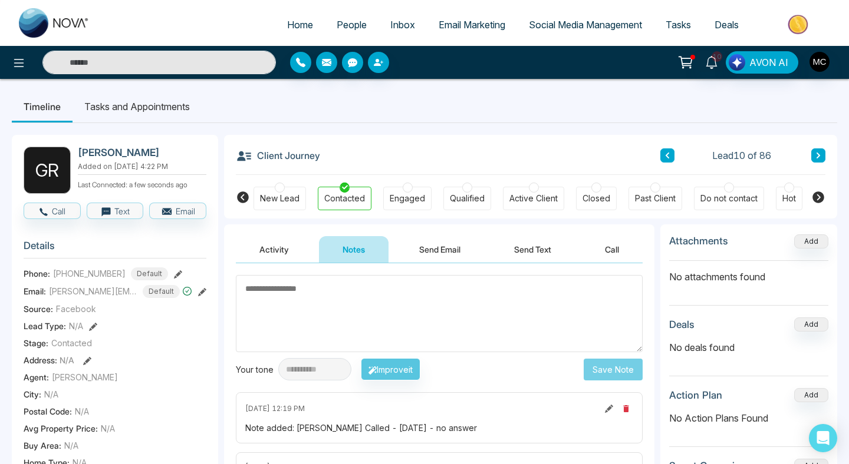
scroll to position [430, 0]
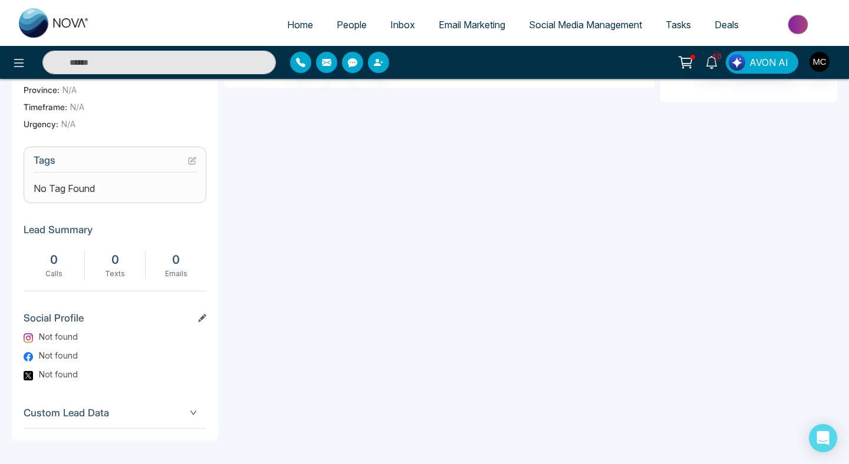
click at [193, 161] on icon at bounding box center [192, 161] width 8 height 8
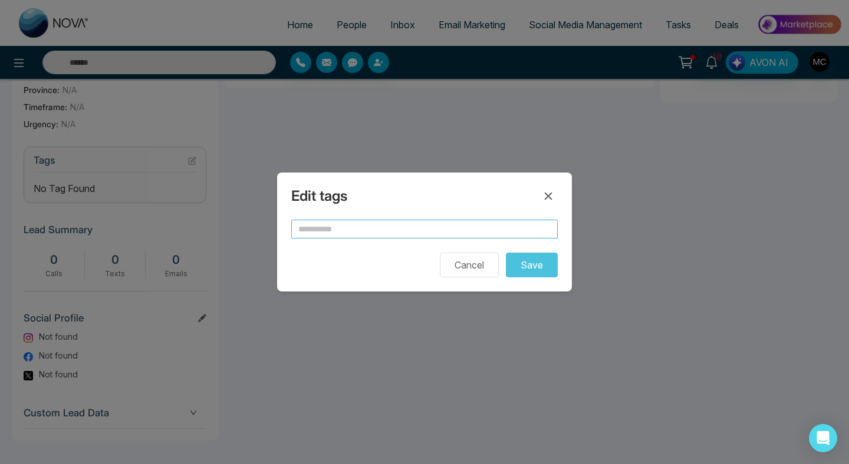
click at [336, 231] on input "text" at bounding box center [424, 229] width 266 height 19
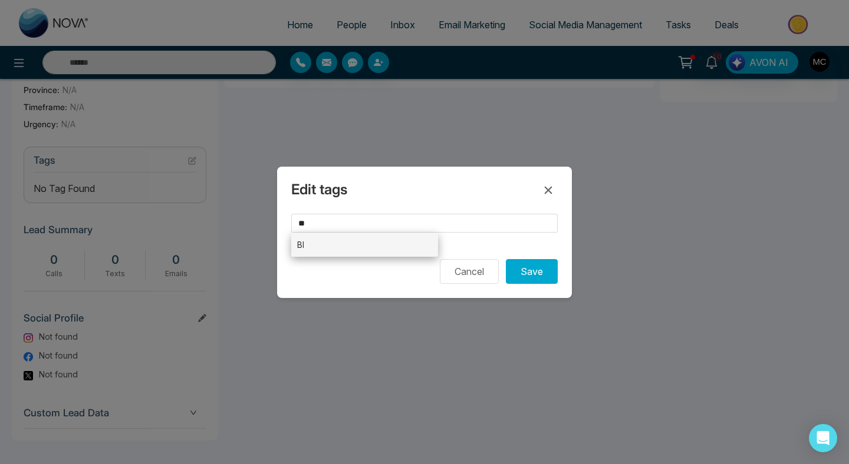
click at [350, 235] on li "BI" at bounding box center [364, 245] width 147 height 24
type input "**"
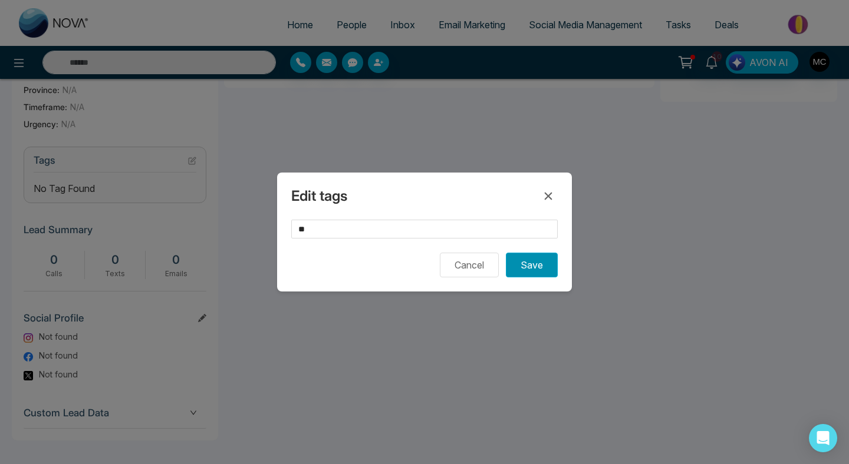
click at [555, 271] on button "Save" at bounding box center [532, 265] width 52 height 25
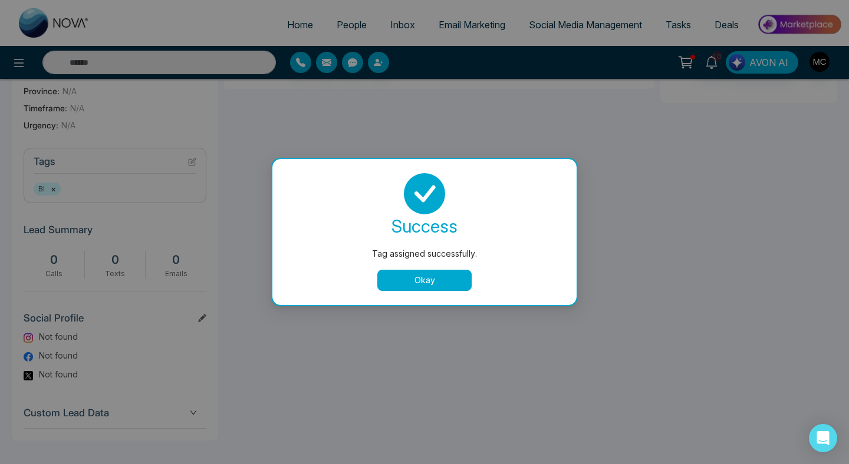
click at [443, 272] on button "Okay" at bounding box center [424, 280] width 94 height 21
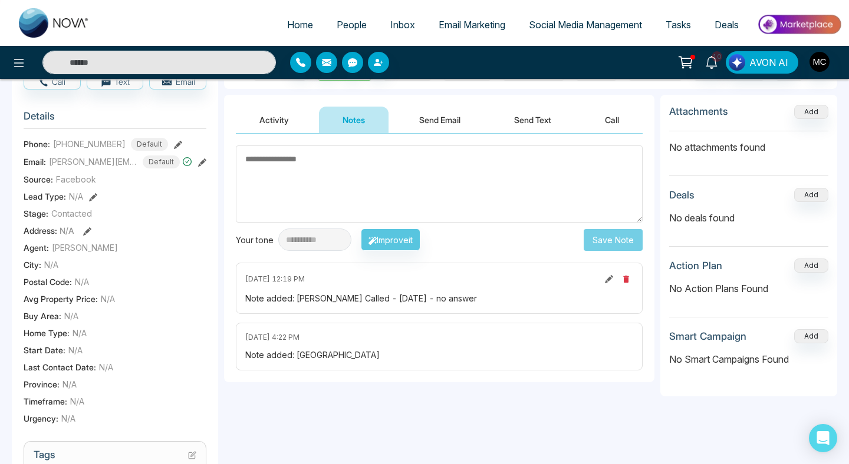
scroll to position [0, 0]
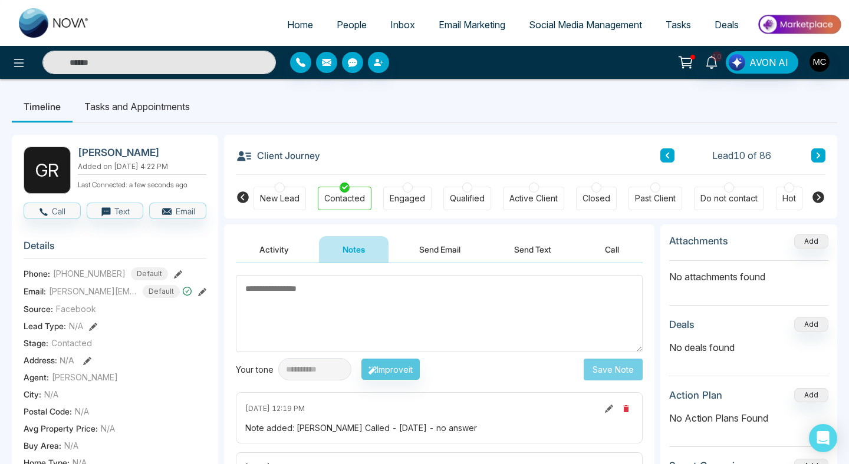
click at [666, 157] on icon at bounding box center [667, 155] width 6 height 7
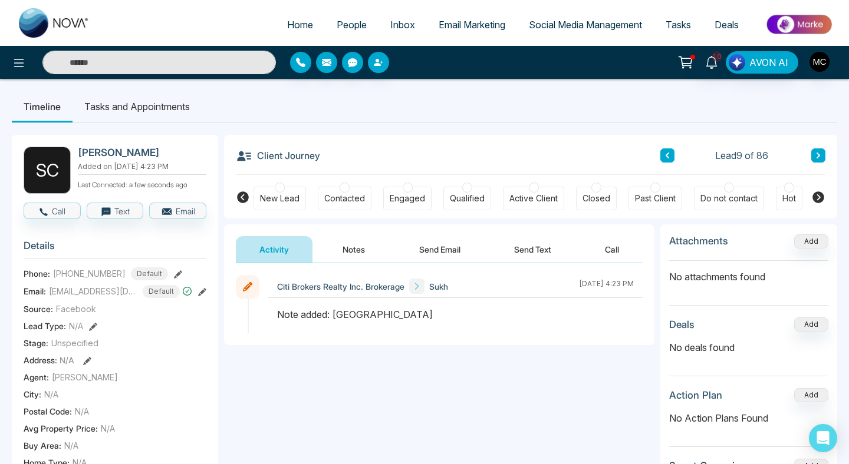
click at [342, 204] on div "Contacted" at bounding box center [344, 199] width 41 height 12
click at [348, 240] on button "Notes" at bounding box center [354, 249] width 70 height 27
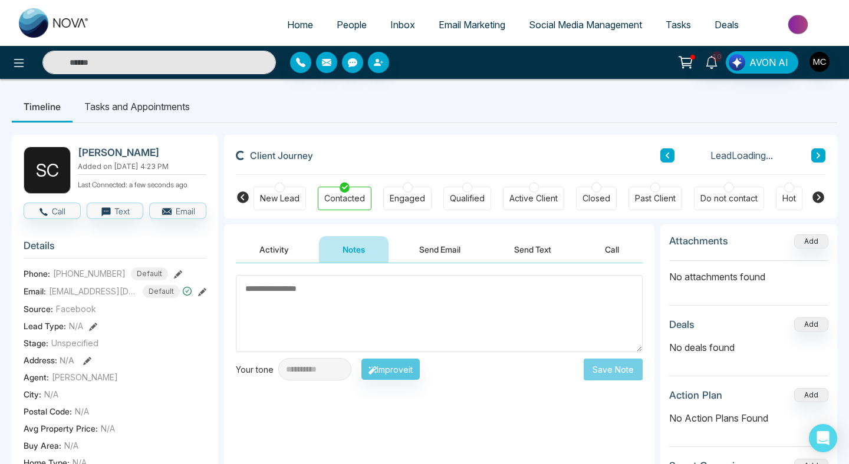
click at [361, 296] on textarea at bounding box center [439, 313] width 407 height 77
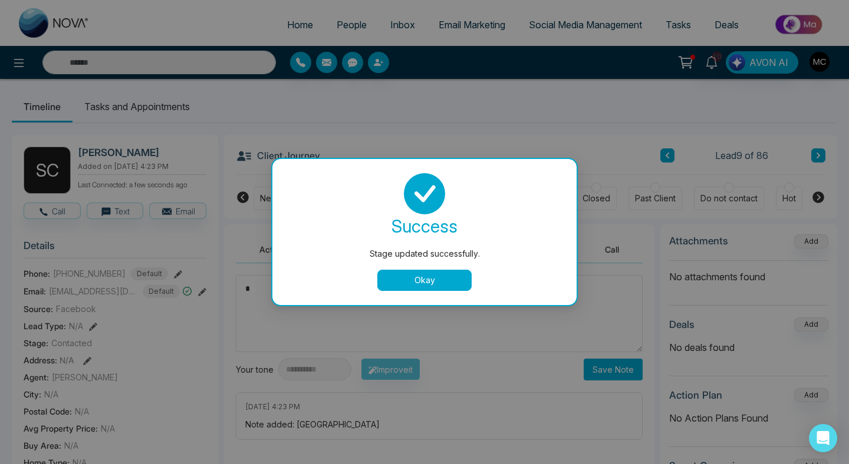
type textarea "*"
click at [426, 279] on button "Okay" at bounding box center [424, 280] width 94 height 21
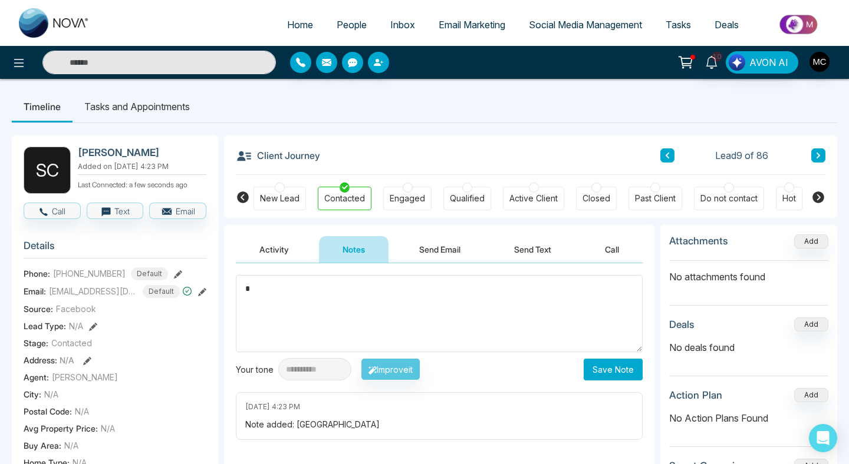
click at [424, 280] on textarea "*" at bounding box center [439, 313] width 407 height 77
click at [405, 296] on textarea "*" at bounding box center [439, 313] width 407 height 77
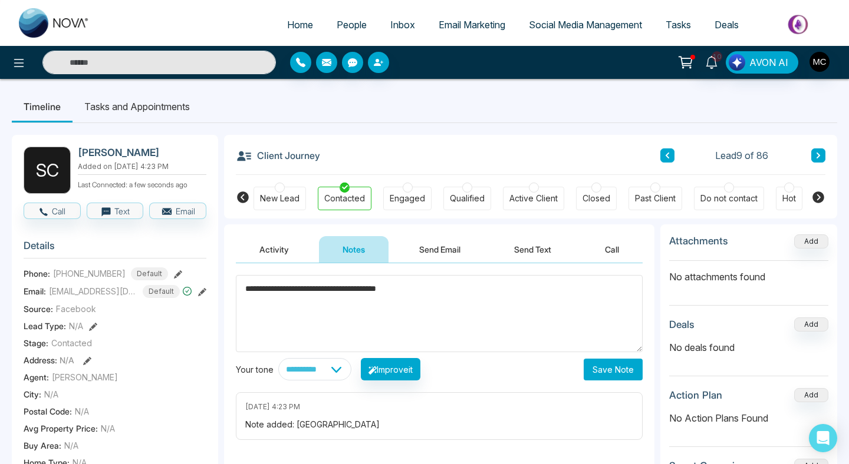
click at [301, 289] on textarea "**********" at bounding box center [439, 313] width 407 height 77
click at [532, 292] on textarea "**********" at bounding box center [439, 313] width 407 height 77
type textarea "**********"
click at [616, 376] on button "Save Note" at bounding box center [612, 370] width 59 height 22
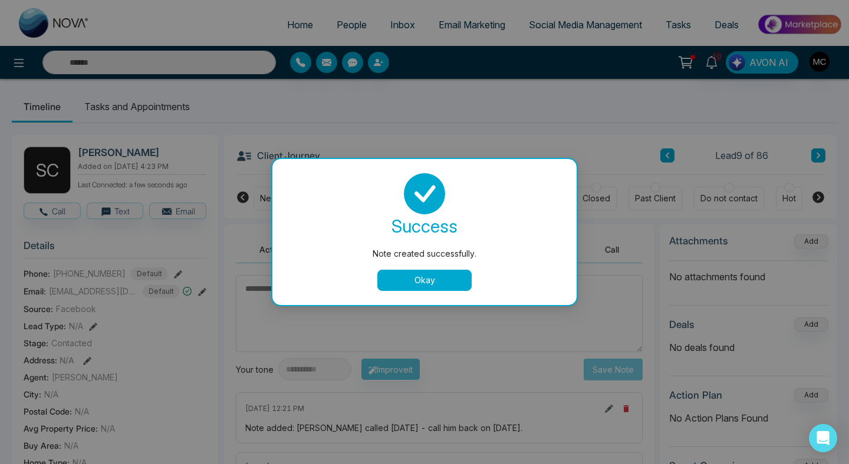
click at [441, 278] on button "Okay" at bounding box center [424, 280] width 94 height 21
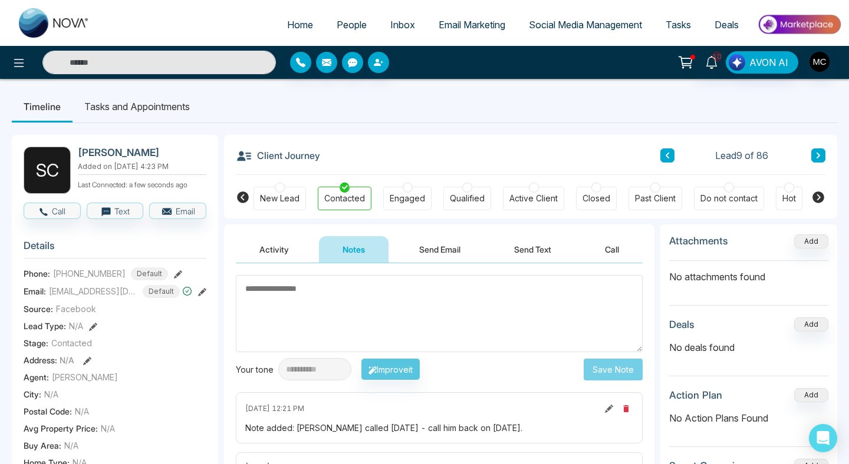
click at [146, 112] on li "Tasks and Appointments" at bounding box center [136, 107] width 129 height 32
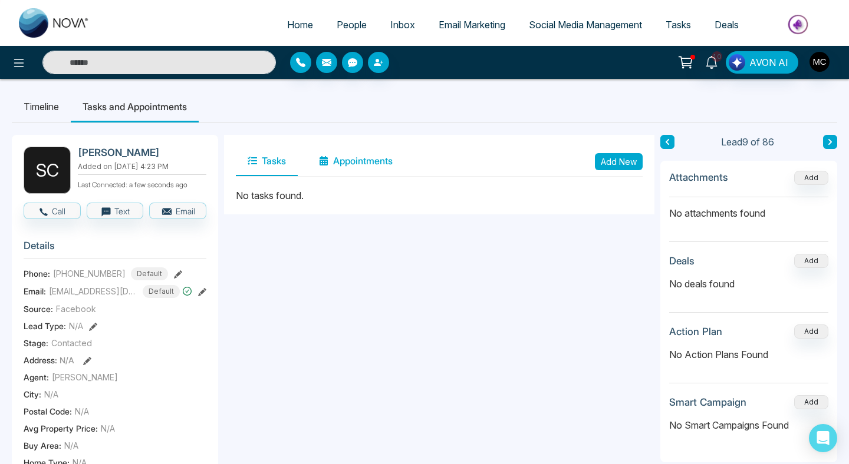
click at [338, 164] on button "Appointments" at bounding box center [355, 161] width 97 height 29
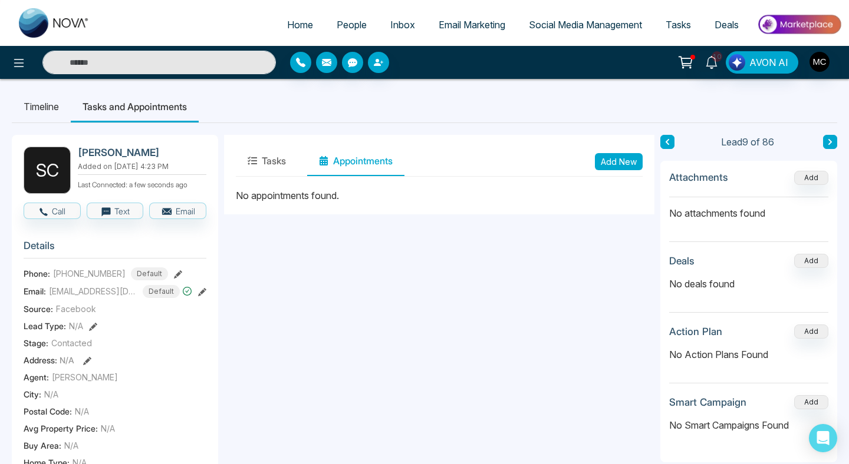
click at [605, 163] on button "Add New" at bounding box center [619, 161] width 48 height 17
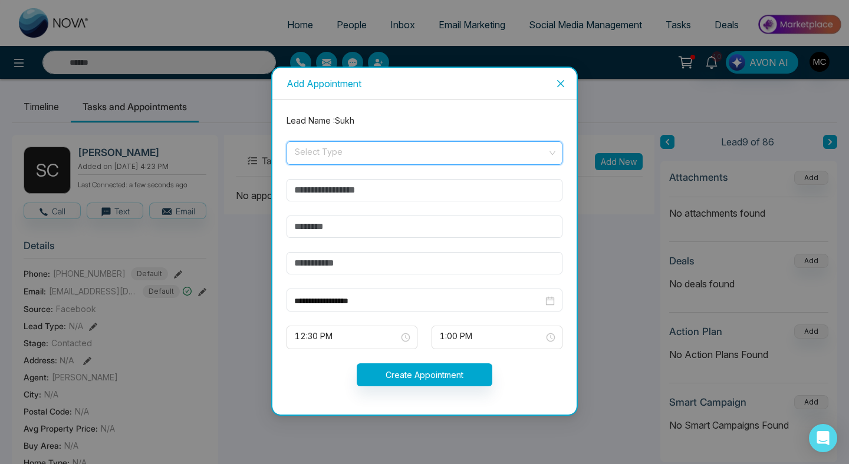
click at [391, 158] on input "search" at bounding box center [419, 151] width 253 height 18
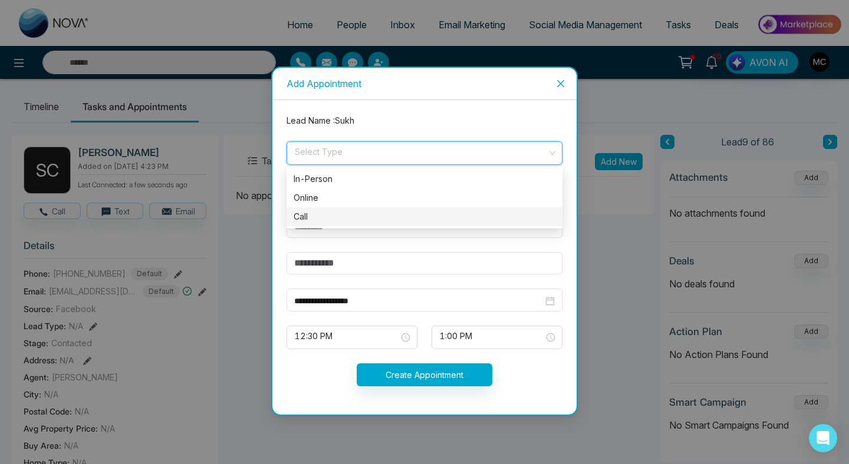
click at [385, 215] on div "Call" at bounding box center [424, 216] width 262 height 13
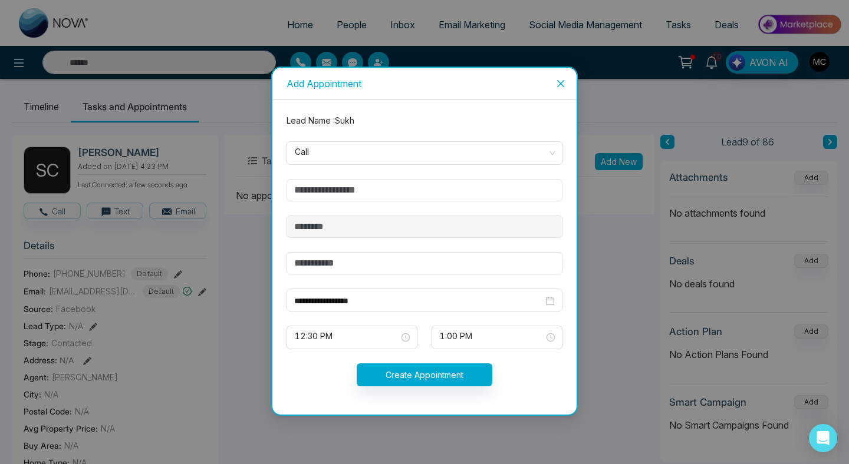
click at [388, 192] on input "text" at bounding box center [424, 190] width 276 height 22
type input "**********"
click at [331, 258] on input "text" at bounding box center [424, 263] width 276 height 22
type input "**********"
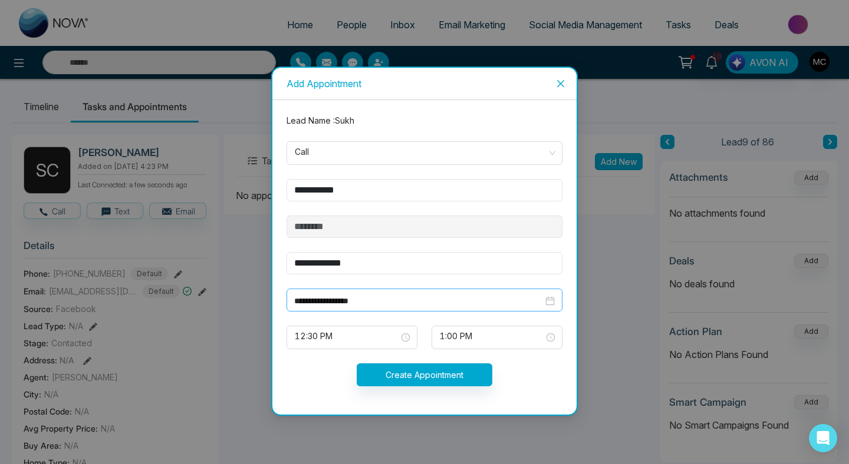
click at [348, 299] on input "**********" at bounding box center [418, 301] width 249 height 13
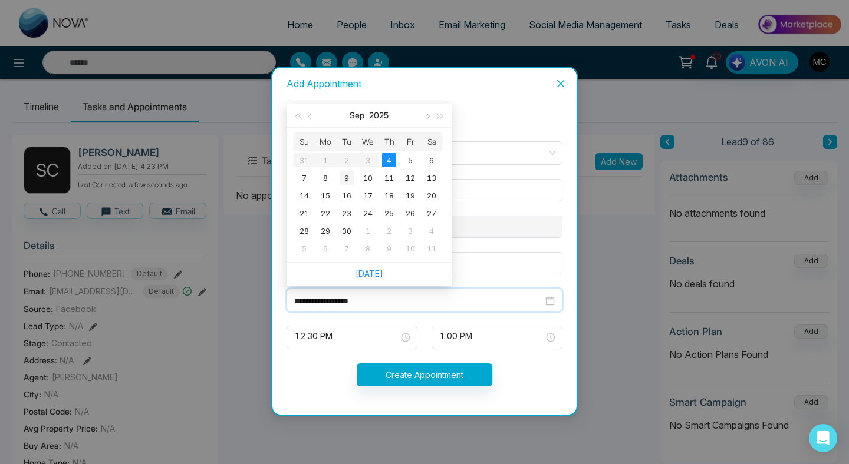
type input "**********"
click at [341, 178] on div "9" at bounding box center [346, 178] width 14 height 14
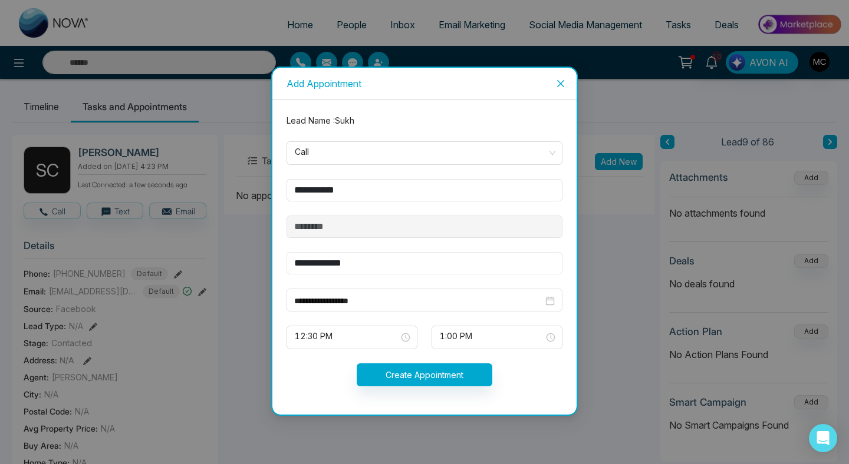
click at [324, 269] on input "**********" at bounding box center [424, 263] width 276 height 22
click at [362, 335] on span "12:30 PM" at bounding box center [352, 338] width 114 height 20
type input "**********"
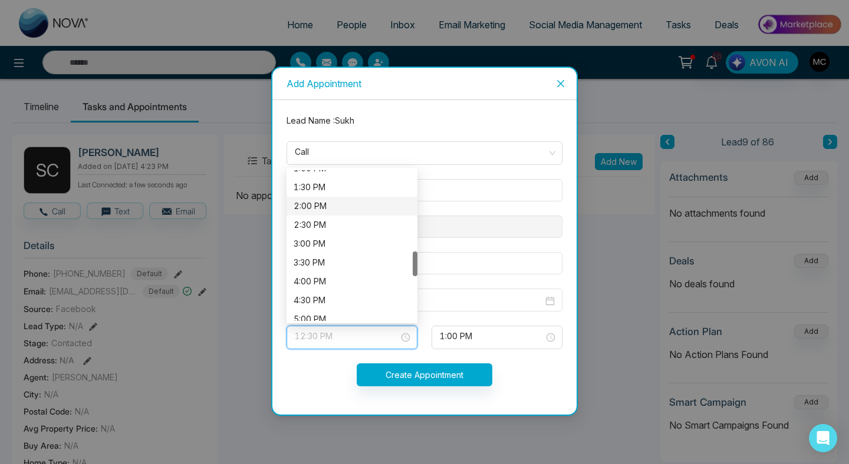
scroll to position [476, 0]
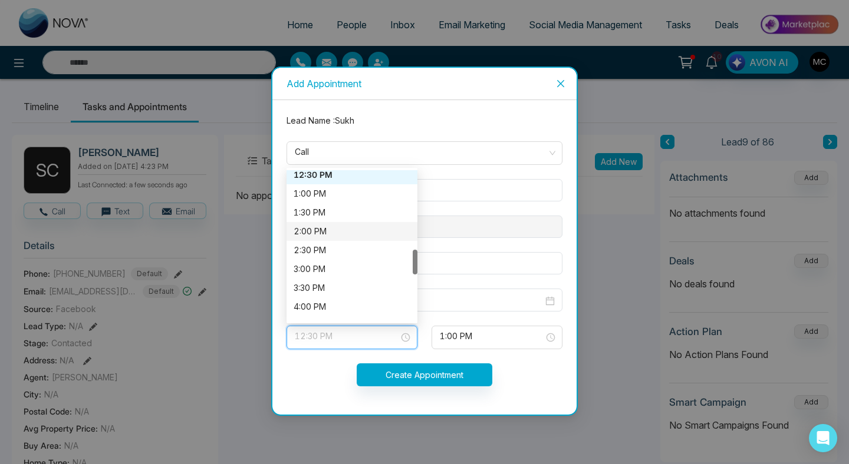
click at [342, 200] on div "1:00 PM" at bounding box center [351, 193] width 131 height 19
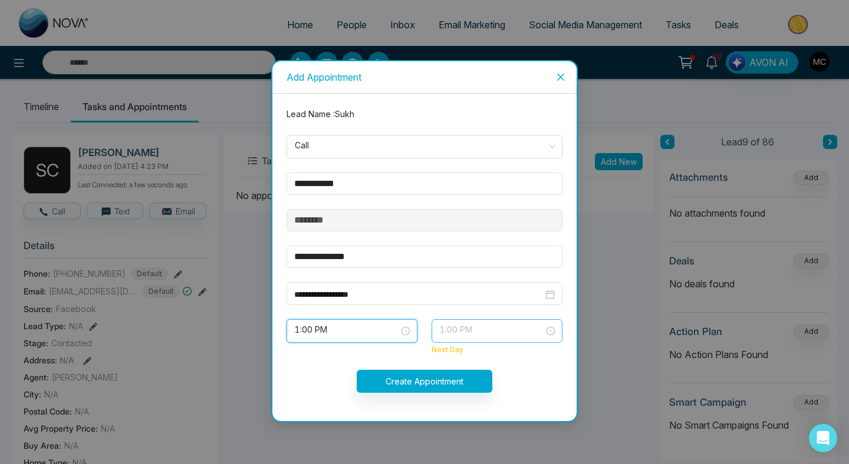
click at [483, 331] on span "1:00 PM" at bounding box center [497, 331] width 114 height 20
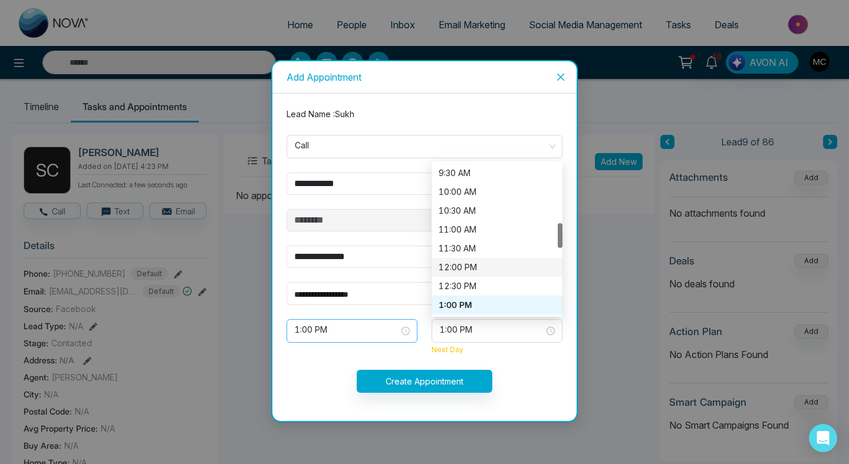
click at [414, 319] on div "1:00 PM 1:30 PM 2:00 PM 2:30 PM 12:30 PM 1:00 PM 1:30 PM 2:00 PM 2:30 PM 3:00 P…" at bounding box center [351, 331] width 131 height 24
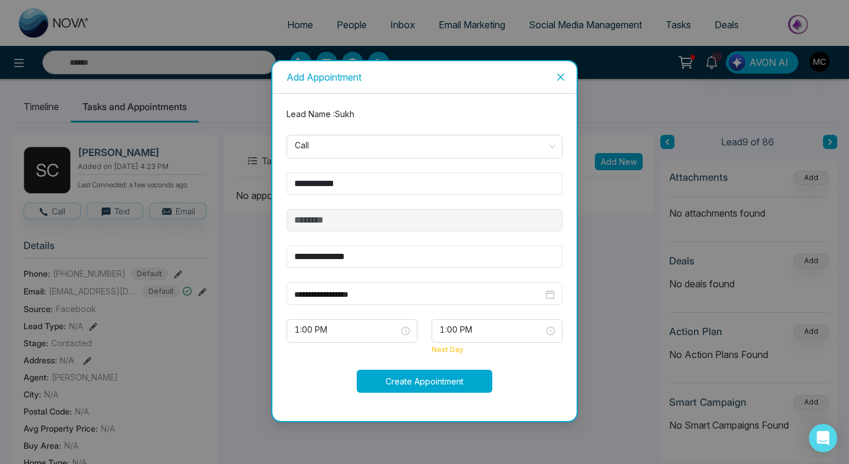
click at [433, 391] on button "Create Appointment" at bounding box center [425, 381] width 136 height 23
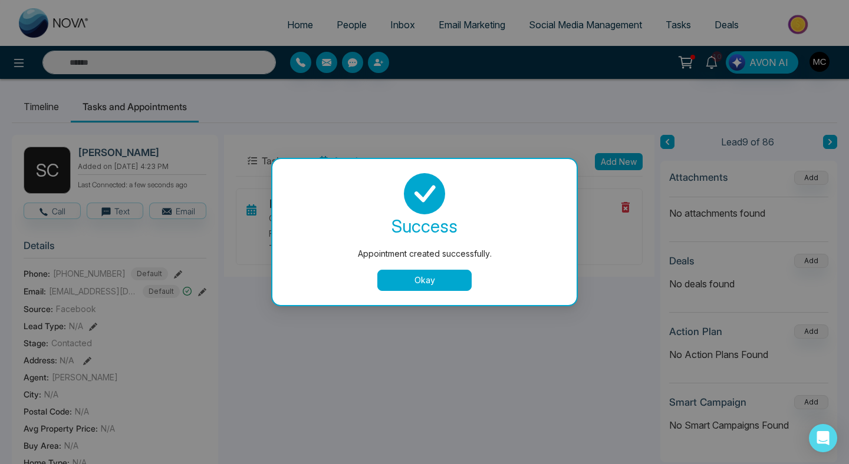
click at [442, 285] on button "Okay" at bounding box center [424, 280] width 94 height 21
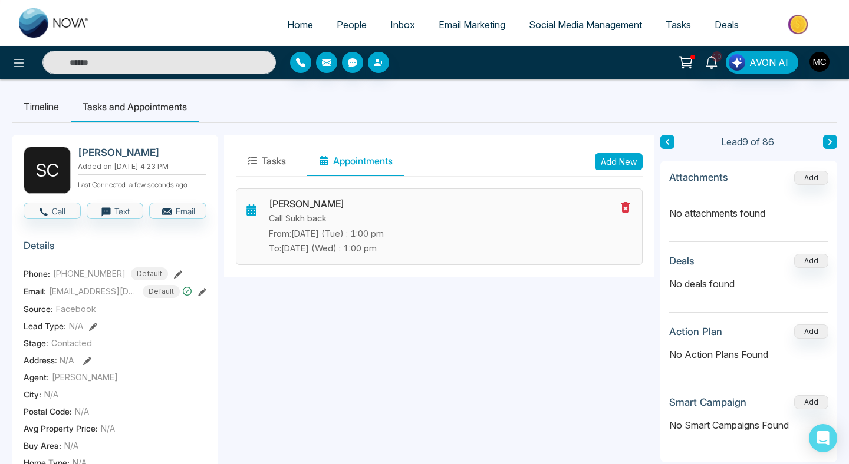
click at [405, 243] on p "To: [DATE] (Wed) : 1:00 pm" at bounding box center [442, 248] width 347 height 13
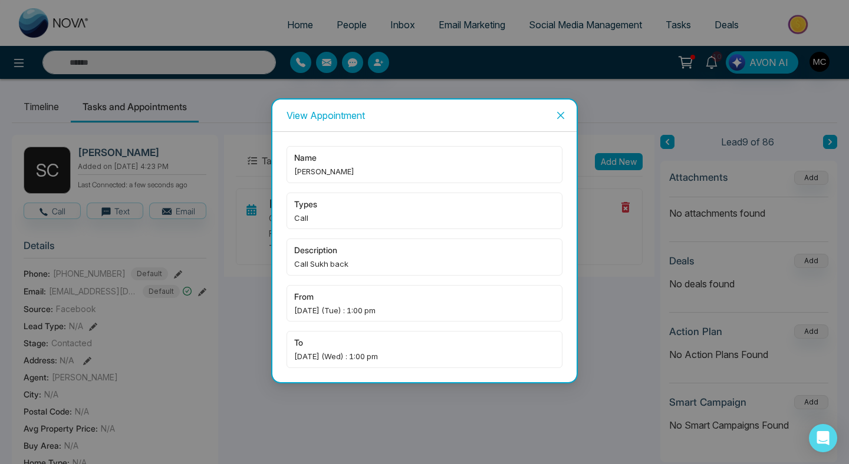
click at [557, 116] on icon "close" at bounding box center [560, 115] width 9 height 9
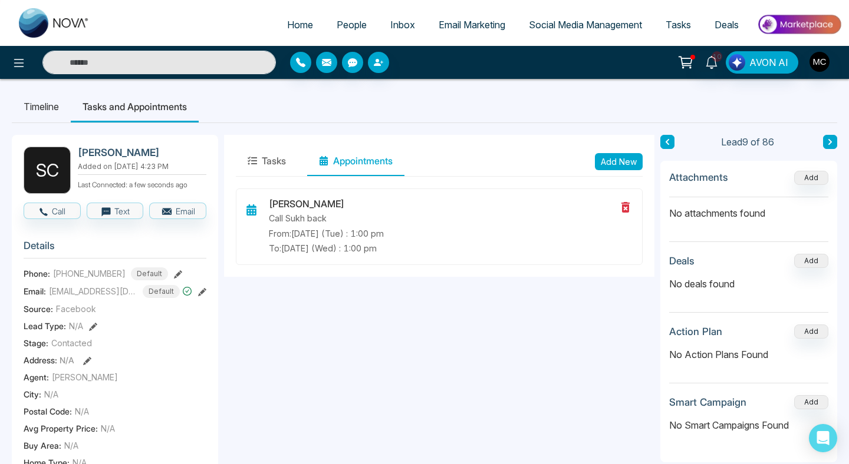
click at [665, 144] on icon at bounding box center [667, 141] width 6 height 7
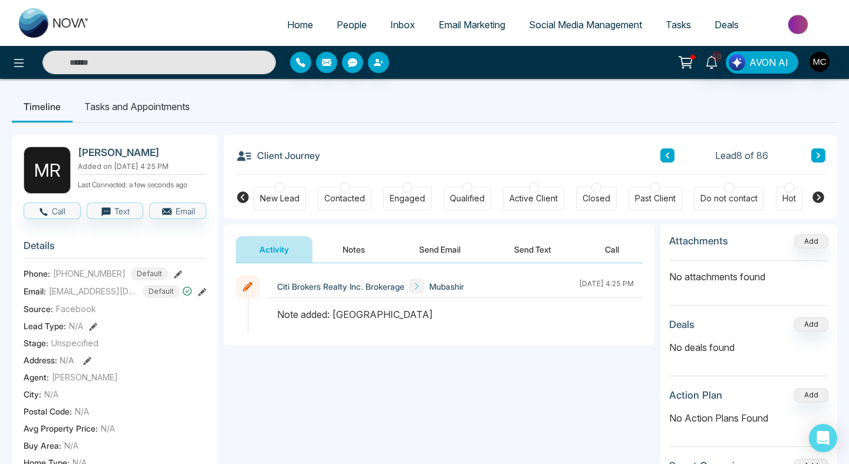
click at [108, 158] on h2 "[PERSON_NAME]" at bounding box center [140, 153] width 124 height 12
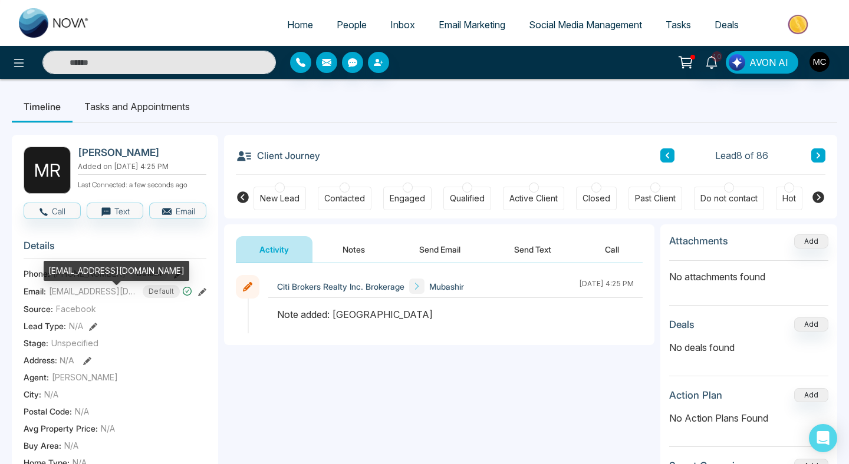
click at [94, 298] on span "[EMAIL_ADDRESS][DOMAIN_NAME]" at bounding box center [93, 291] width 88 height 12
click at [107, 271] on div "[EMAIL_ADDRESS][DOMAIN_NAME]" at bounding box center [117, 271] width 146 height 20
click at [102, 294] on span "[EMAIL_ADDRESS][DOMAIN_NAME]" at bounding box center [93, 291] width 88 height 12
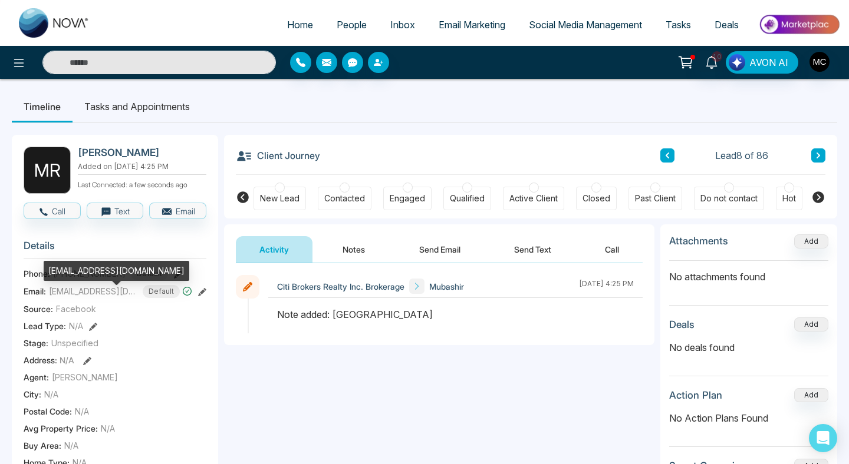
click at [88, 271] on div "[EMAIL_ADDRESS][DOMAIN_NAME]" at bounding box center [117, 271] width 146 height 20
click at [105, 298] on span "[EMAIL_ADDRESS][DOMAIN_NAME]" at bounding box center [93, 291] width 88 height 12
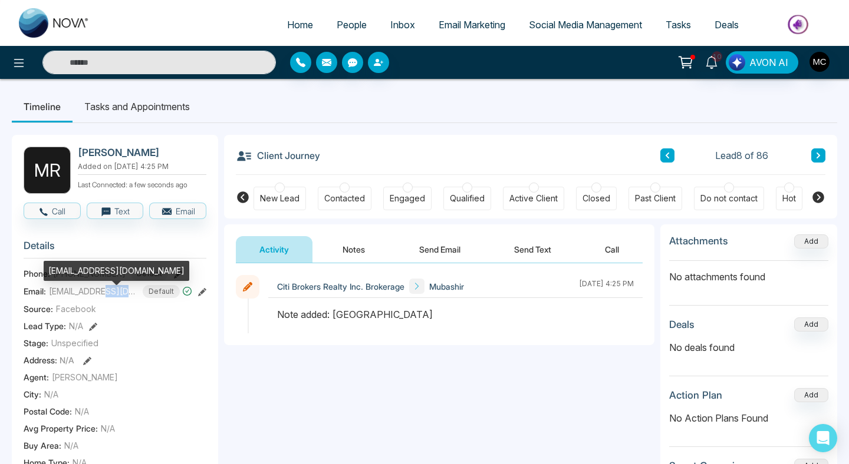
click at [105, 298] on span "[EMAIL_ADDRESS][DOMAIN_NAME]" at bounding box center [93, 291] width 88 height 12
click at [105, 270] on div "[EMAIL_ADDRESS][DOMAIN_NAME]" at bounding box center [117, 271] width 146 height 20
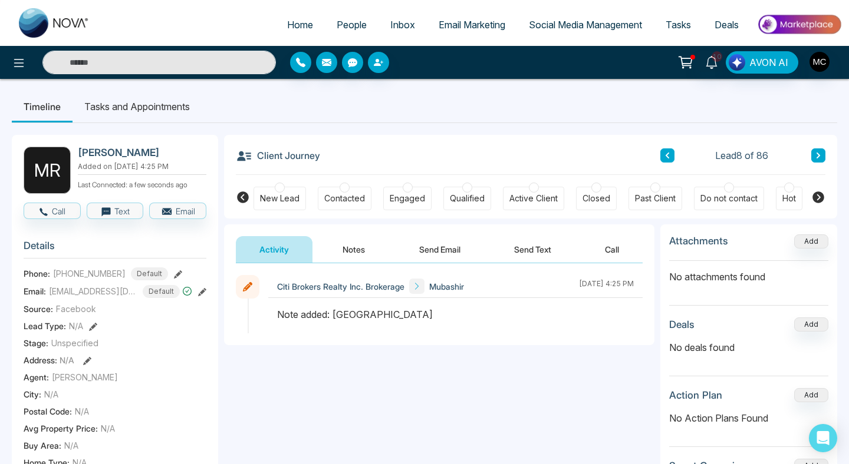
click at [105, 152] on h2 "[PERSON_NAME]" at bounding box center [140, 153] width 124 height 12
click at [102, 295] on span "[EMAIL_ADDRESS][DOMAIN_NAME]" at bounding box center [93, 291] width 88 height 12
click at [99, 269] on div "[EMAIL_ADDRESS][DOMAIN_NAME]" at bounding box center [117, 271] width 146 height 20
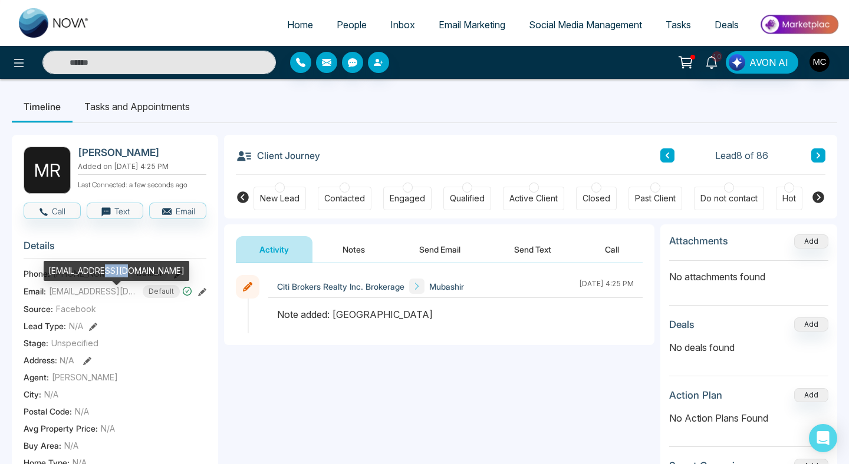
click at [99, 269] on div "[EMAIL_ADDRESS][DOMAIN_NAME]" at bounding box center [117, 271] width 146 height 20
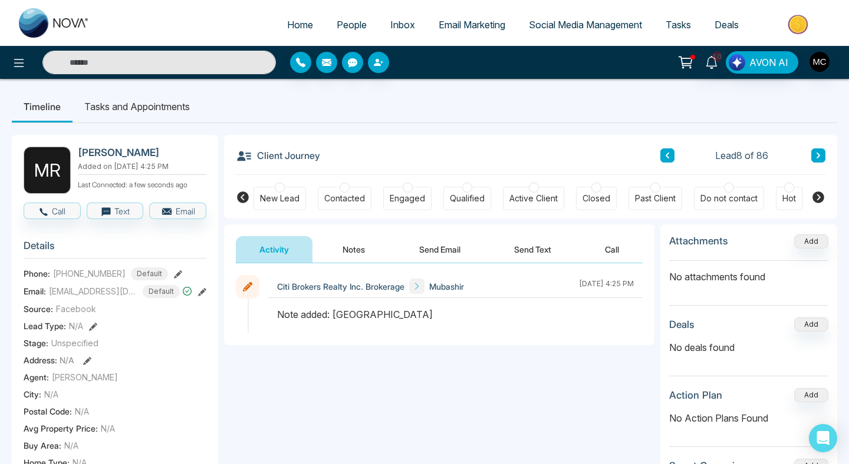
click at [352, 196] on div "Contacted" at bounding box center [344, 199] width 41 height 12
click at [355, 251] on button "Notes" at bounding box center [354, 249] width 70 height 27
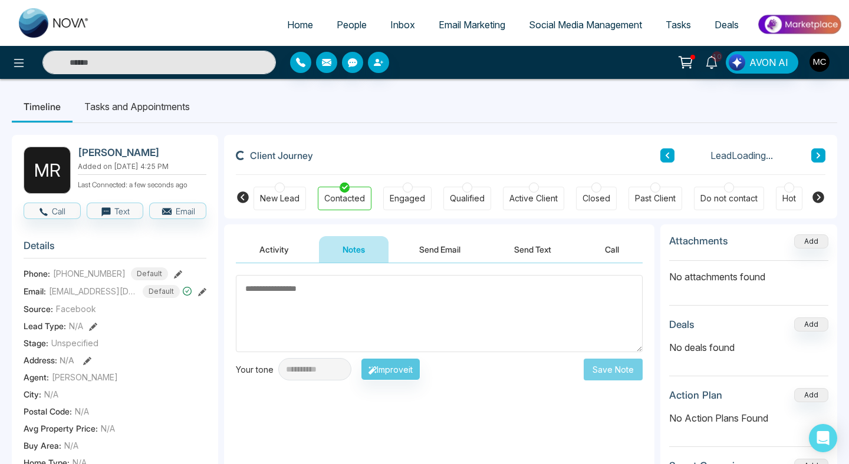
click at [375, 301] on textarea at bounding box center [439, 313] width 407 height 77
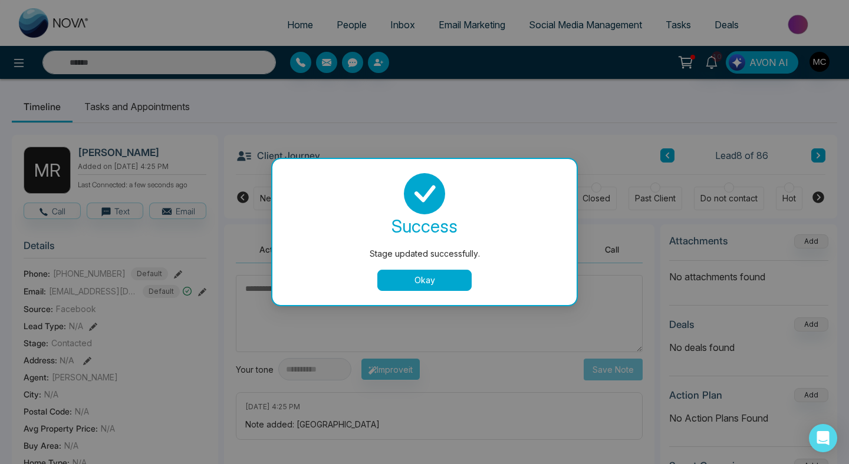
click at [417, 279] on button "Okay" at bounding box center [424, 280] width 94 height 21
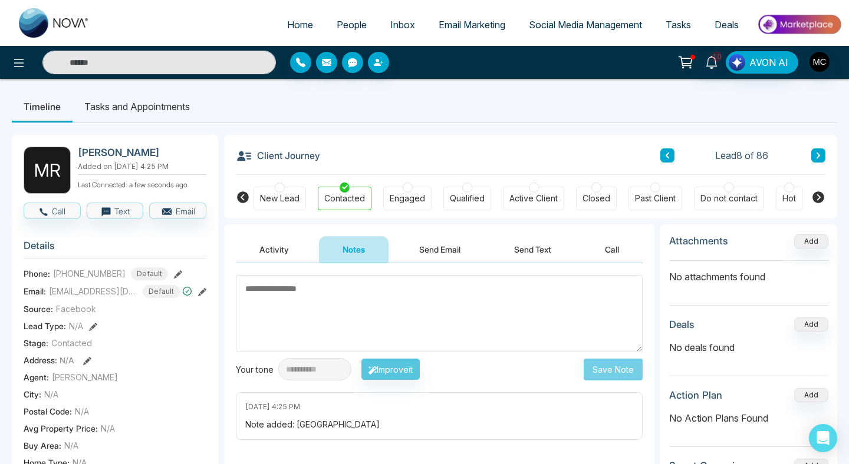
click at [417, 279] on textarea at bounding box center [439, 313] width 407 height 77
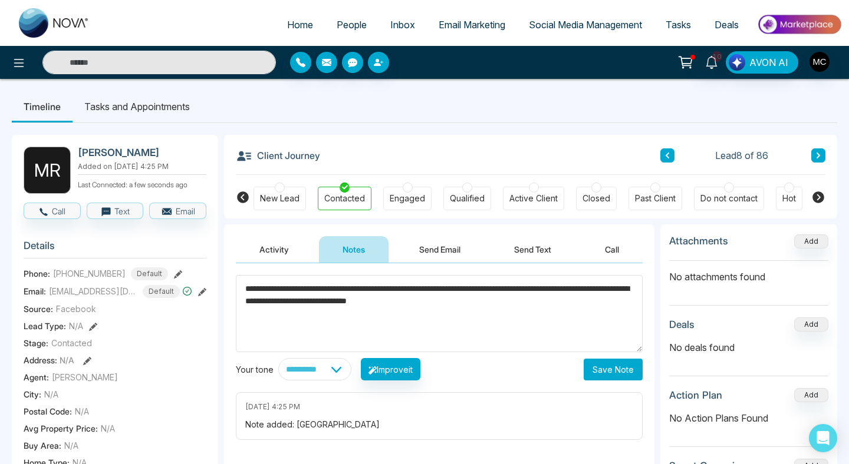
type textarea "**********"
click at [646, 375] on div "**********" at bounding box center [439, 381] width 430 height 236
click at [619, 375] on button "Save Note" at bounding box center [612, 370] width 59 height 22
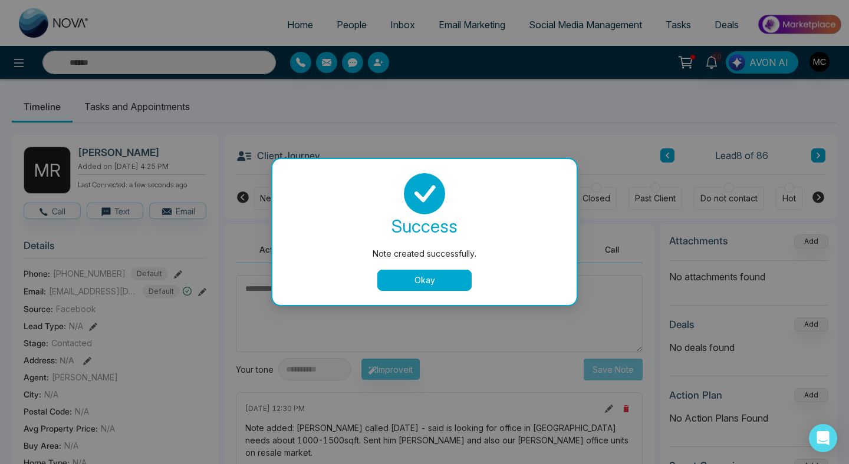
click at [420, 287] on button "Okay" at bounding box center [424, 280] width 94 height 21
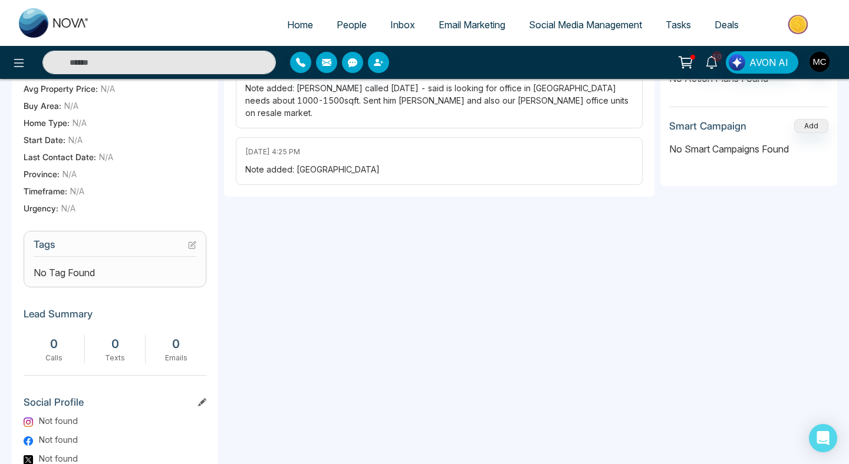
scroll to position [430, 0]
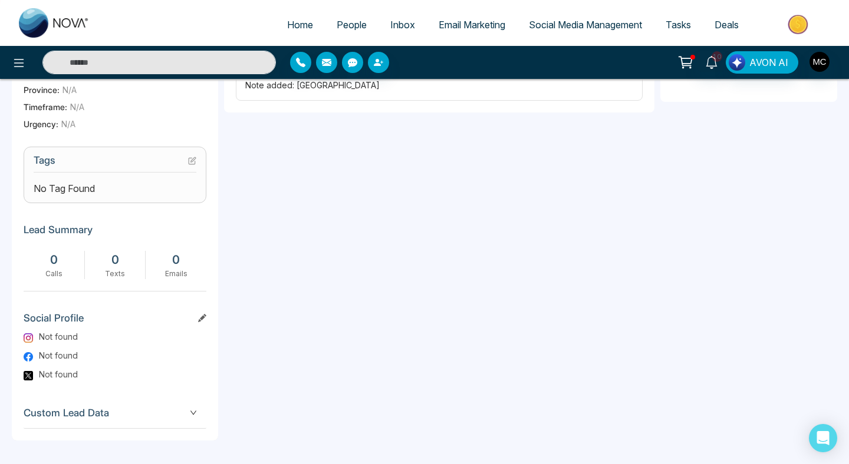
click at [189, 150] on section "Tags No Tag Found" at bounding box center [115, 175] width 183 height 57
click at [189, 163] on icon at bounding box center [192, 161] width 8 height 8
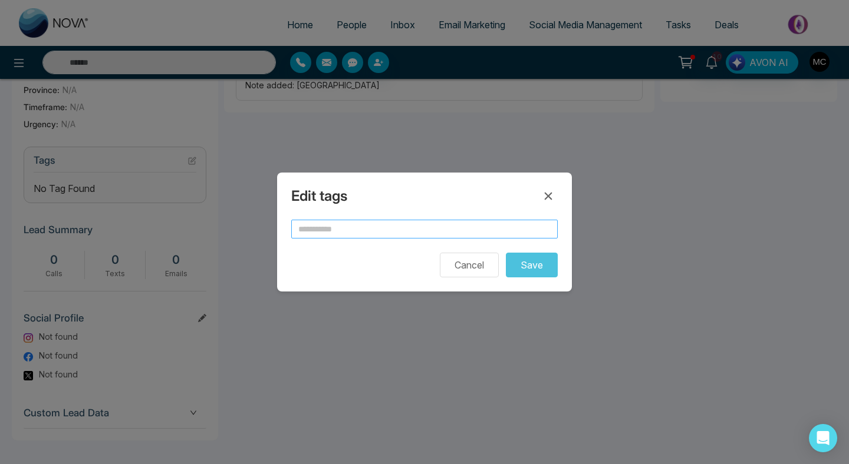
click at [309, 225] on input "text" at bounding box center [424, 229] width 266 height 19
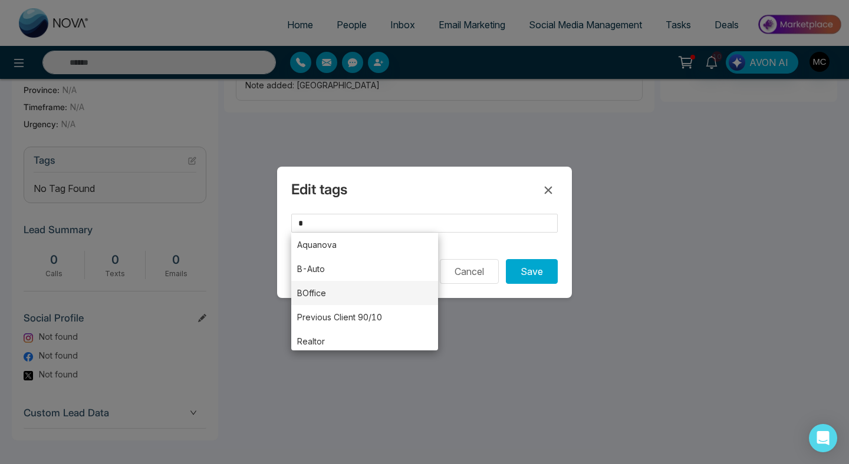
click at [307, 294] on li "BOffice" at bounding box center [364, 293] width 147 height 24
type input "*******"
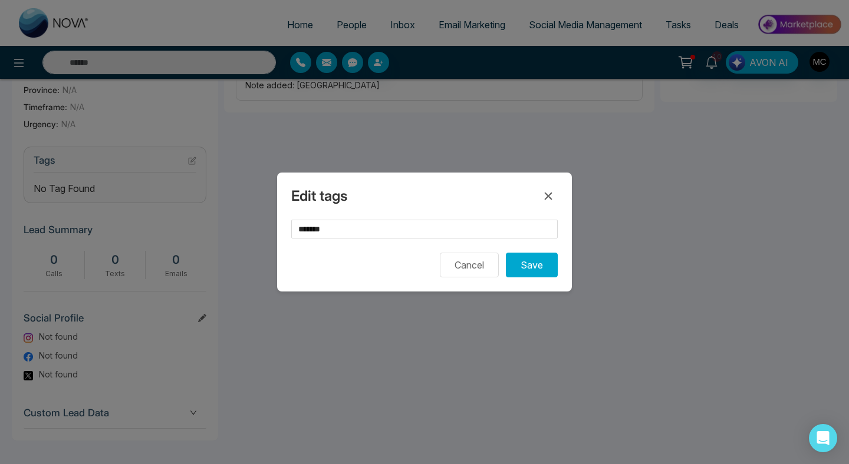
click at [535, 281] on div "Edit tags ******* Cancel Save" at bounding box center [424, 232] width 295 height 119
click at [533, 271] on button "Save" at bounding box center [532, 265] width 52 height 25
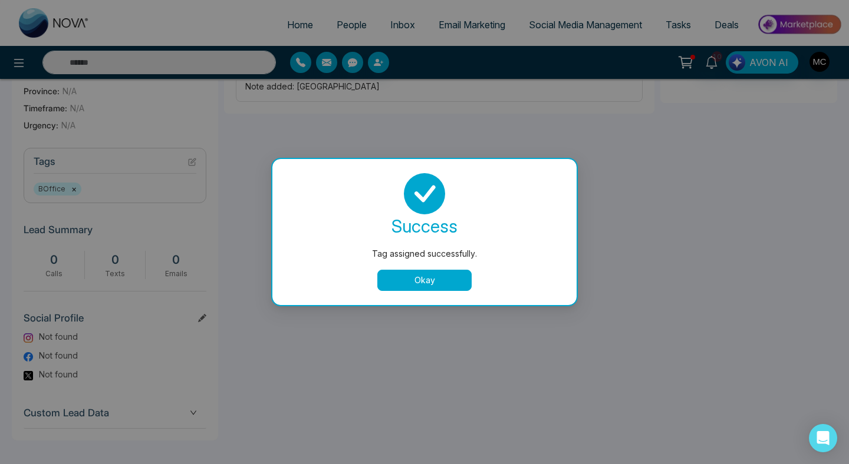
click at [436, 281] on button "Okay" at bounding box center [424, 280] width 94 height 21
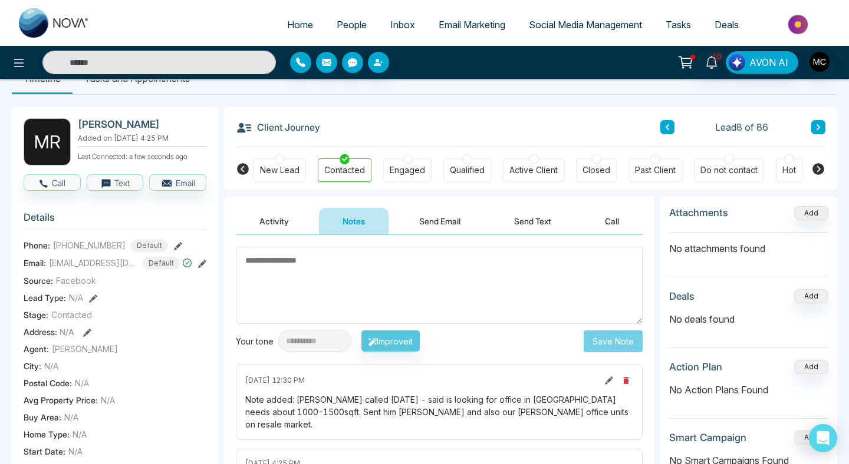
scroll to position [0, 0]
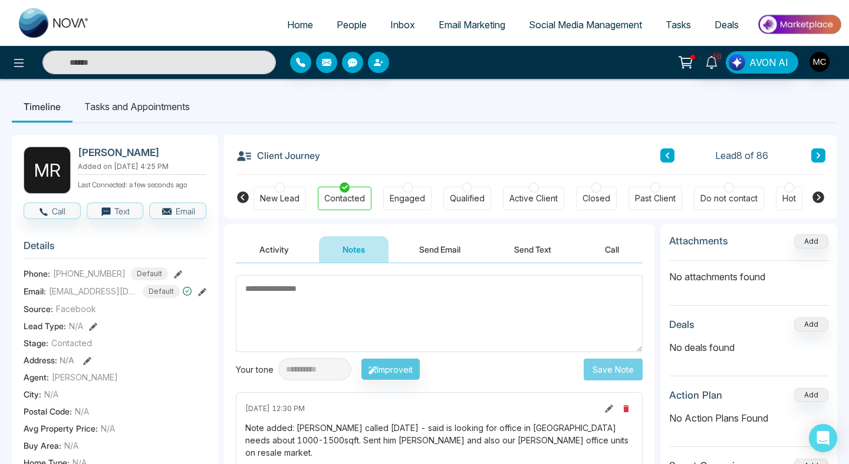
click at [672, 160] on button at bounding box center [667, 156] width 14 height 14
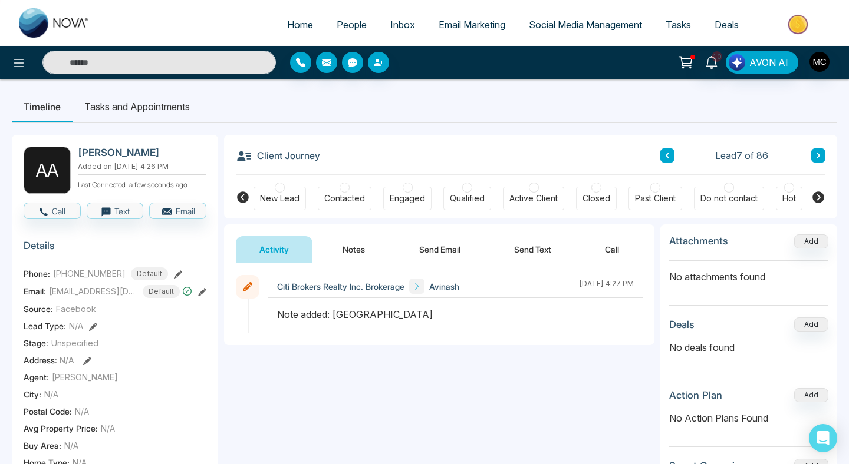
click at [332, 186] on div "New Lead Contacted Engaged Qualified Active Client Closed Past Client Do not co…" at bounding box center [530, 197] width 554 height 44
click at [339, 188] on div at bounding box center [344, 188] width 10 height 10
click at [348, 247] on button "Notes" at bounding box center [354, 249] width 70 height 27
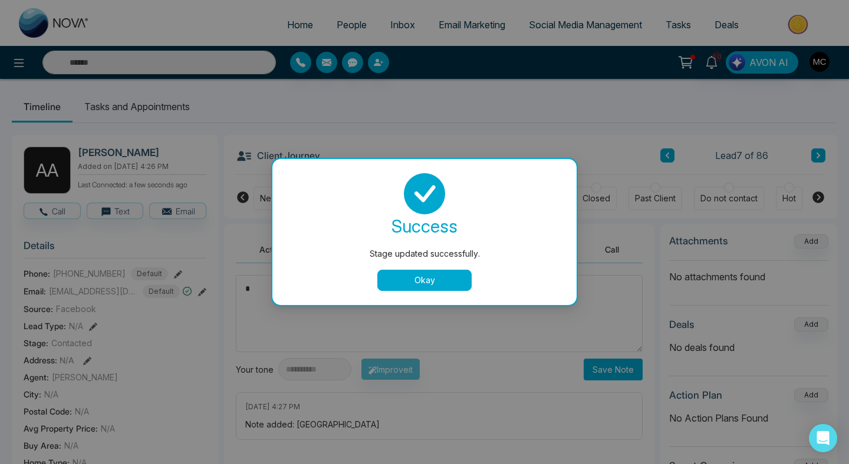
click at [397, 282] on button "Okay" at bounding box center [424, 280] width 94 height 21
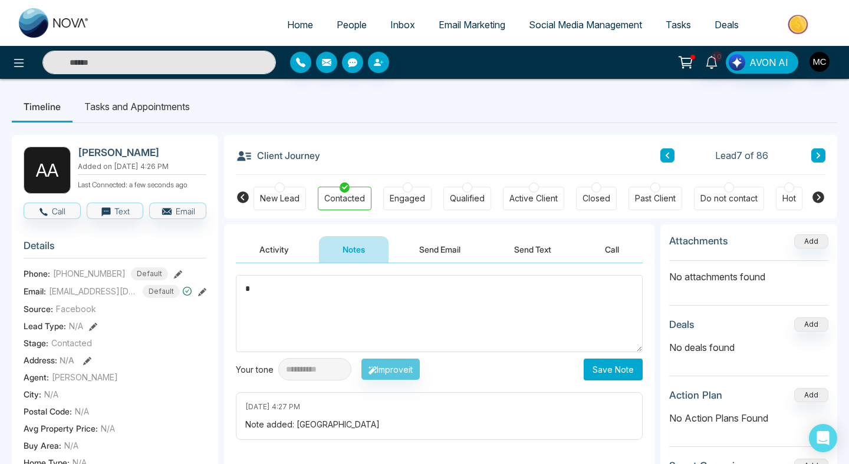
click at [397, 282] on textarea "*" at bounding box center [439, 313] width 407 height 77
click at [390, 288] on textarea "*" at bounding box center [439, 313] width 407 height 77
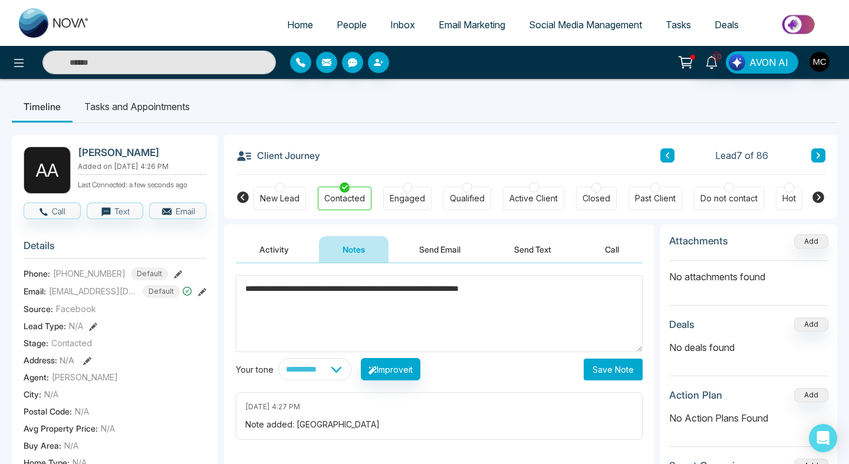
type textarea "**********"
click at [603, 367] on button "Save Note" at bounding box center [612, 370] width 59 height 22
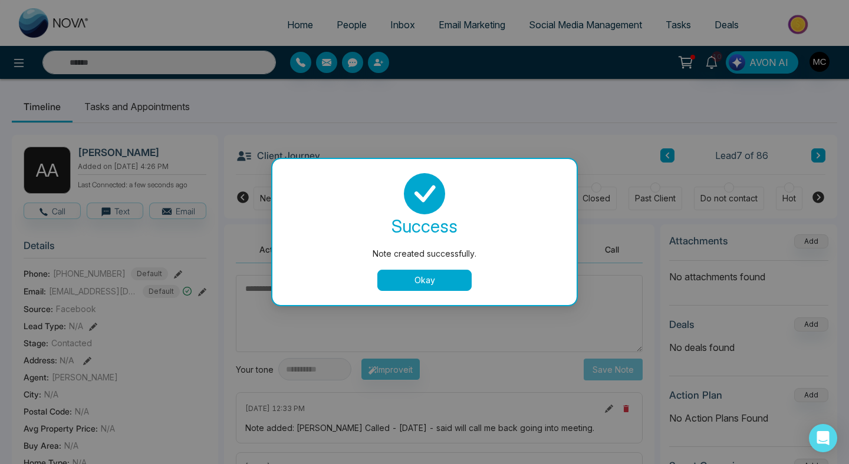
click at [433, 266] on div "success Note created successfully. Okay" at bounding box center [424, 232] width 276 height 118
click at [434, 271] on button "Okay" at bounding box center [424, 280] width 94 height 21
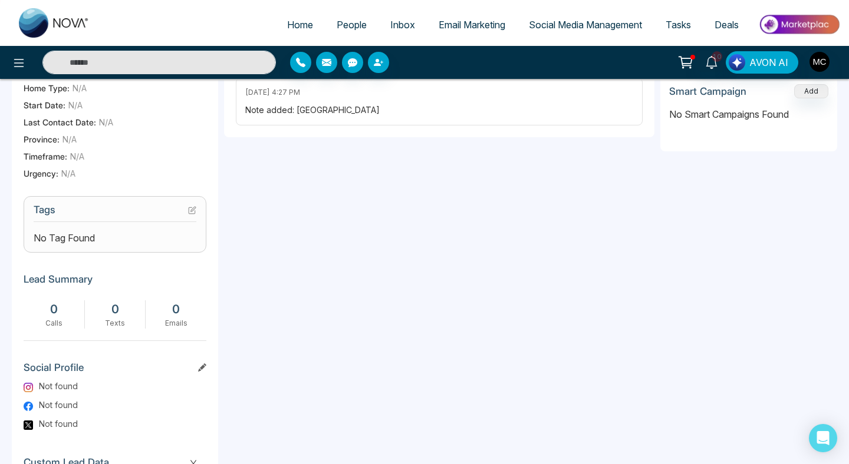
scroll to position [367, 0]
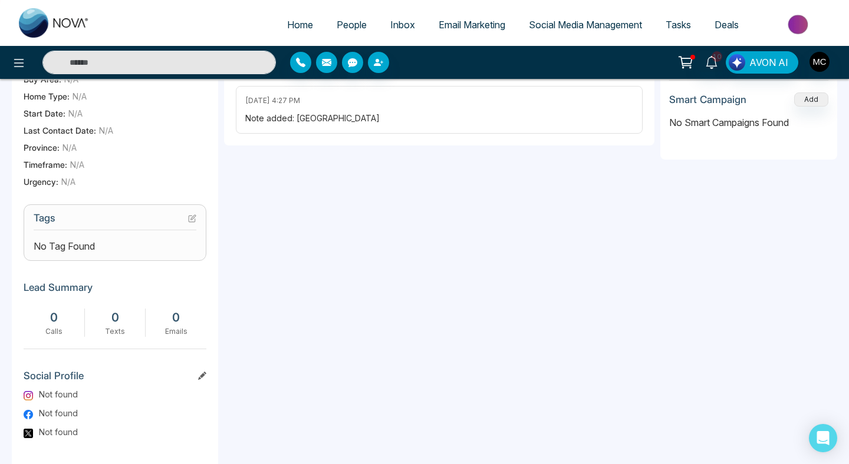
click at [193, 223] on icon at bounding box center [192, 219] width 8 height 8
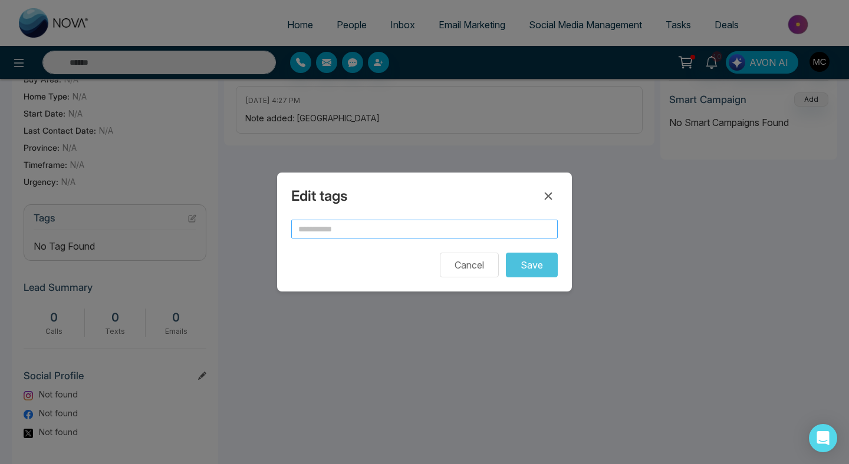
click at [370, 221] on input "text" at bounding box center [424, 229] width 266 height 19
type input "*"
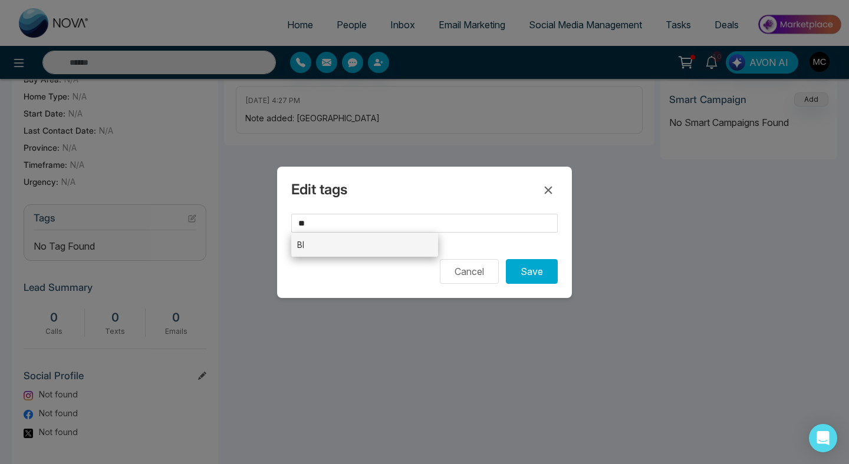
click at [374, 245] on li "BI" at bounding box center [364, 245] width 147 height 24
type input "**"
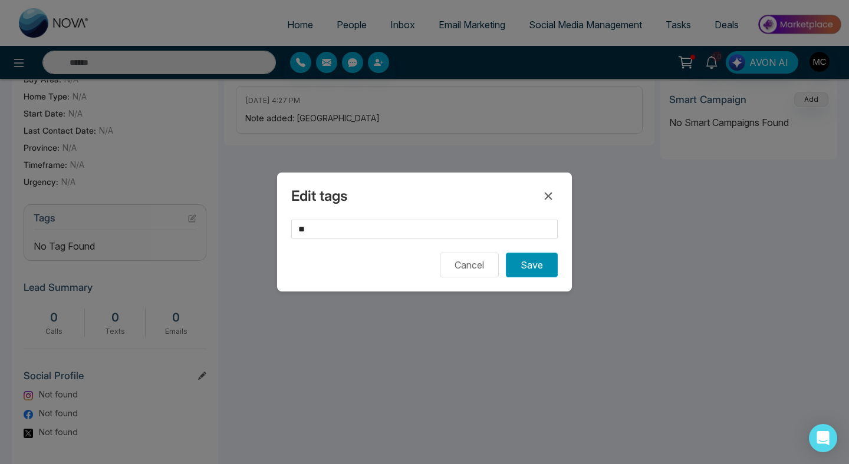
click at [508, 259] on button "Save" at bounding box center [532, 265] width 52 height 25
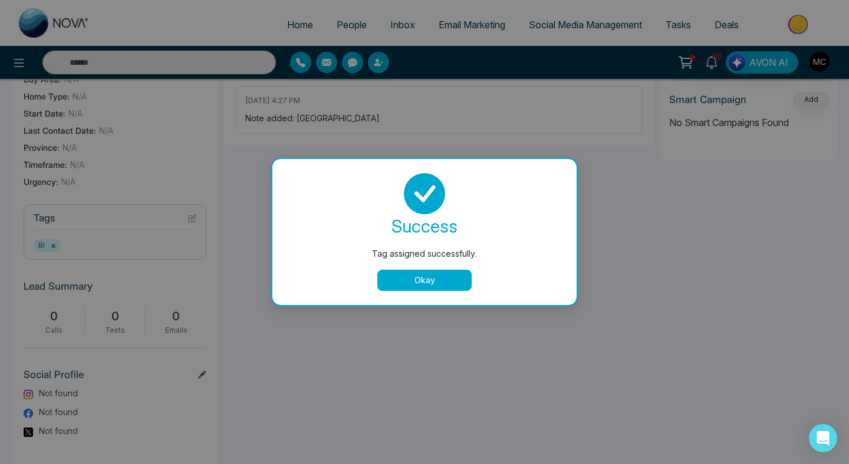
click at [413, 290] on button "Okay" at bounding box center [424, 280] width 94 height 21
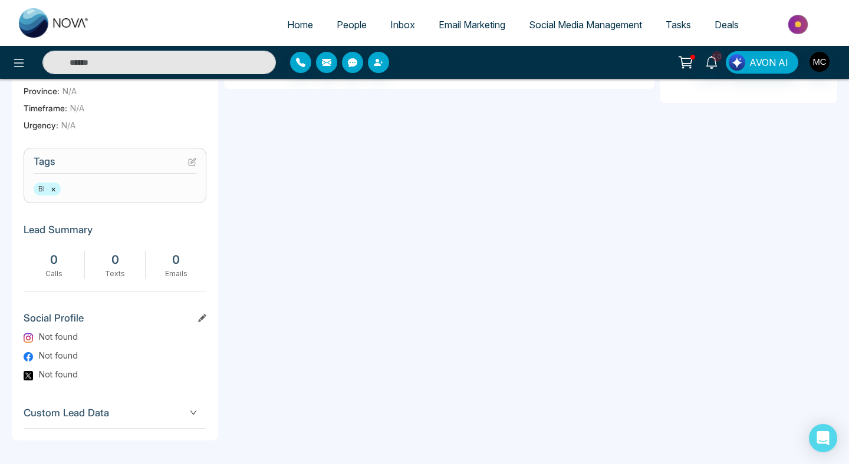
scroll to position [0, 0]
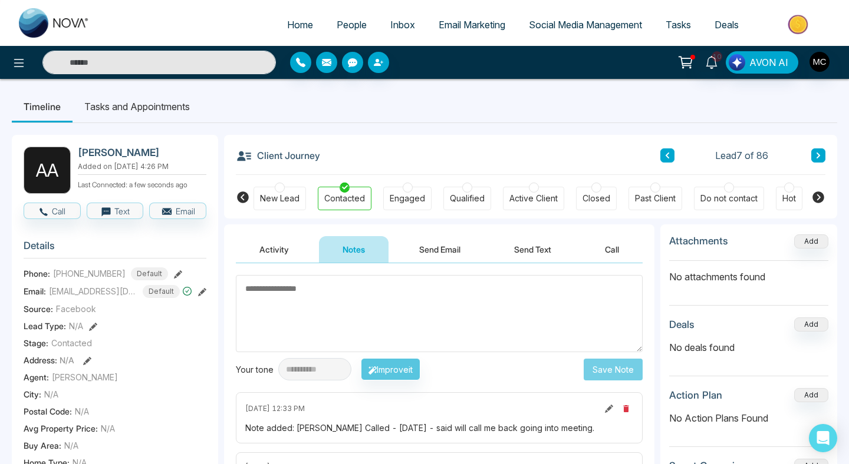
click at [341, 27] on span "People" at bounding box center [352, 25] width 30 height 12
